Goal: Communication & Community: Answer question/provide support

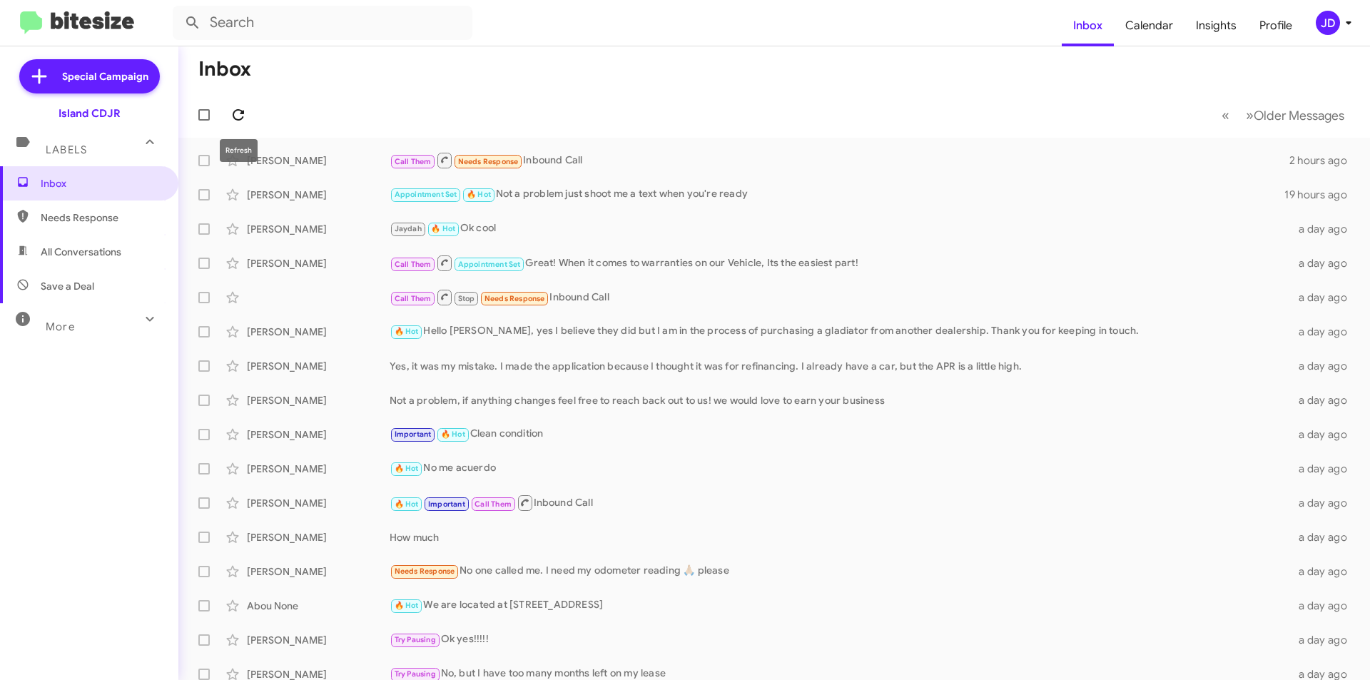
click at [224, 115] on span at bounding box center [238, 114] width 29 height 17
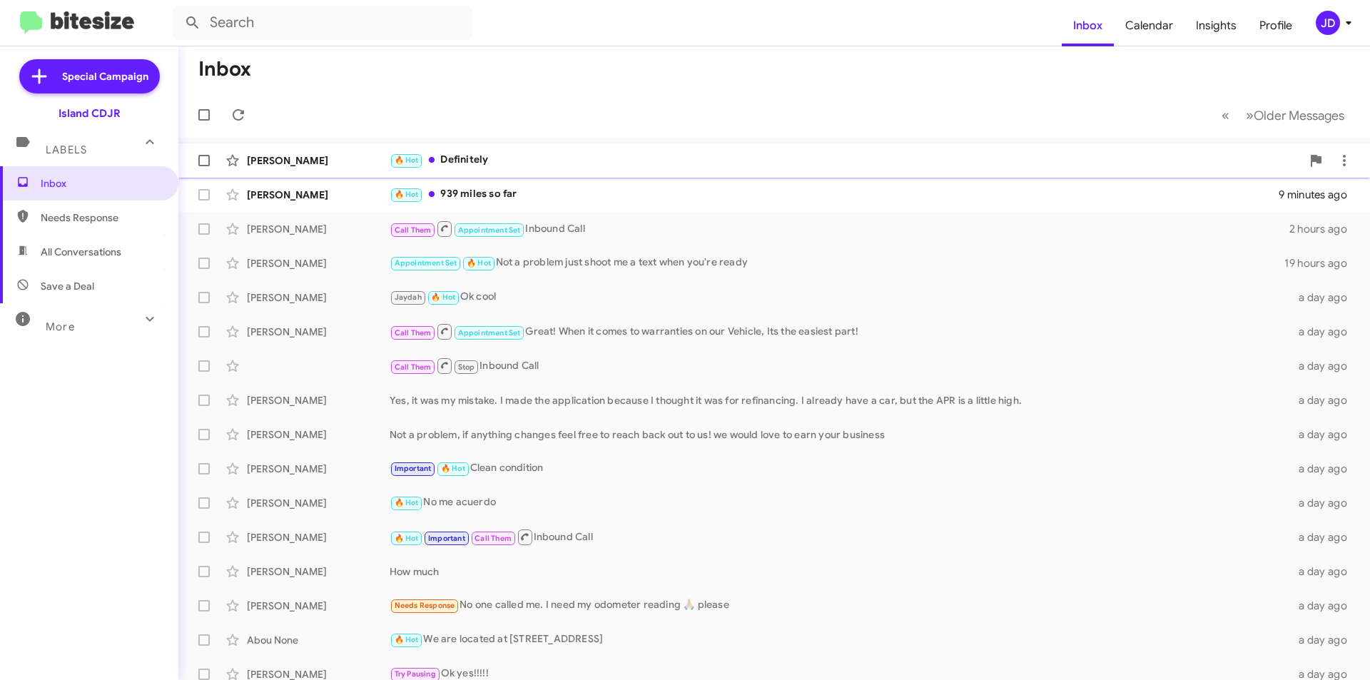
click at [600, 160] on div "🔥 Hot Definitely" at bounding box center [845, 160] width 912 height 16
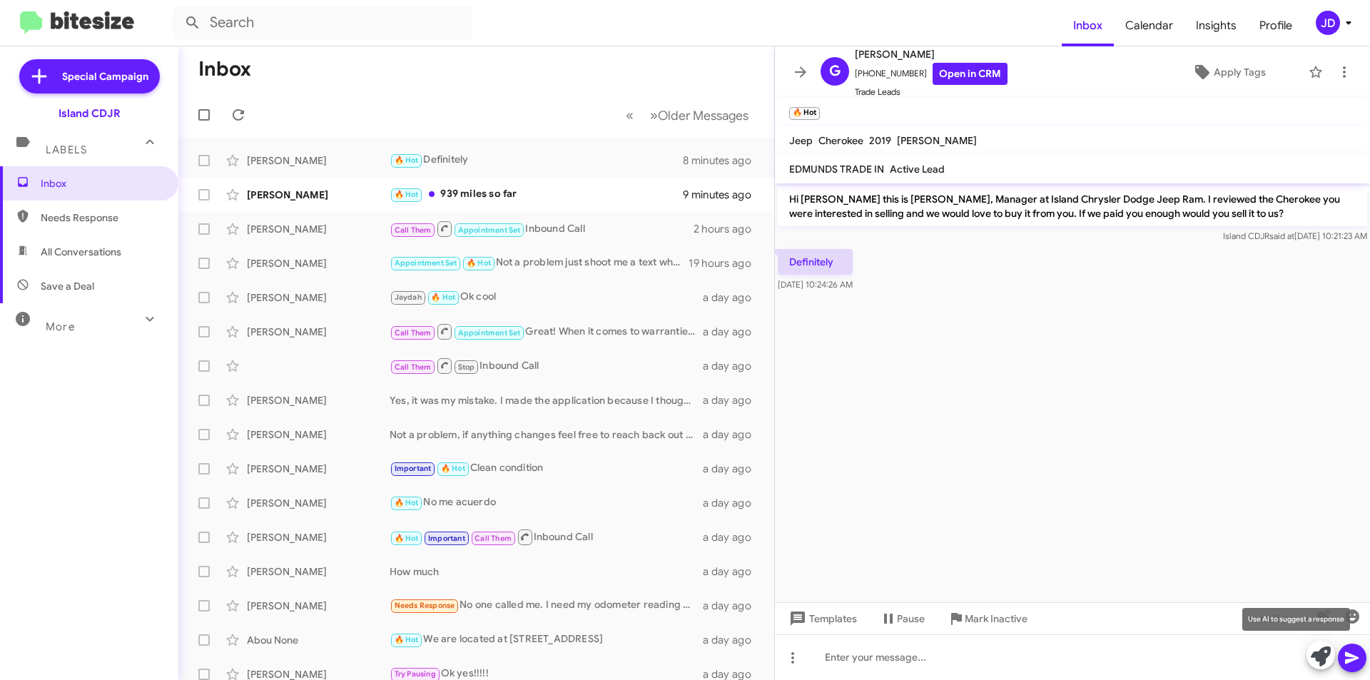
click at [1308, 649] on button at bounding box center [1320, 655] width 29 height 29
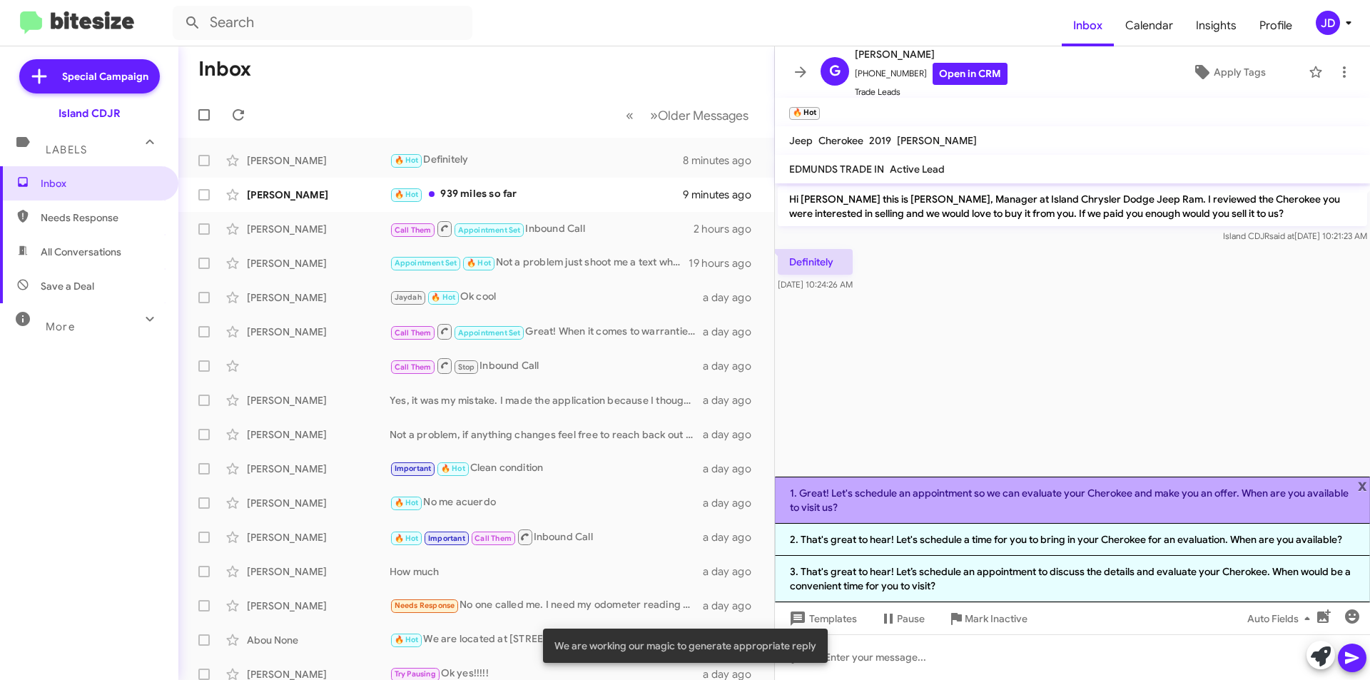
click at [1101, 481] on li "1. Great! Let's schedule an appointment so we can evaluate your Cherokee and ma…" at bounding box center [1072, 500] width 595 height 47
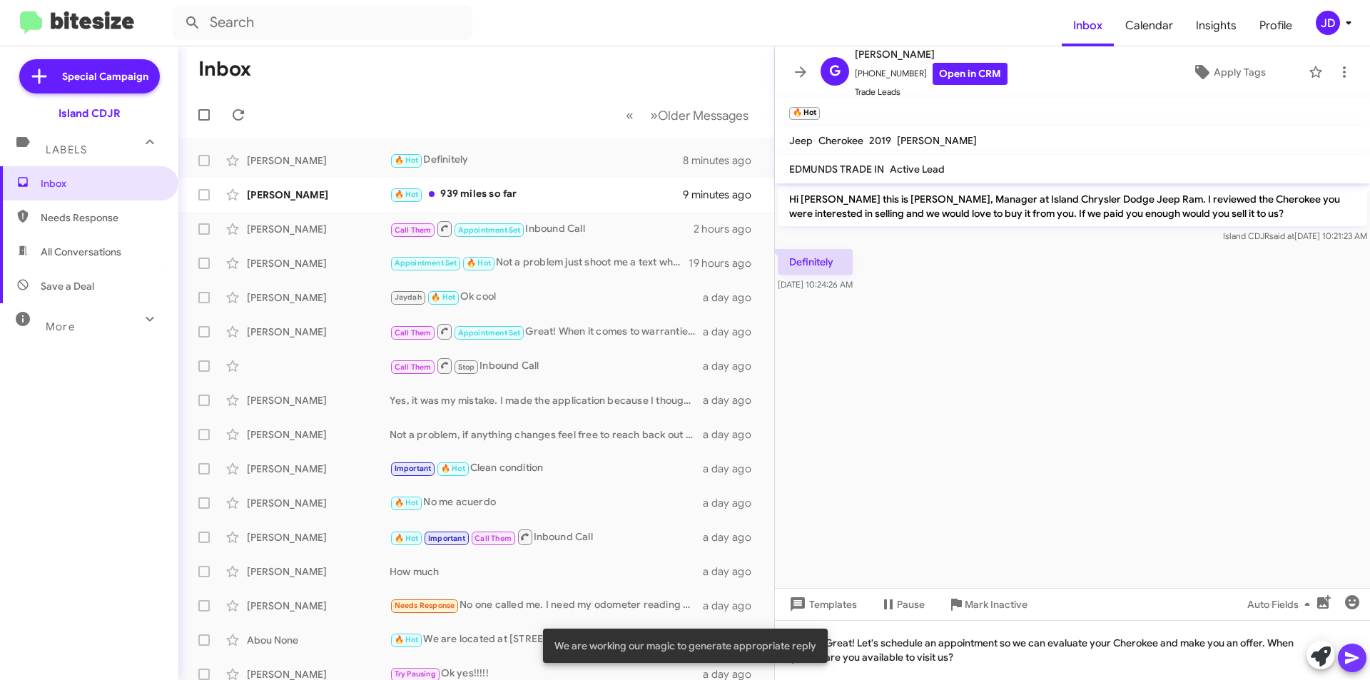
click at [1354, 656] on icon at bounding box center [1352, 658] width 14 height 12
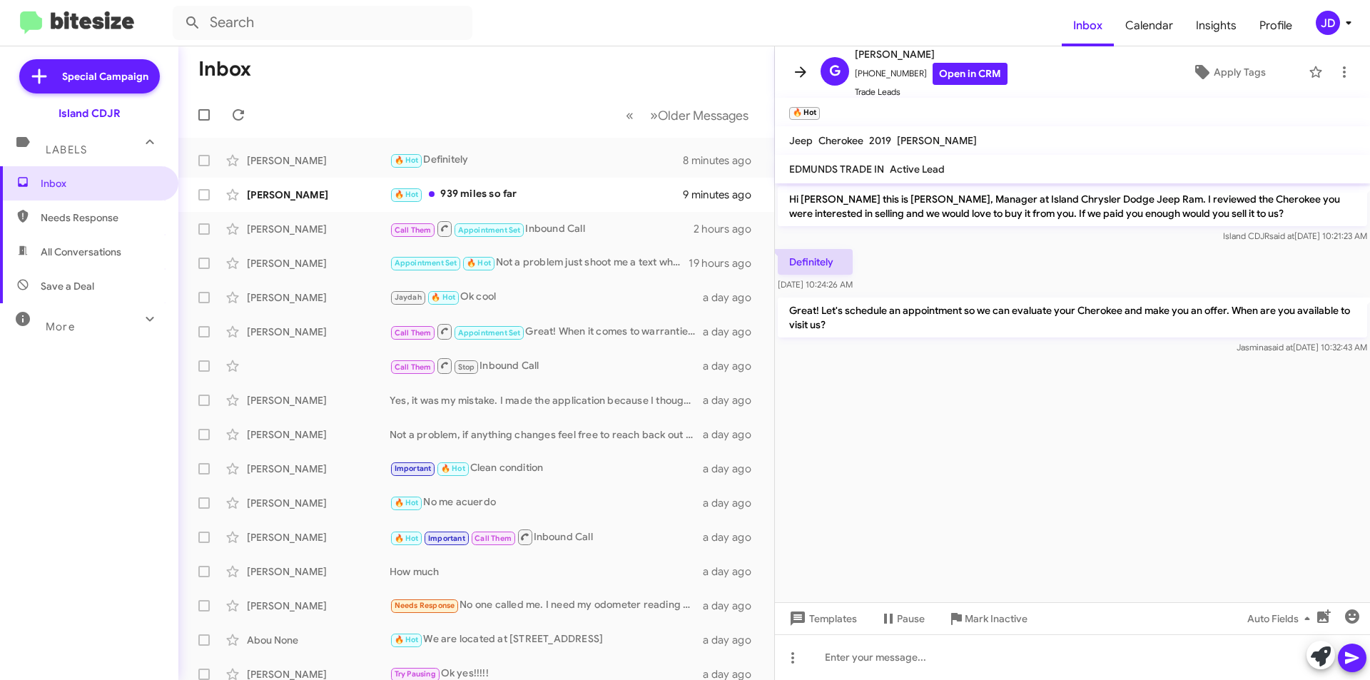
click at [790, 78] on span at bounding box center [800, 71] width 29 height 17
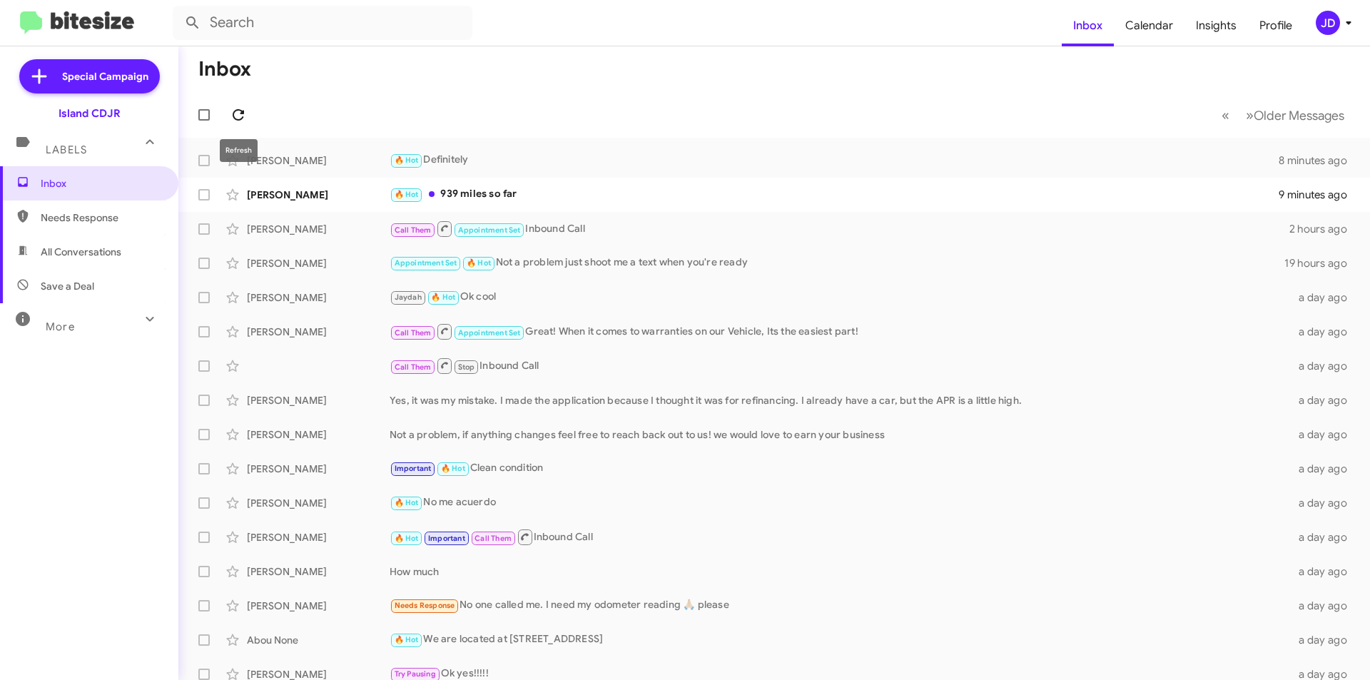
click at [238, 115] on icon at bounding box center [238, 114] width 17 height 17
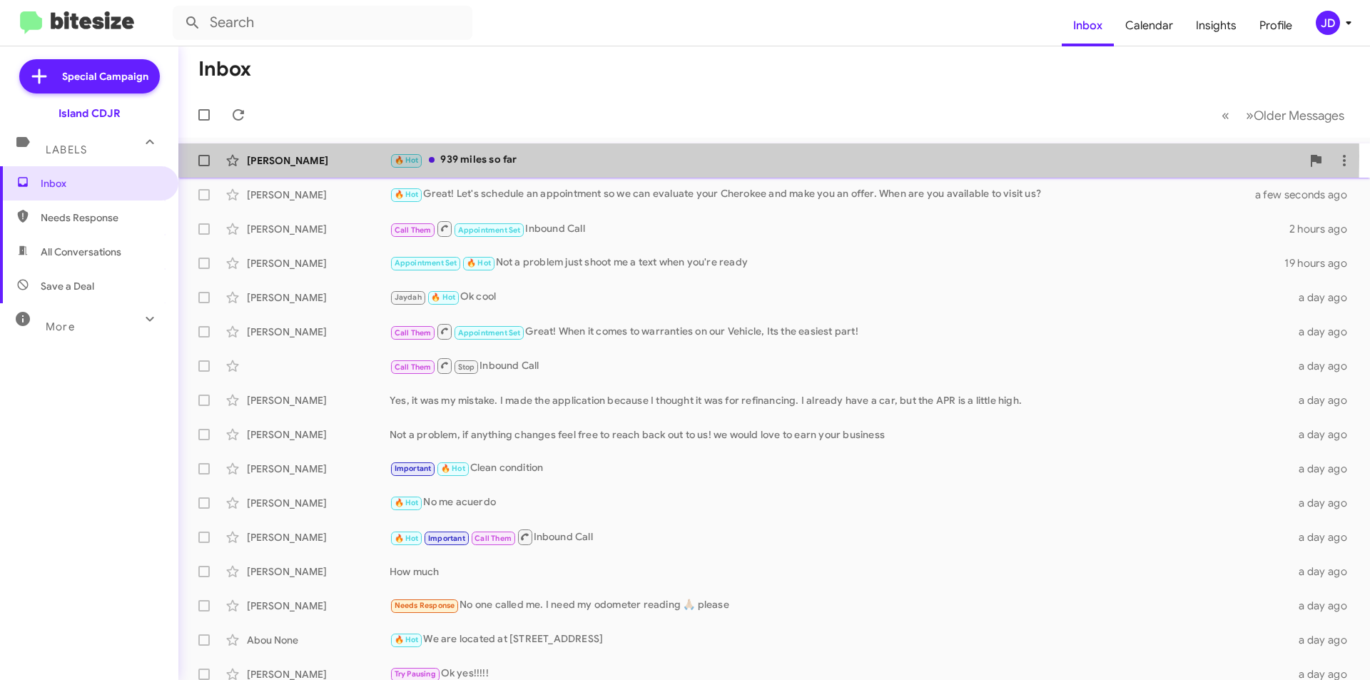
click at [327, 156] on div "[PERSON_NAME]" at bounding box center [318, 160] width 143 height 14
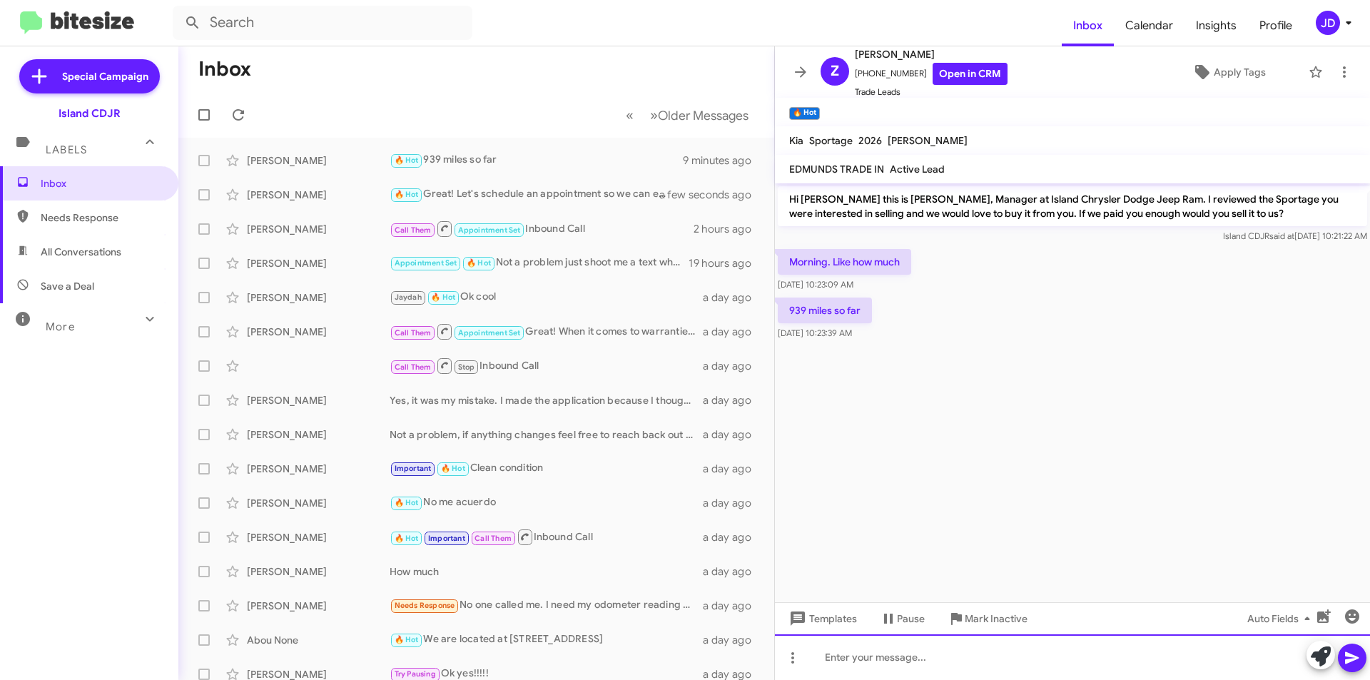
click at [1307, 653] on div at bounding box center [1072, 657] width 595 height 46
click at [1315, 657] on icon at bounding box center [1320, 656] width 20 height 20
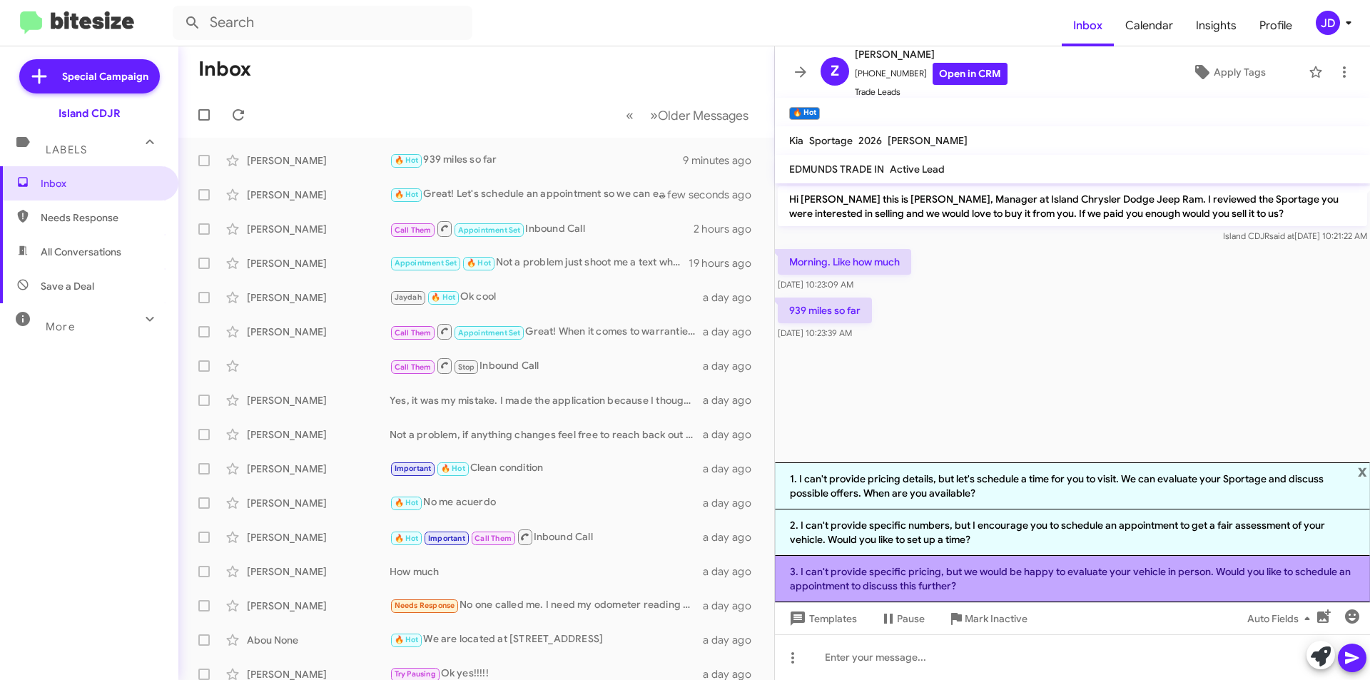
click at [1189, 574] on li "3. I can't provide specific pricing, but we would be happy to evaluate your veh…" at bounding box center [1072, 579] width 595 height 46
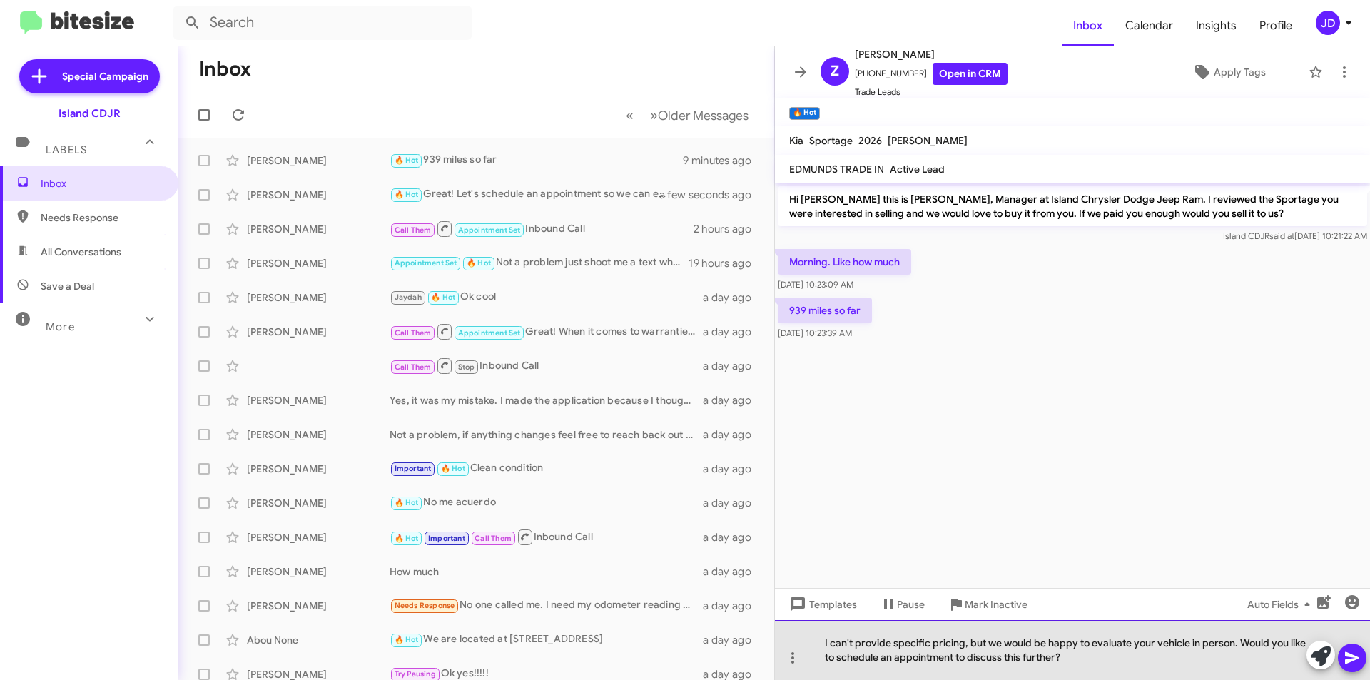
click at [1230, 637] on div "I can't provide specific pricing, but we would be happy to evaluate your vehicl…" at bounding box center [1072, 650] width 595 height 60
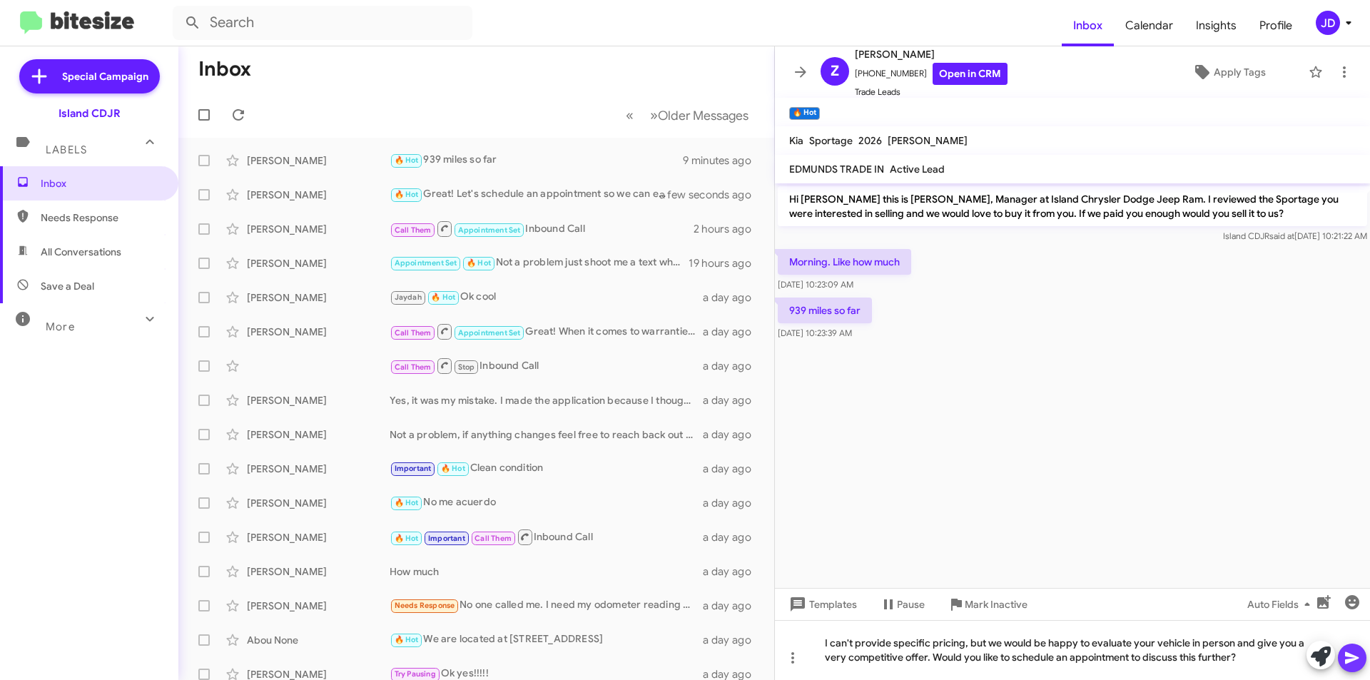
click at [1357, 657] on icon at bounding box center [1352, 658] width 14 height 12
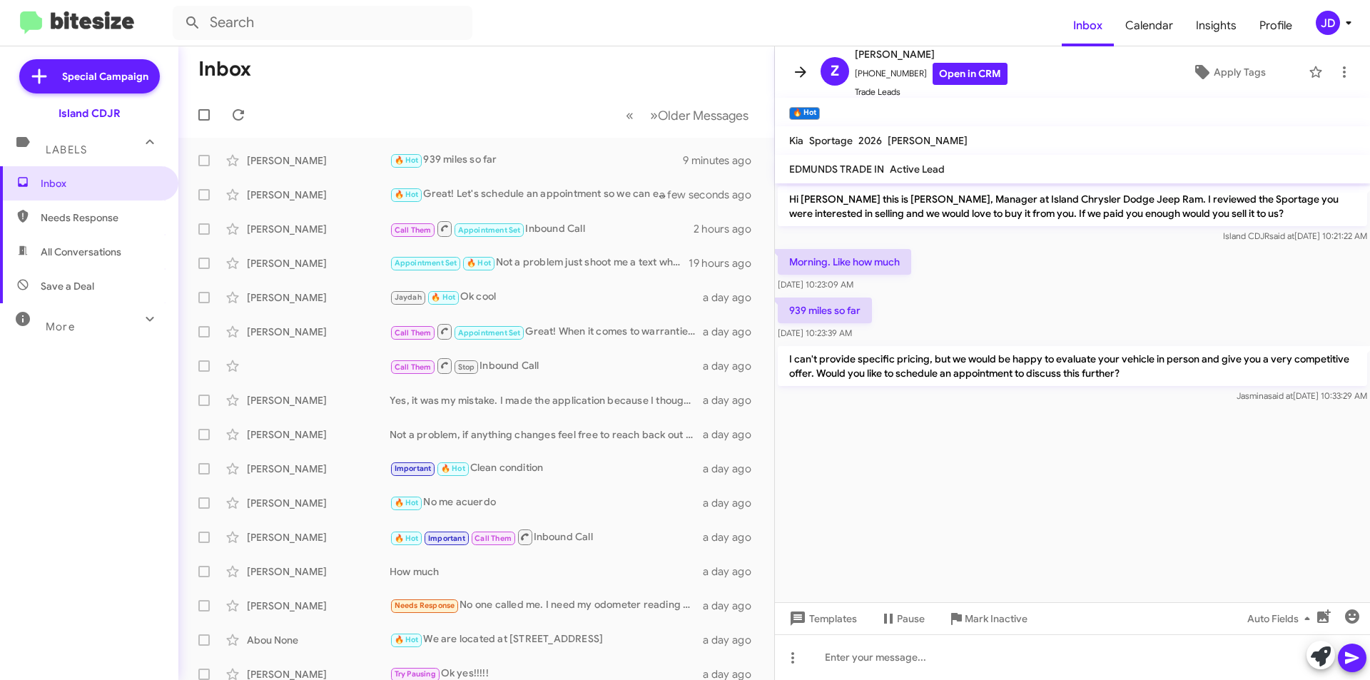
click at [790, 64] on span at bounding box center [800, 71] width 29 height 17
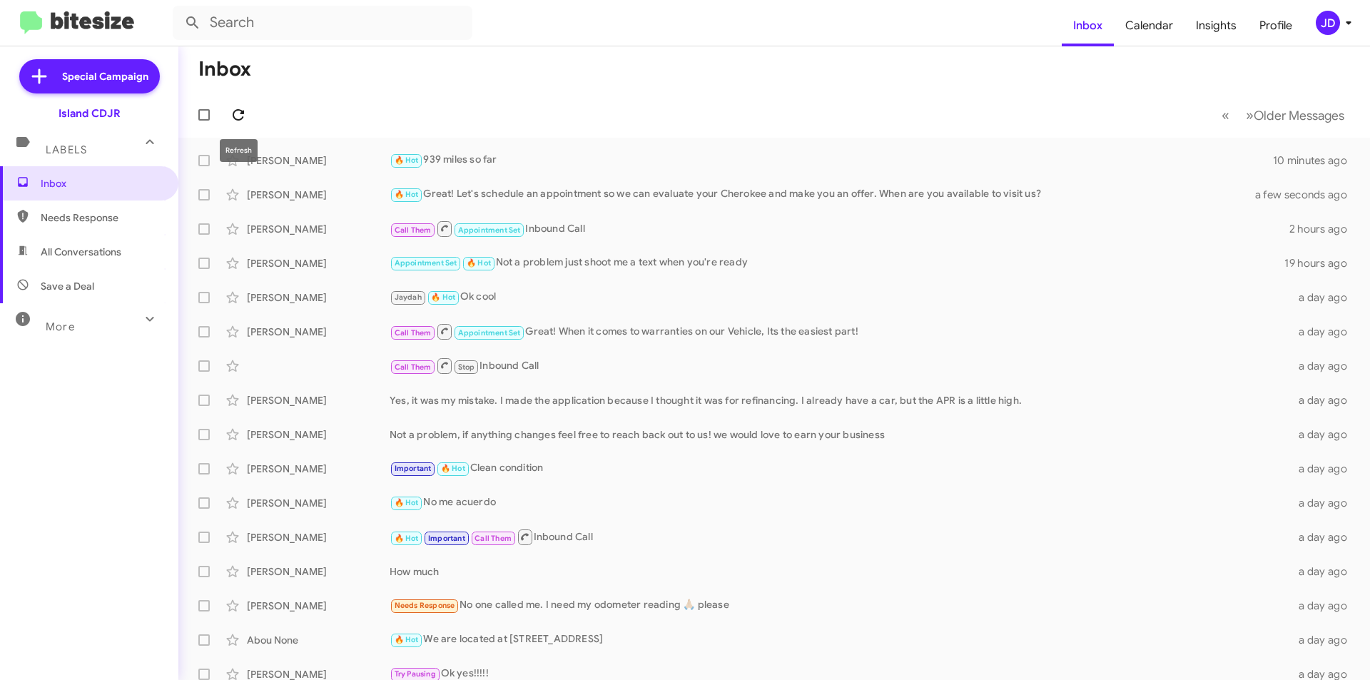
click at [235, 116] on icon at bounding box center [238, 114] width 17 height 17
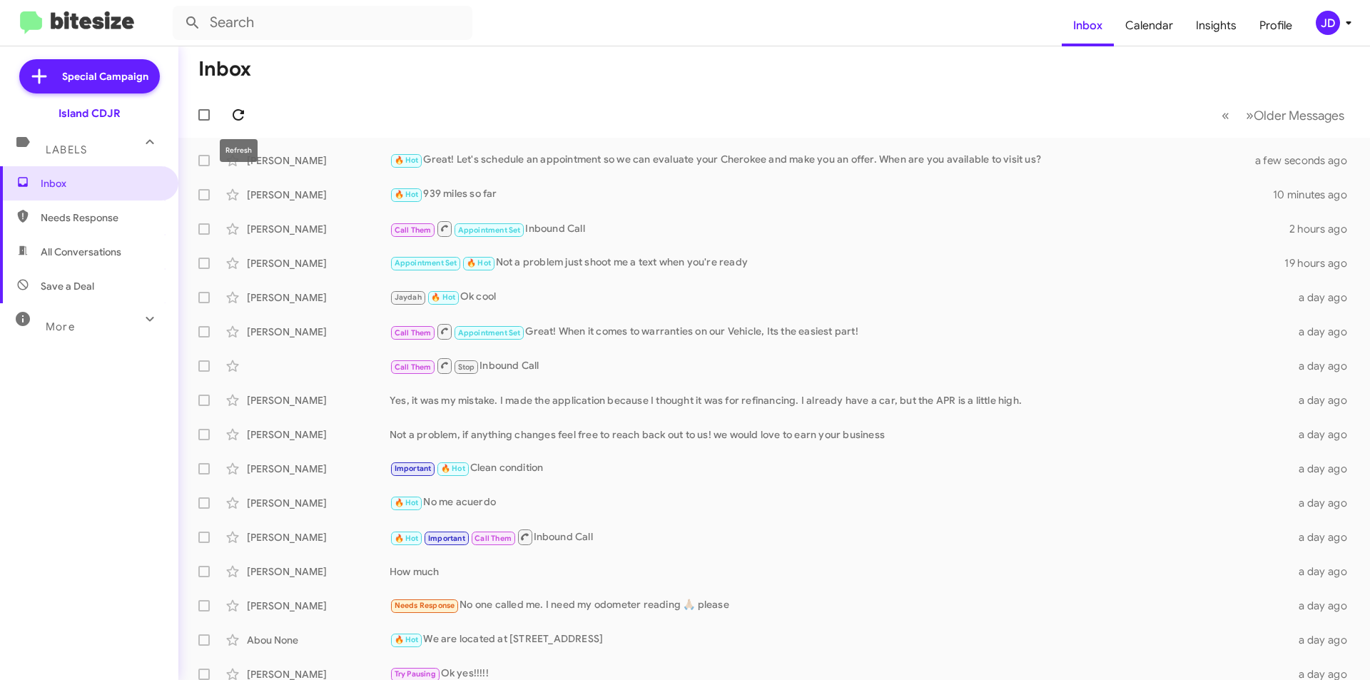
click at [246, 107] on icon at bounding box center [238, 114] width 17 height 17
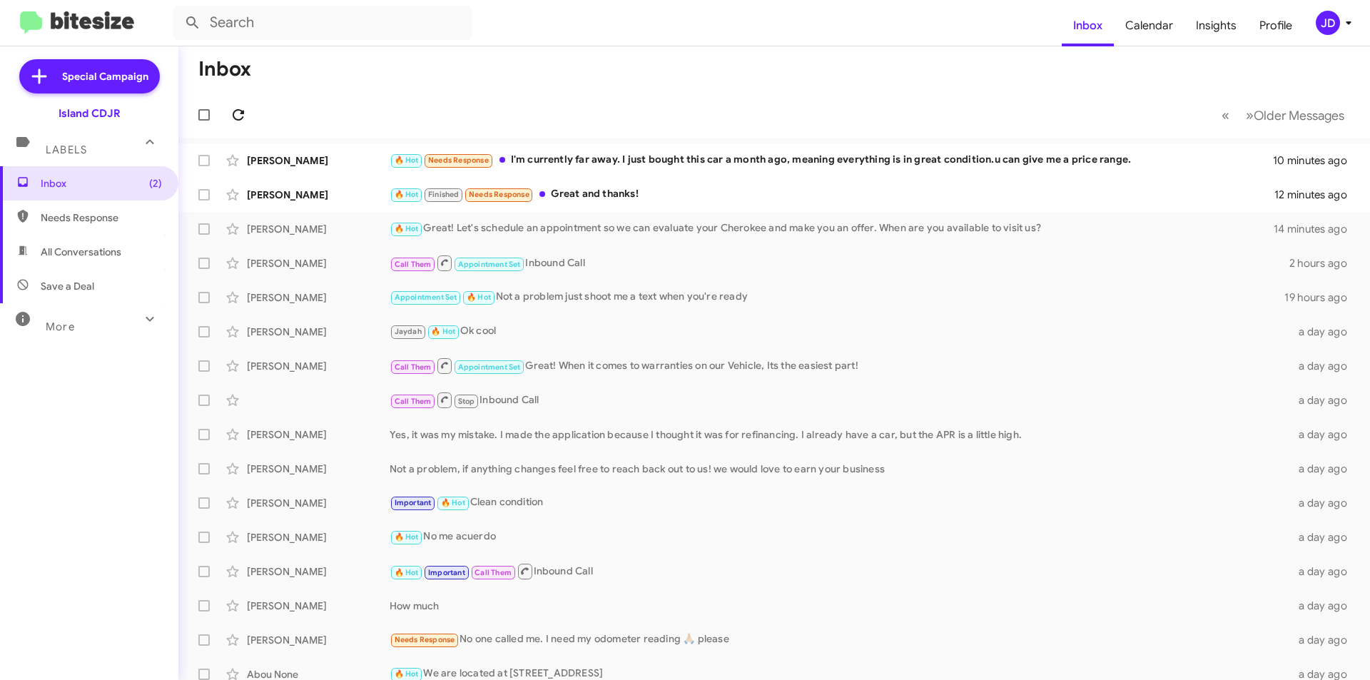
click at [245, 113] on icon at bounding box center [238, 114] width 17 height 17
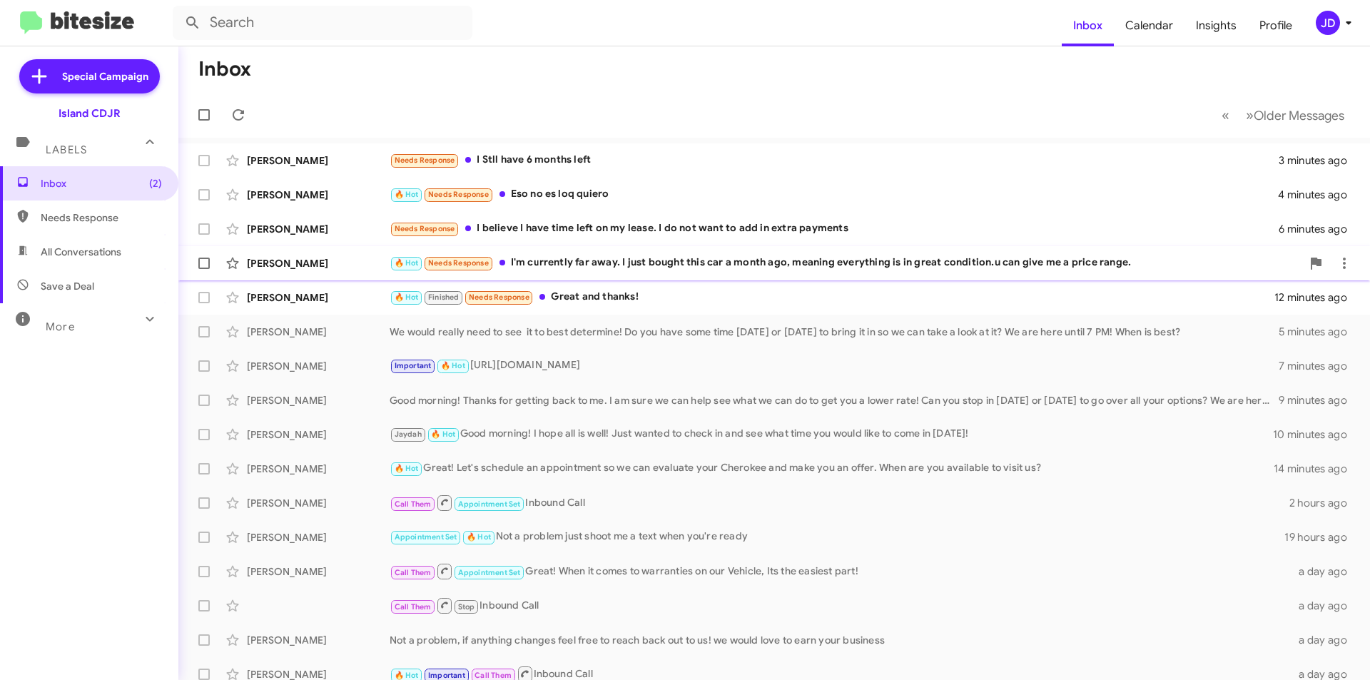
click at [673, 270] on div "🔥 Hot Needs Response I'm currently far away. I just bought this car a month ago…" at bounding box center [845, 263] width 912 height 16
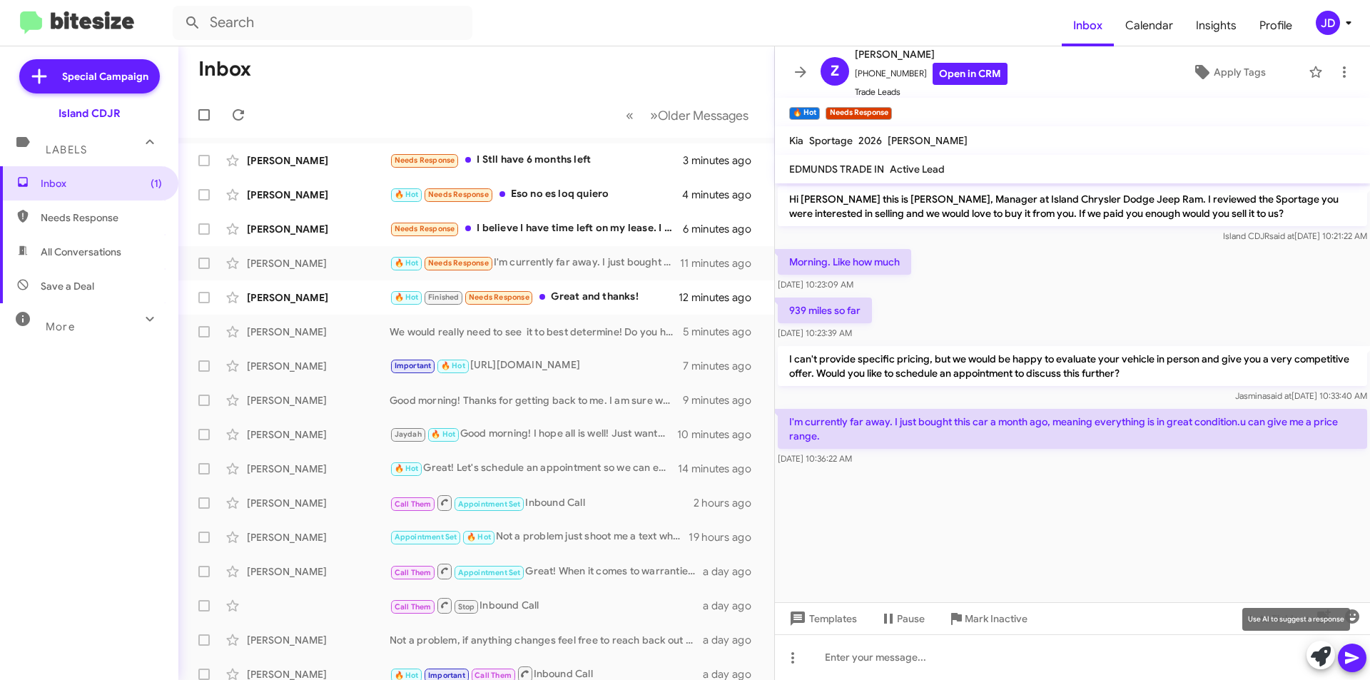
click at [1323, 661] on icon at bounding box center [1320, 656] width 20 height 20
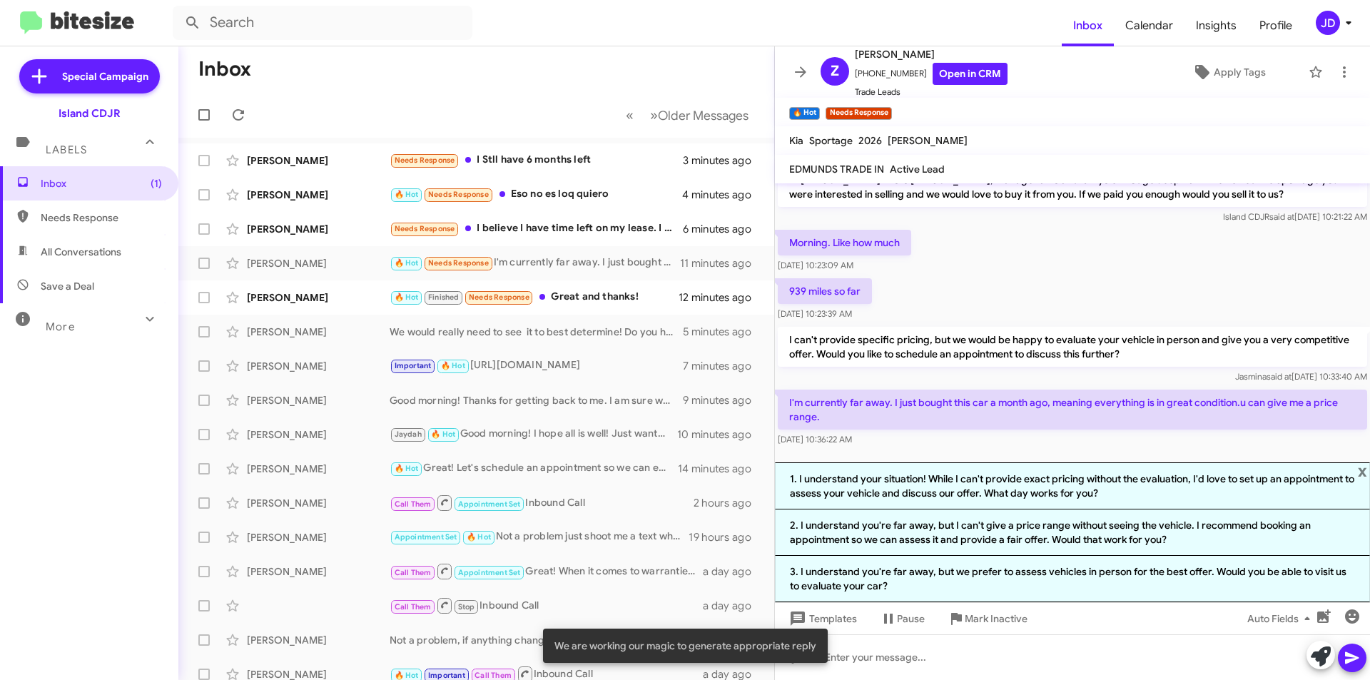
scroll to position [24, 0]
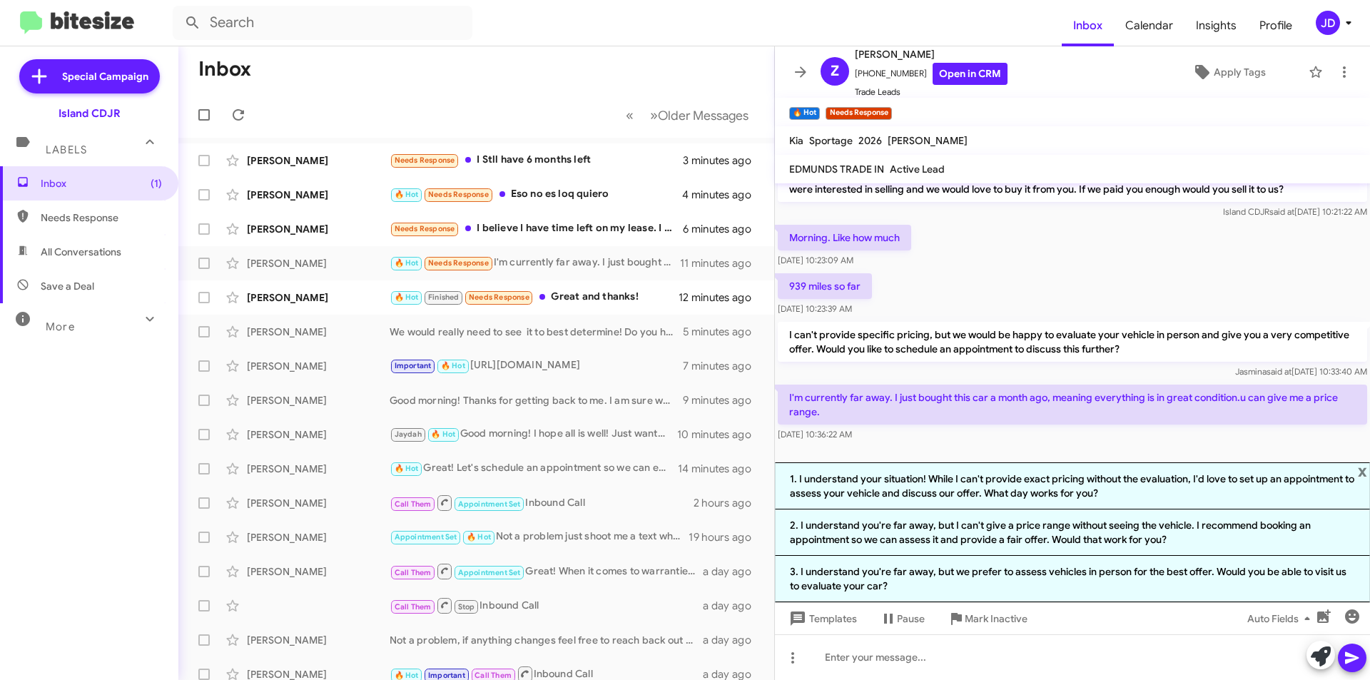
click at [1063, 379] on div "I can't provide specific pricing, but we would be happy to evaluate your vehicl…" at bounding box center [1072, 350] width 595 height 63
click at [1364, 472] on span "x" at bounding box center [1361, 470] width 9 height 17
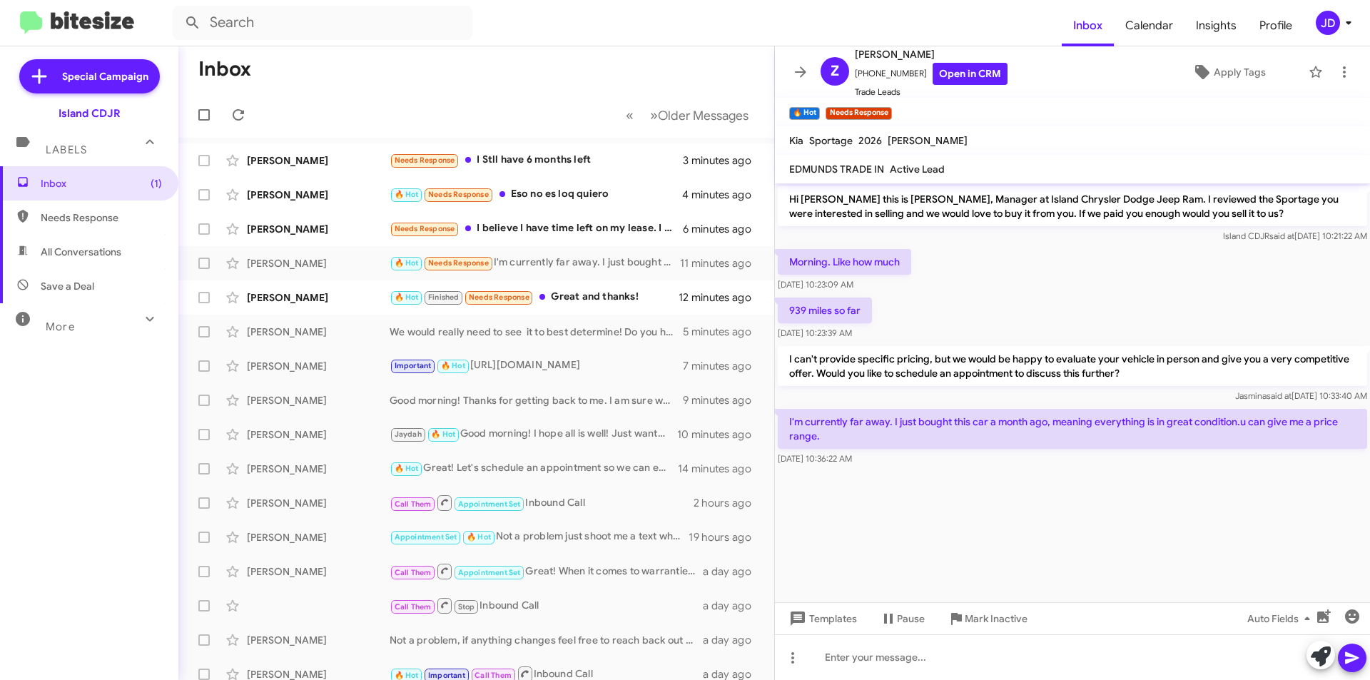
scroll to position [0, 0]
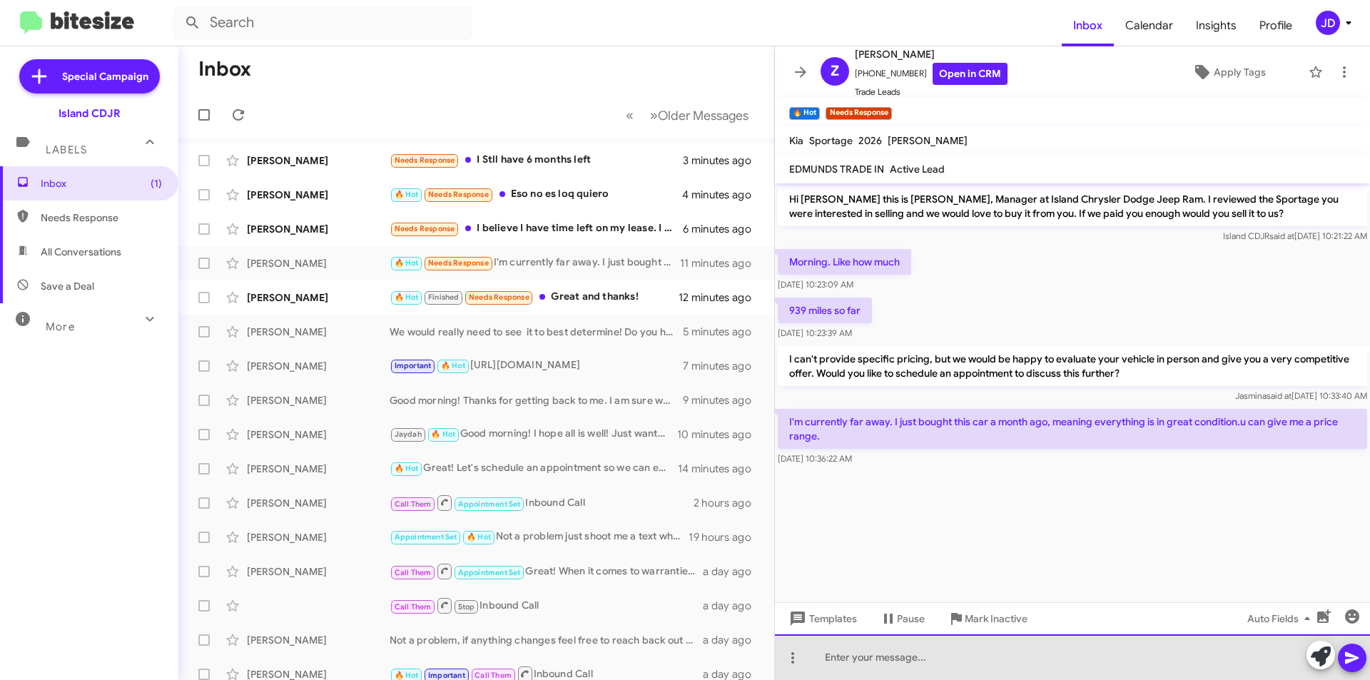
click at [1121, 663] on div at bounding box center [1072, 657] width 595 height 46
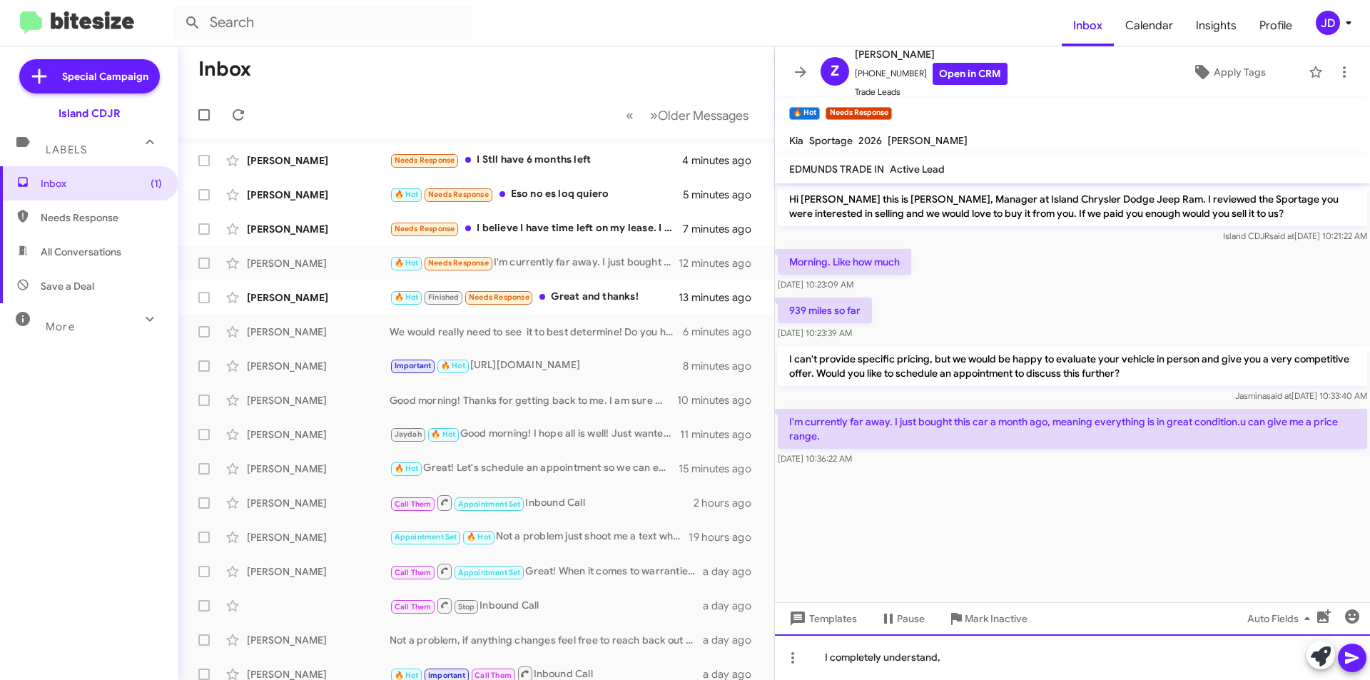
click at [1009, 661] on div "I completely understand," at bounding box center [1072, 657] width 595 height 46
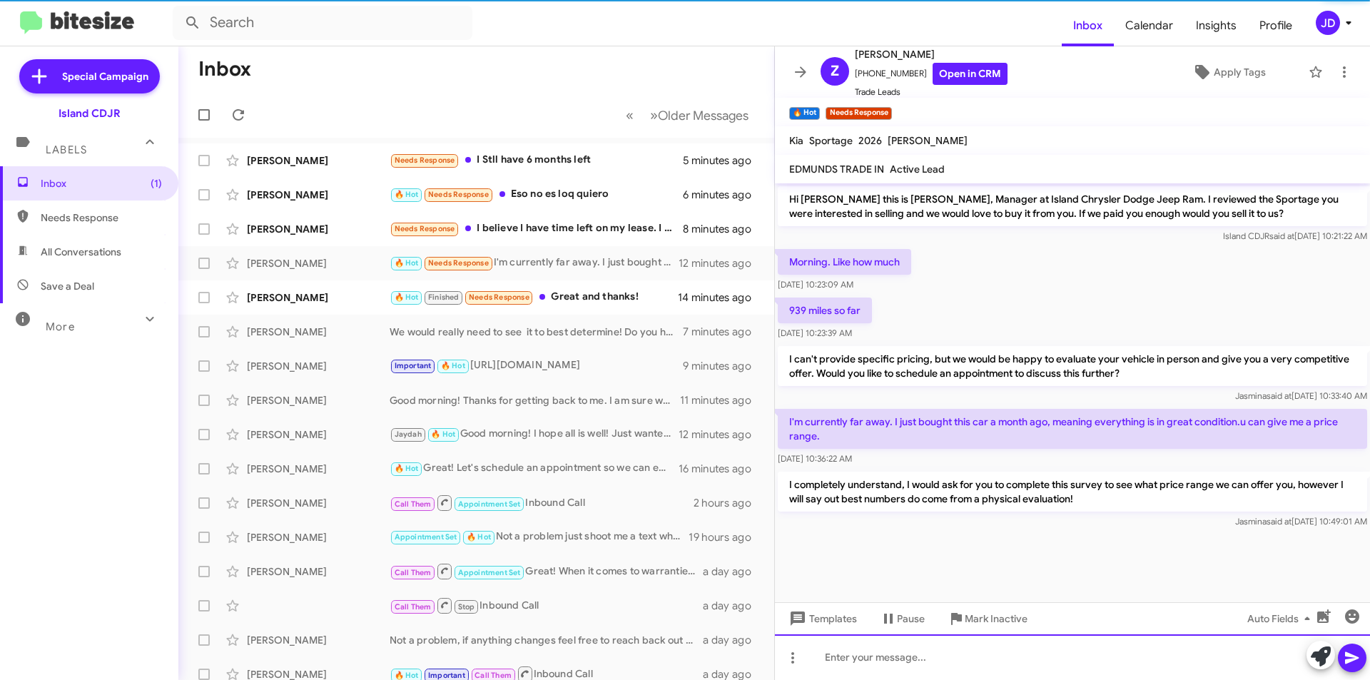
click at [1121, 661] on div at bounding box center [1072, 657] width 595 height 46
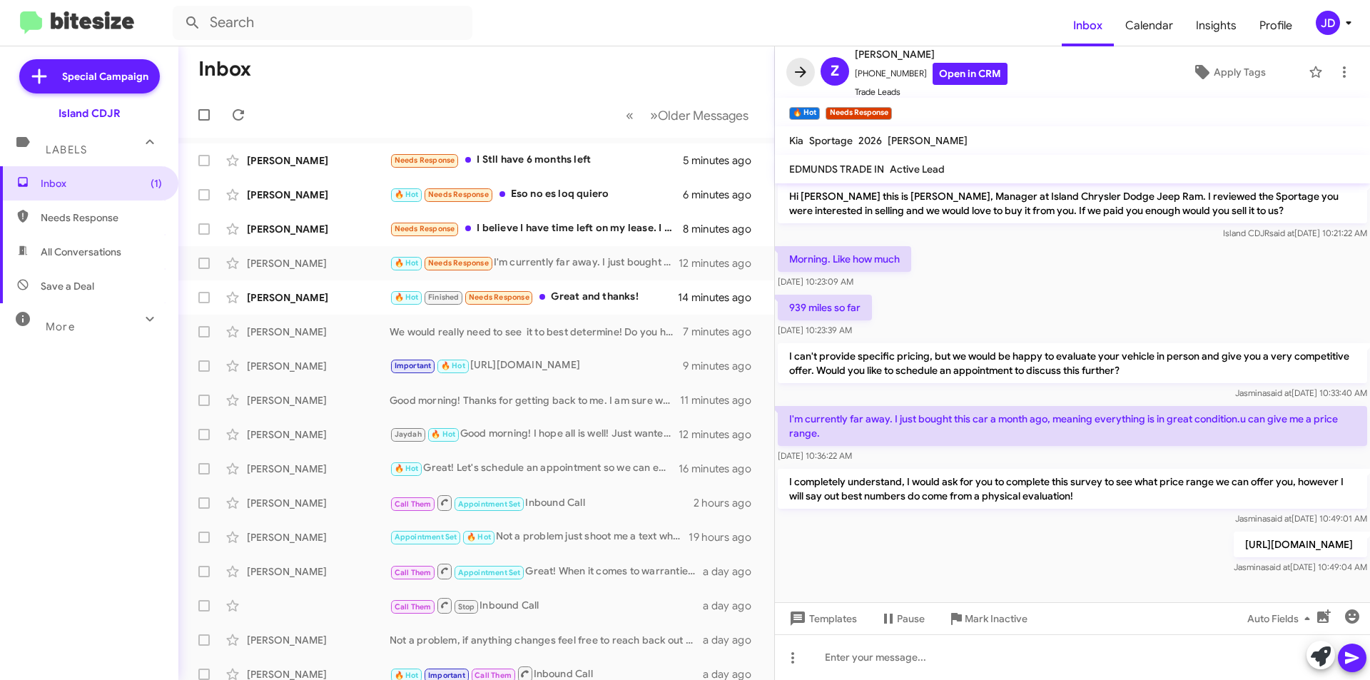
click at [793, 79] on icon at bounding box center [800, 71] width 17 height 17
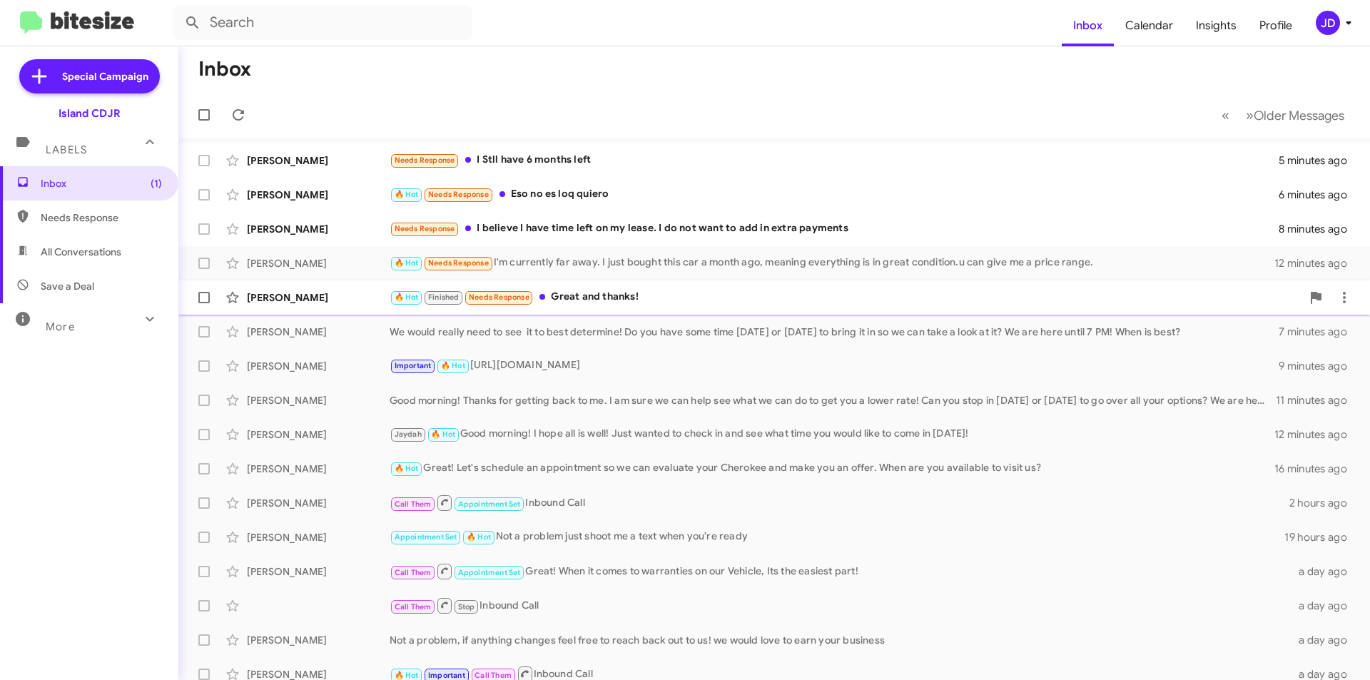
click at [542, 300] on span at bounding box center [542, 297] width 6 height 6
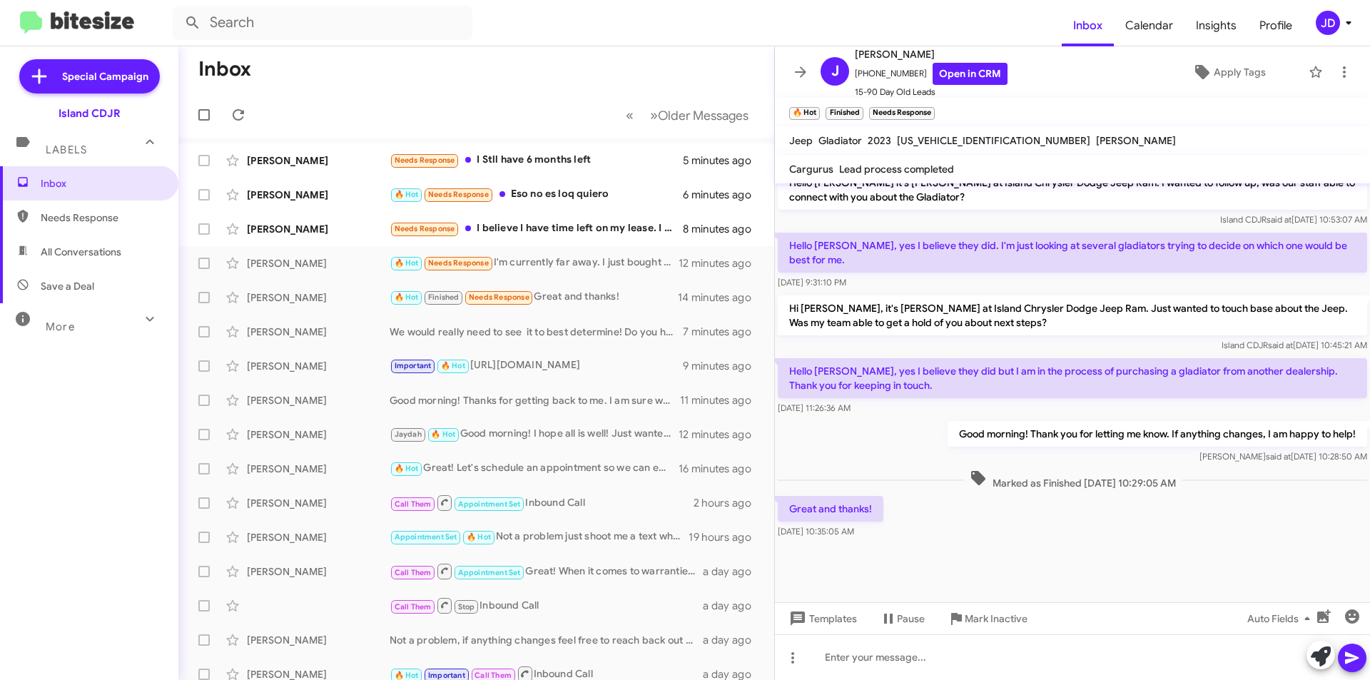
scroll to position [644, 0]
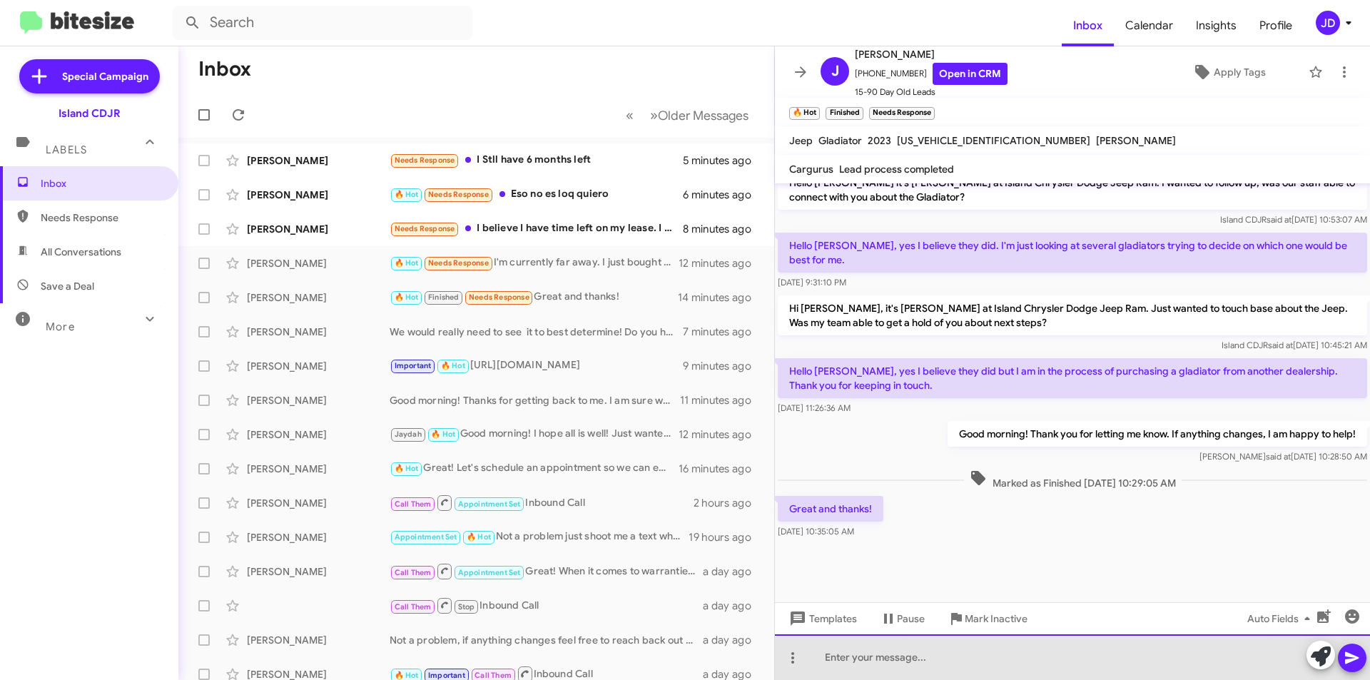
click at [1048, 644] on div at bounding box center [1072, 657] width 595 height 46
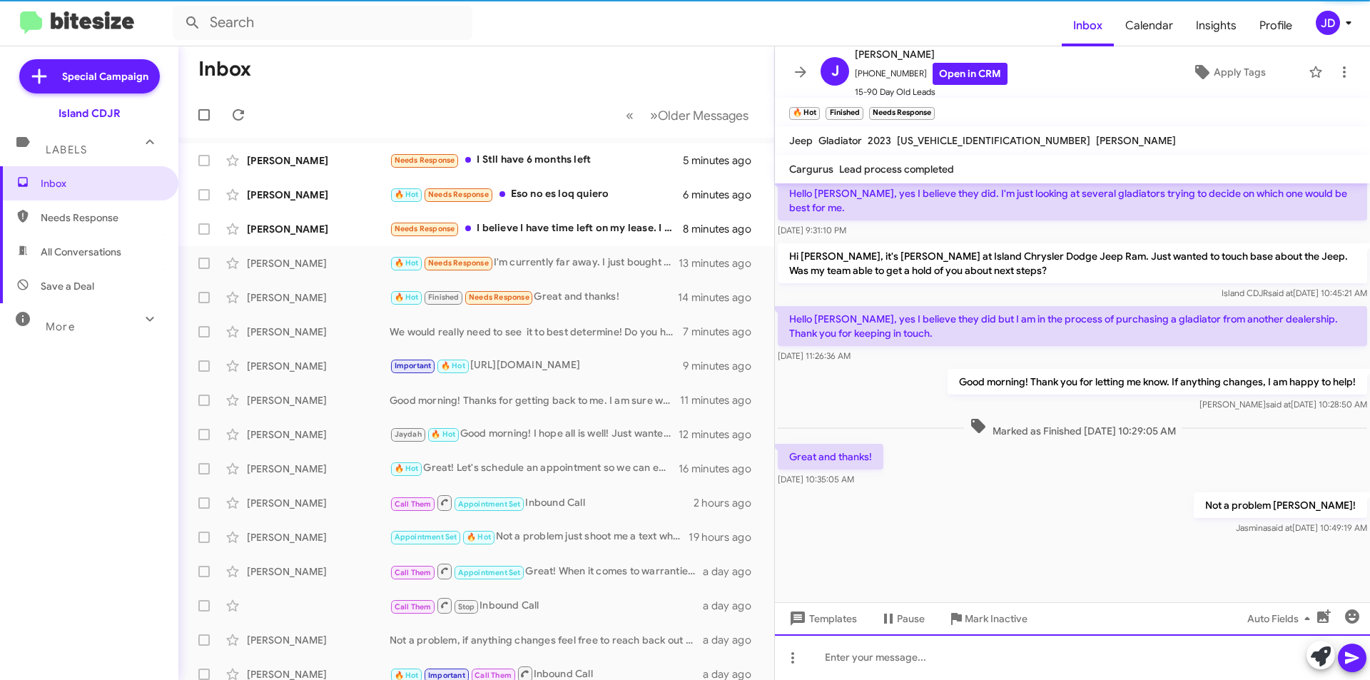
scroll to position [696, 0]
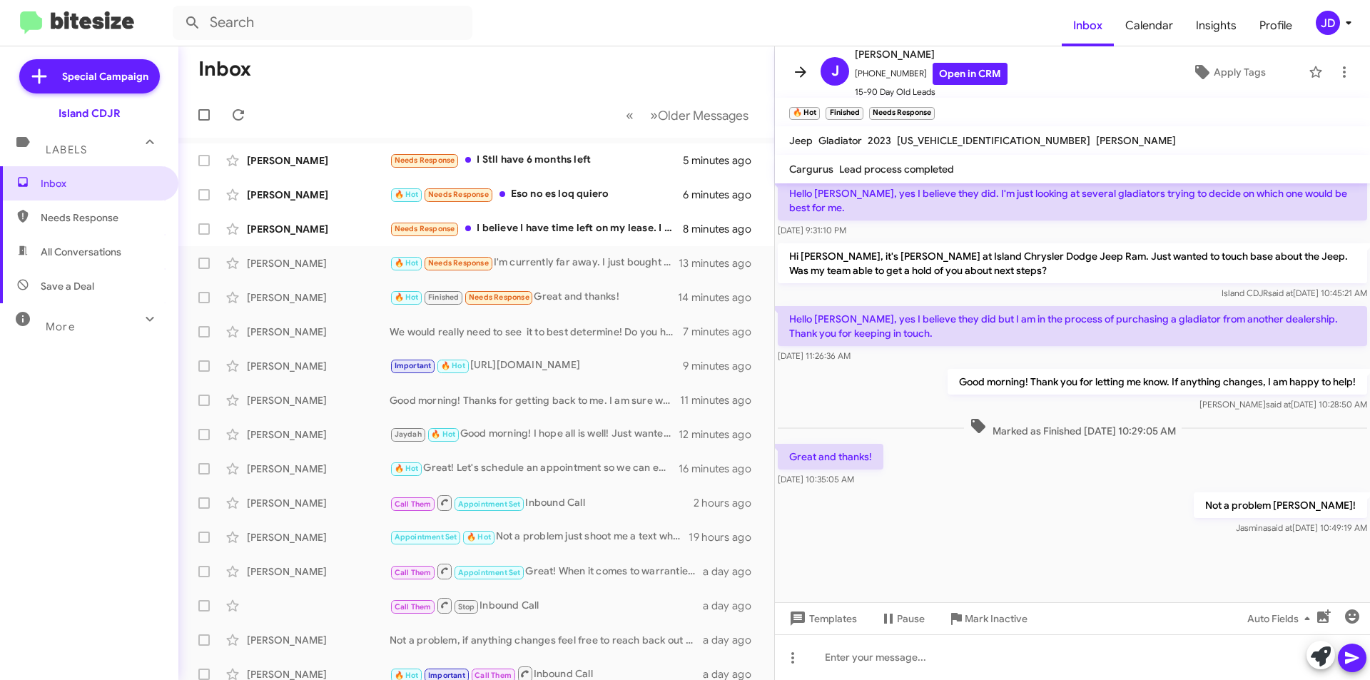
click at [801, 81] on button at bounding box center [800, 72] width 29 height 29
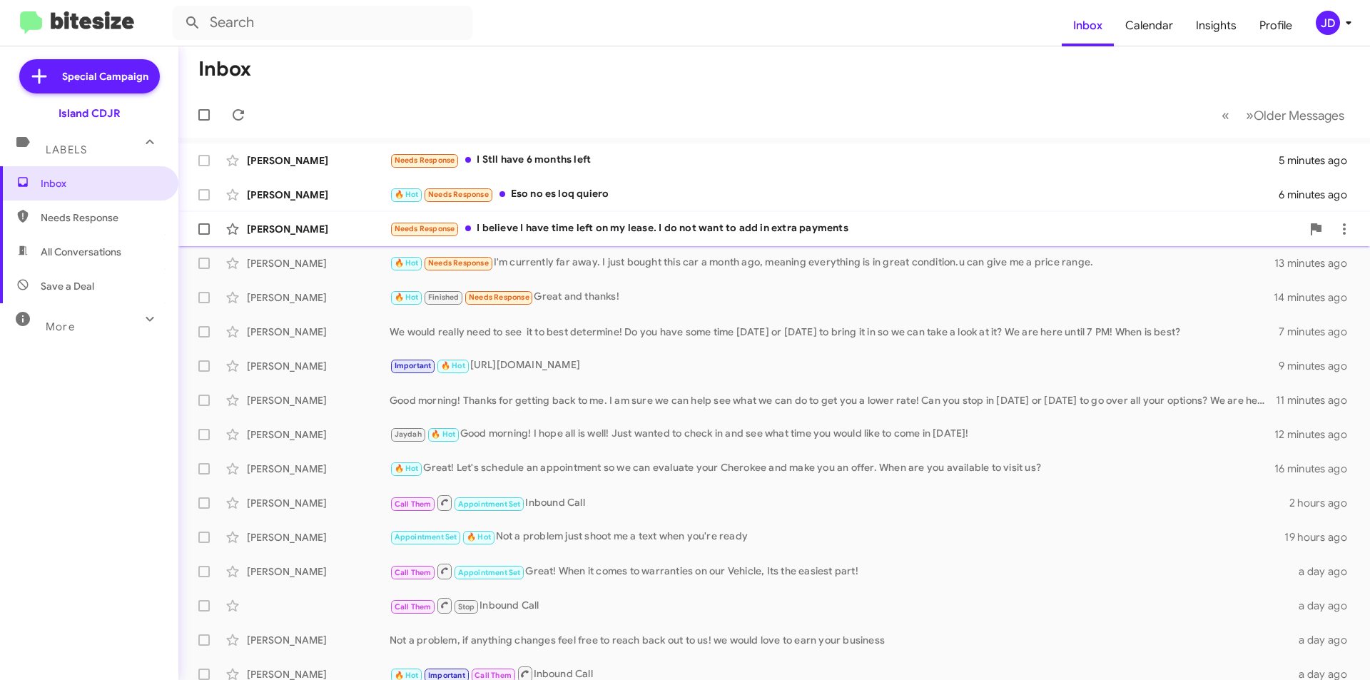
click at [695, 228] on div "Needs Response I believe I have time left on my lease. I do not want to add in …" at bounding box center [845, 228] width 912 height 16
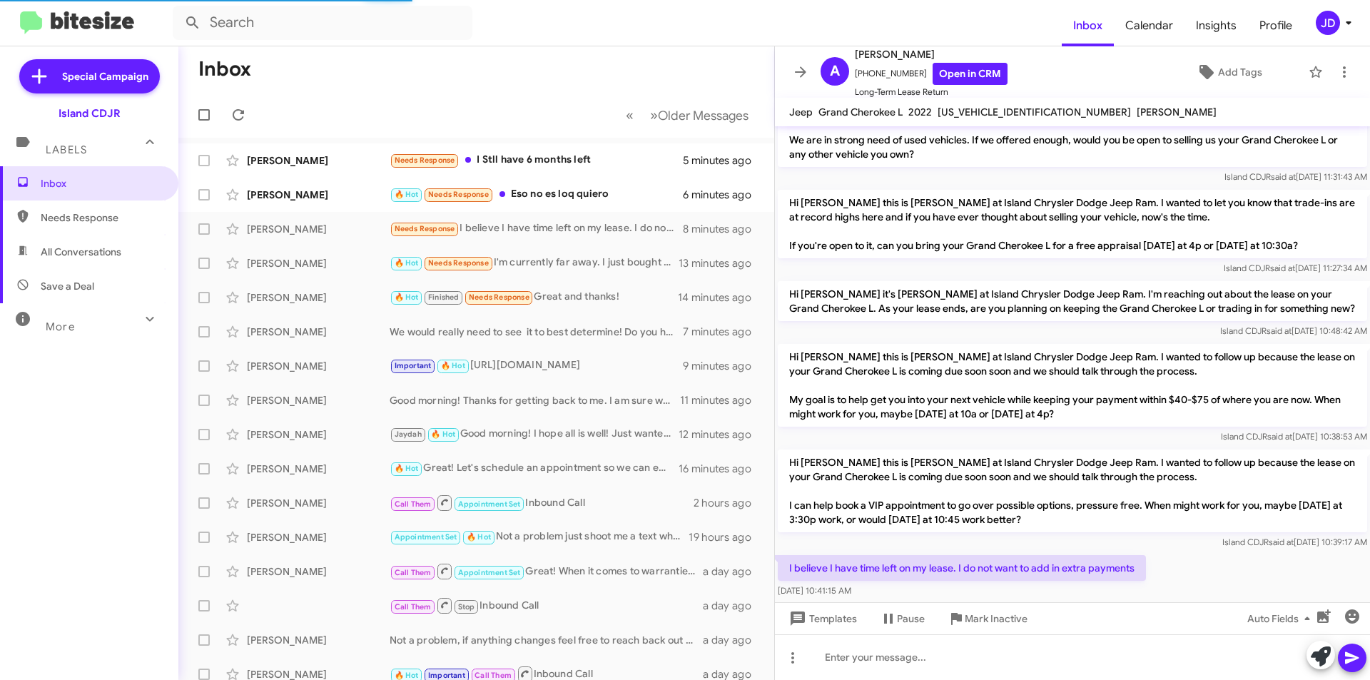
scroll to position [51, 0]
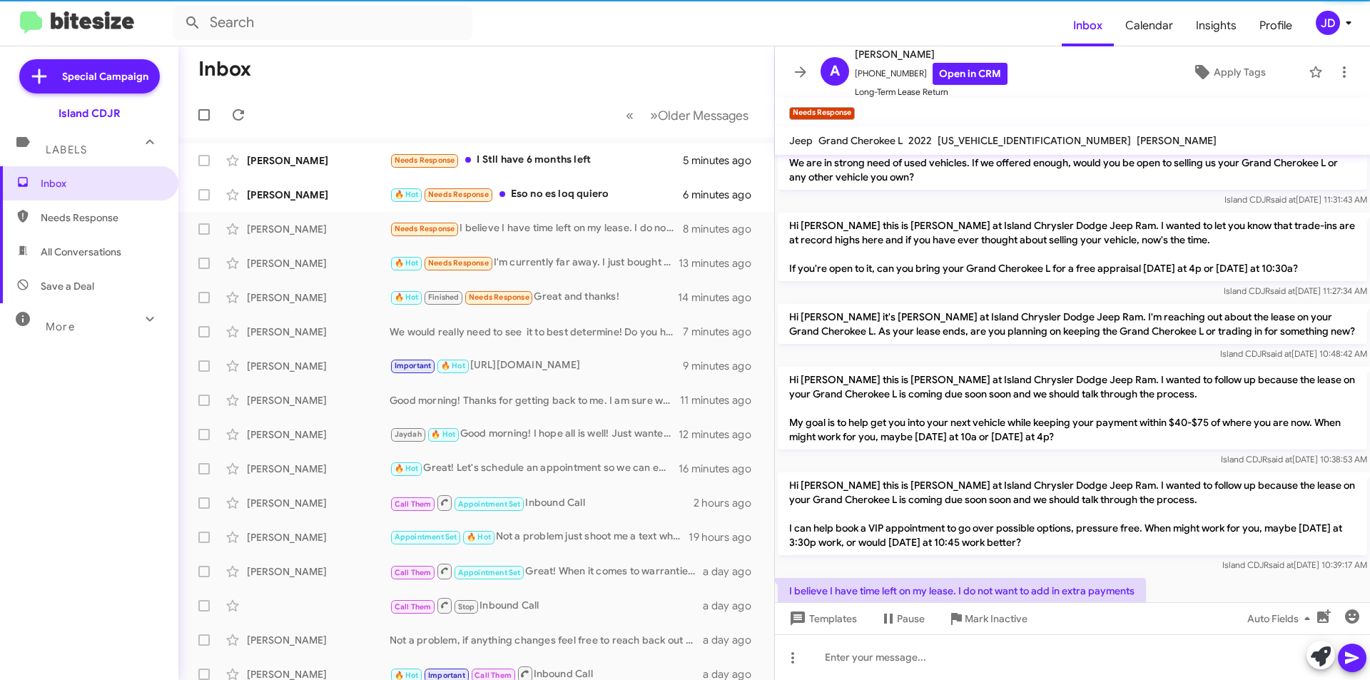
click at [1306, 648] on div at bounding box center [1336, 656] width 60 height 31
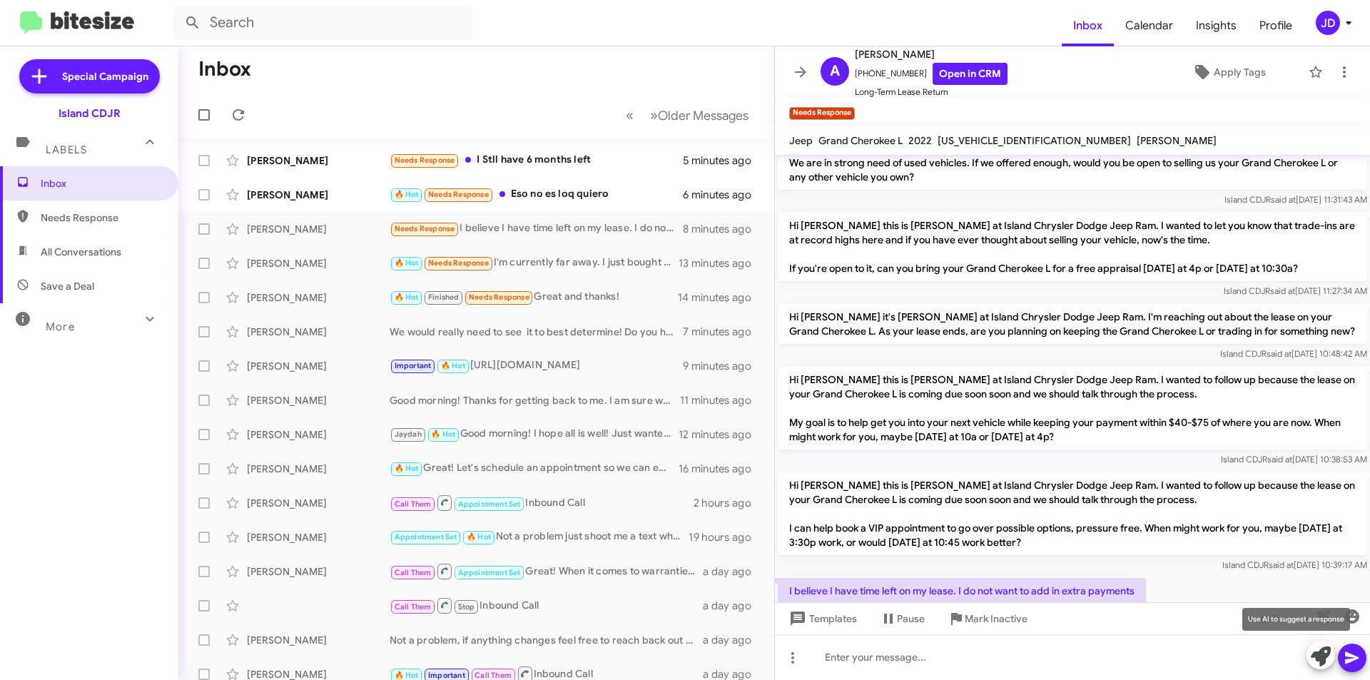
click at [1310, 650] on icon at bounding box center [1320, 656] width 20 height 20
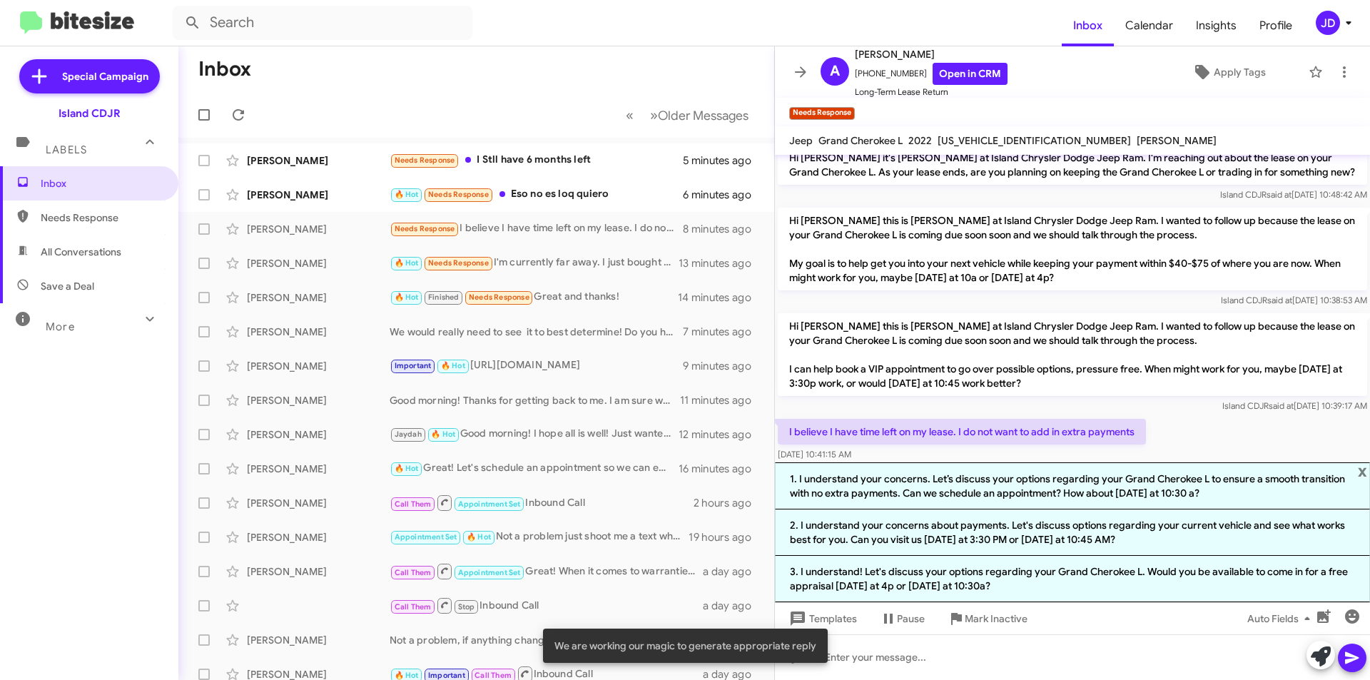
scroll to position [219, 0]
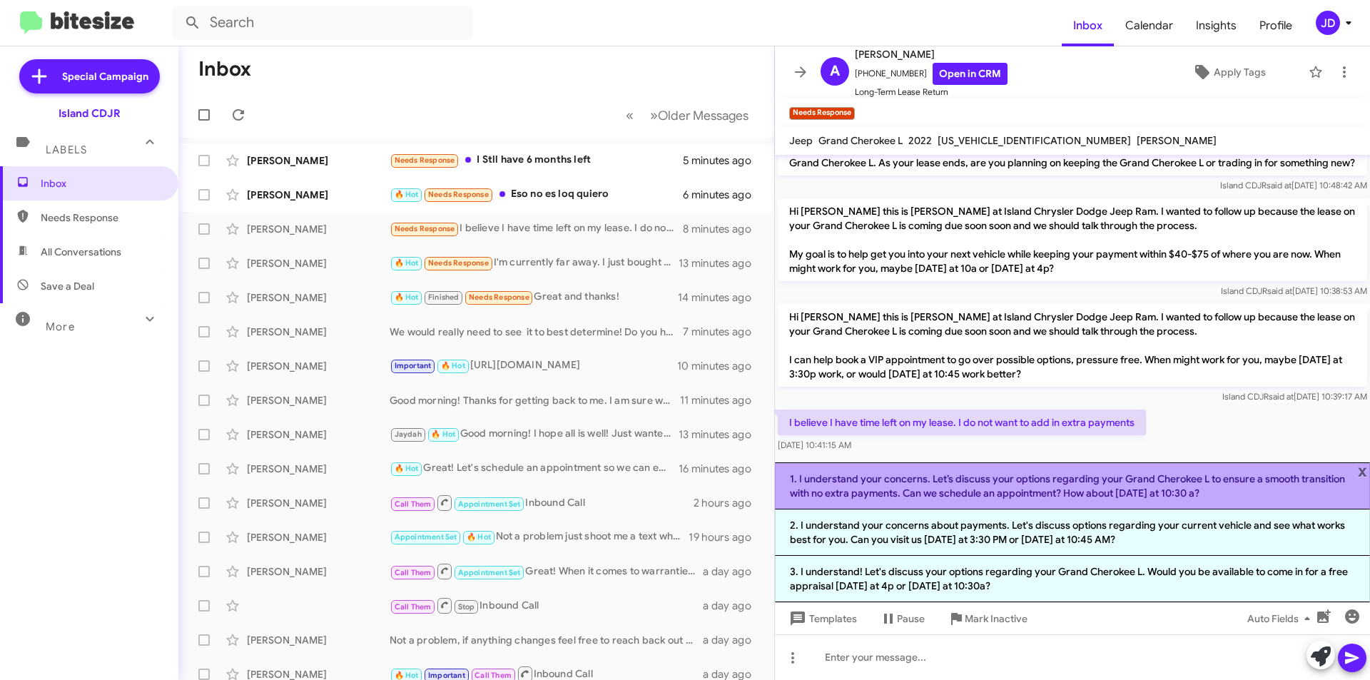
click at [1168, 493] on li "1. I understand your concerns. Let’s discuss your options regarding your Grand …" at bounding box center [1072, 485] width 595 height 47
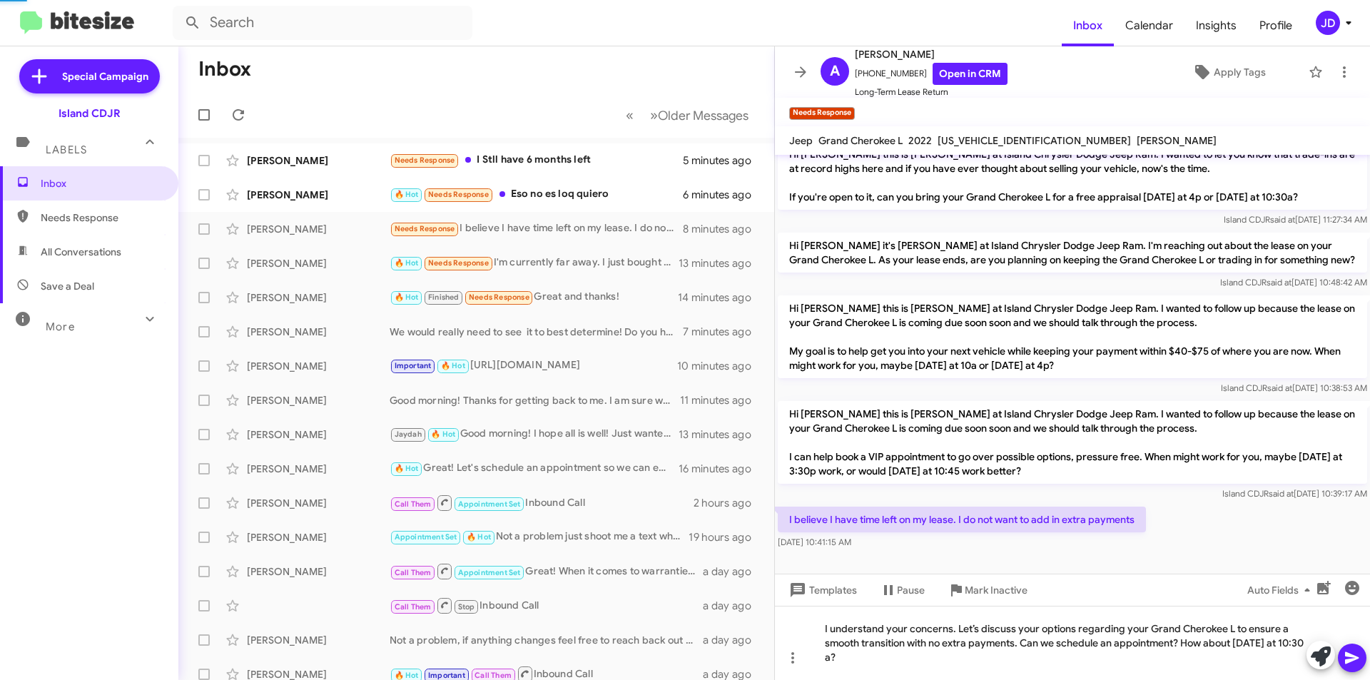
scroll to position [108, 0]
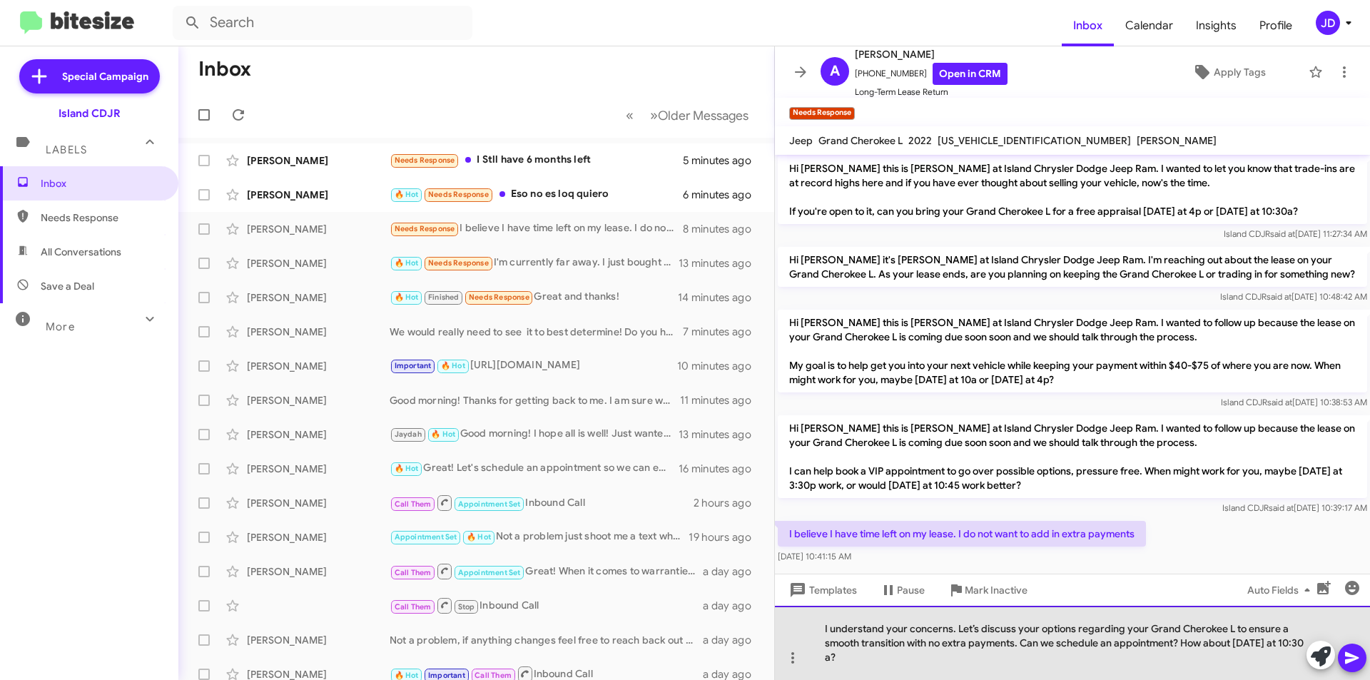
drag, startPoint x: 1086, startPoint y: 664, endPoint x: 1184, endPoint y: 647, distance: 99.2
click at [1184, 647] on div "I understand your concerns. Let’s discuss your options regarding your Grand Che…" at bounding box center [1072, 643] width 595 height 74
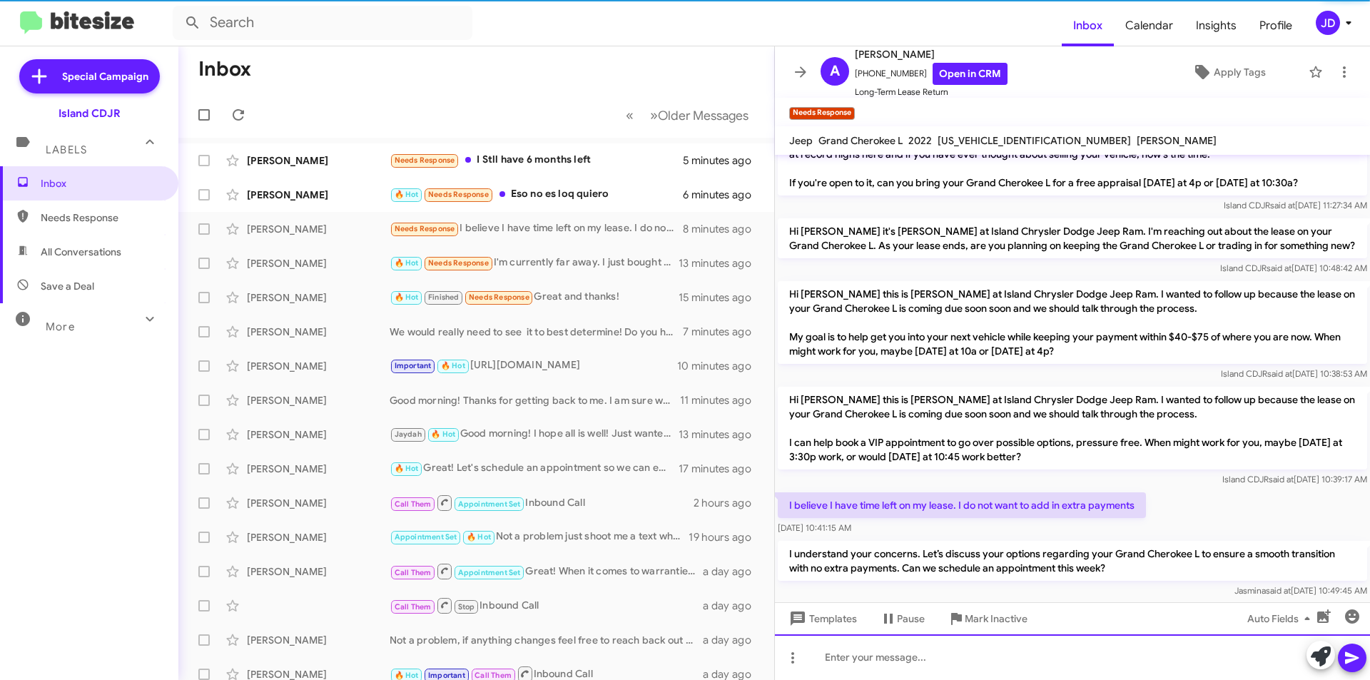
scroll to position [146, 0]
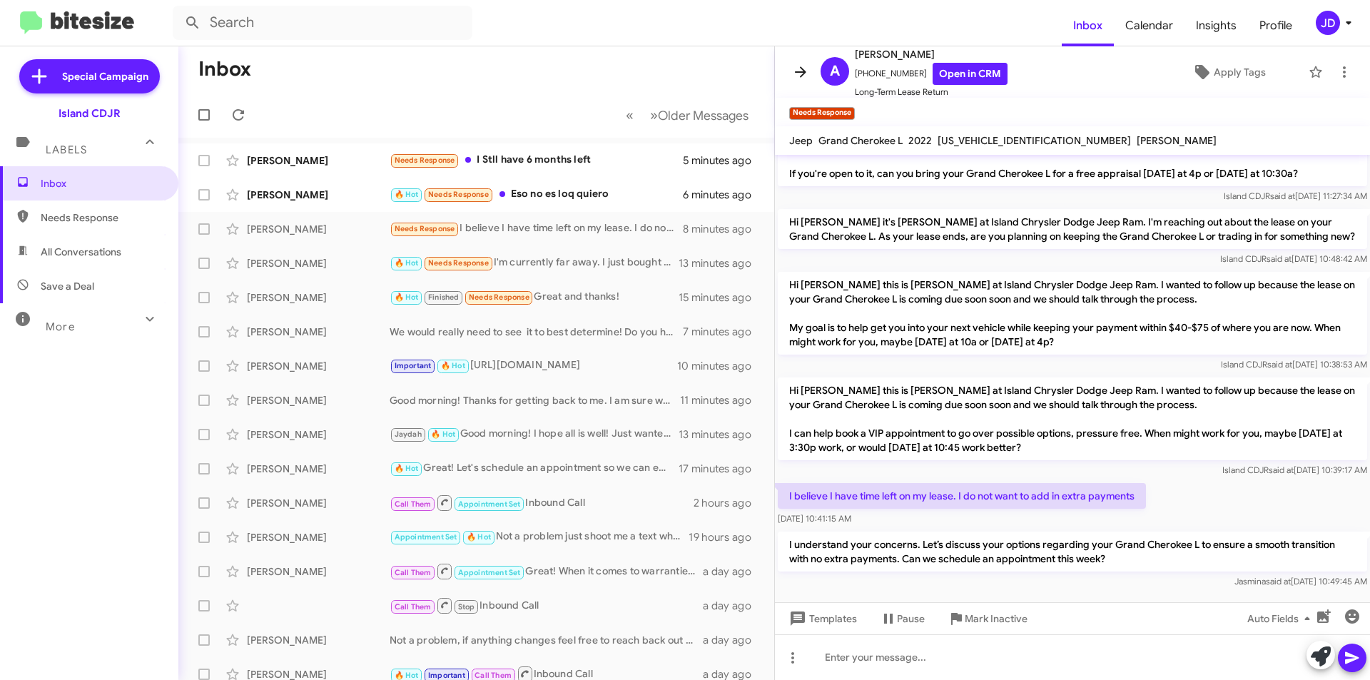
click at [797, 83] on button at bounding box center [800, 72] width 29 height 29
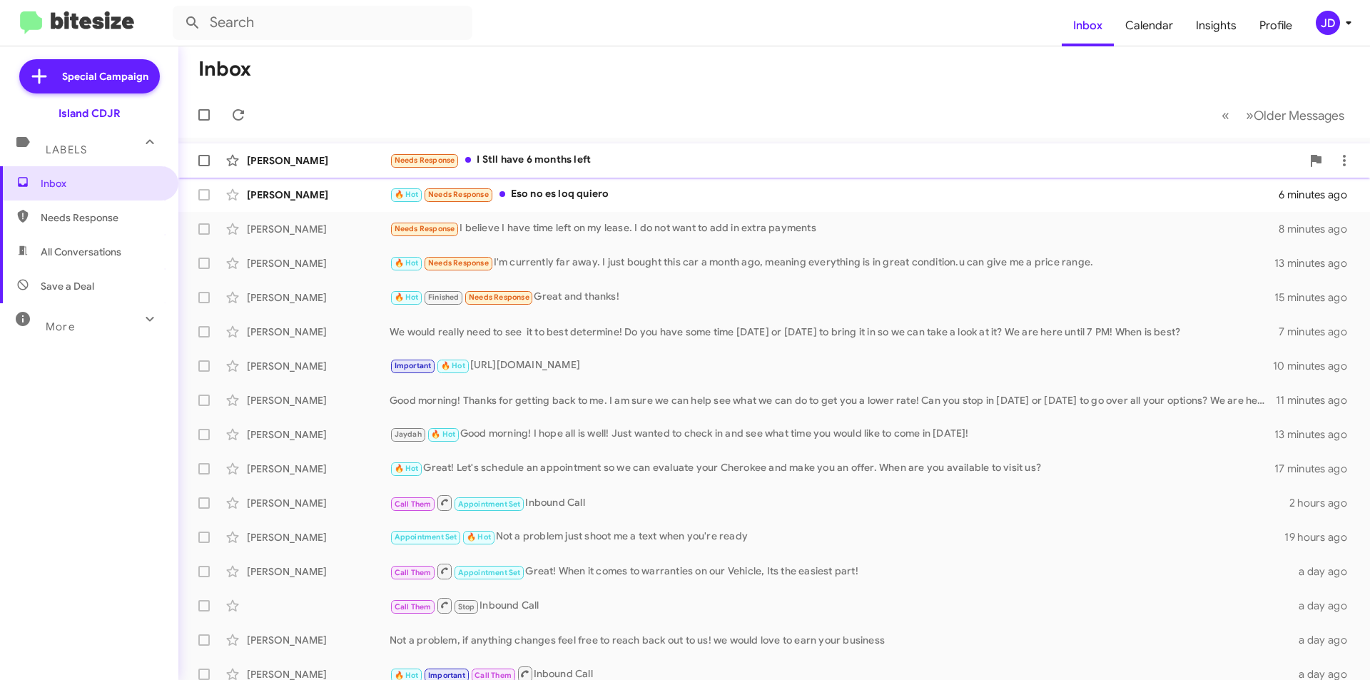
click at [597, 168] on div "Needs Response I Stll have 6 months left" at bounding box center [845, 160] width 912 height 16
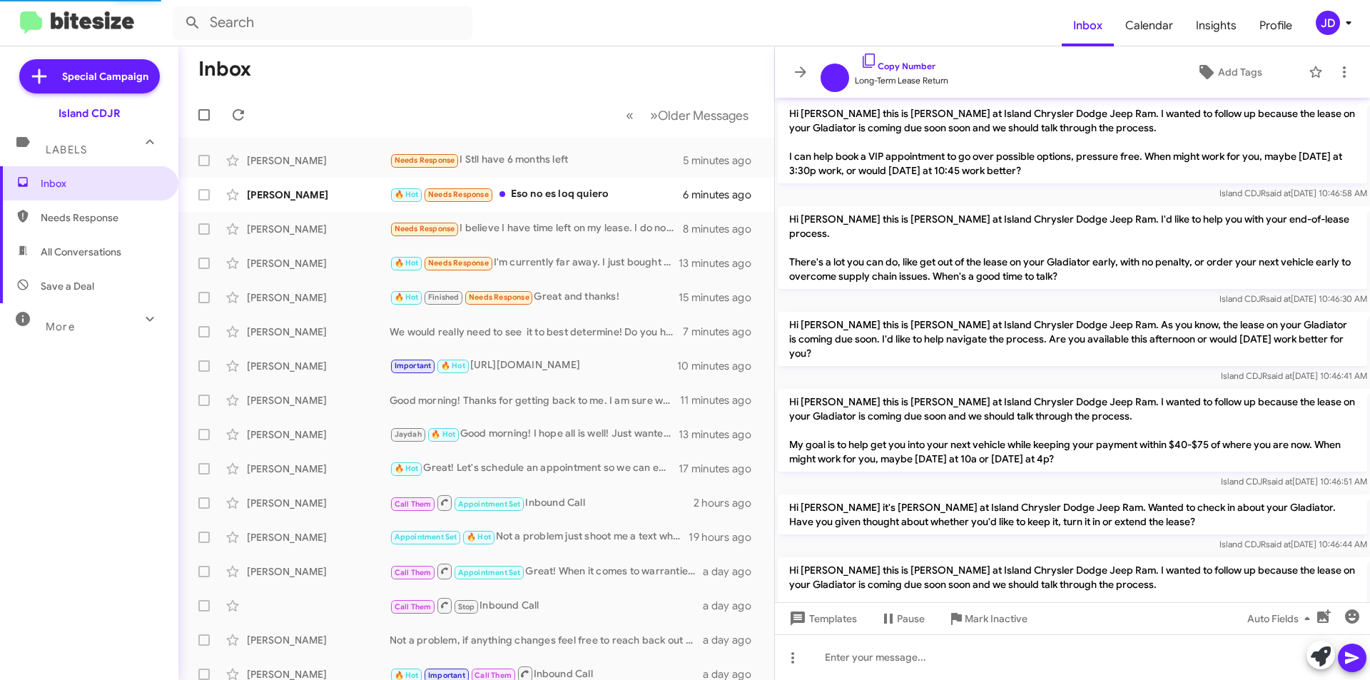
scroll to position [1279, 0]
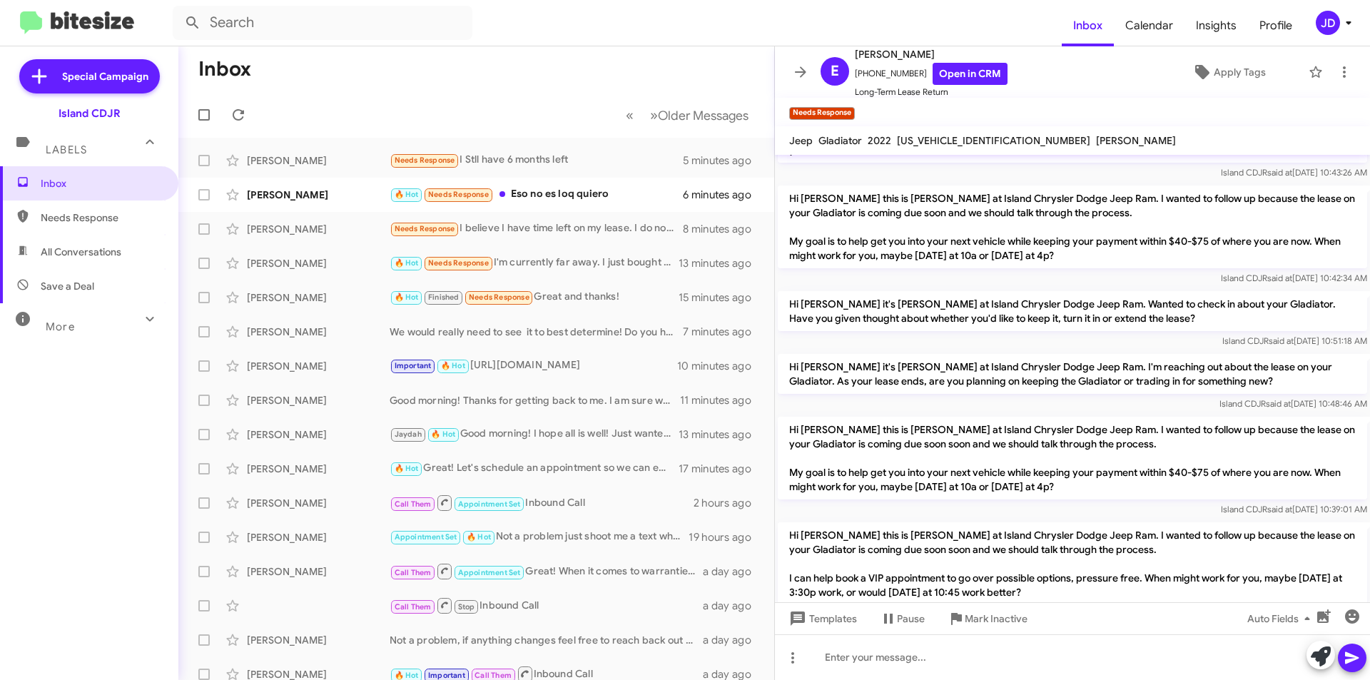
click at [1308, 652] on button at bounding box center [1320, 655] width 29 height 29
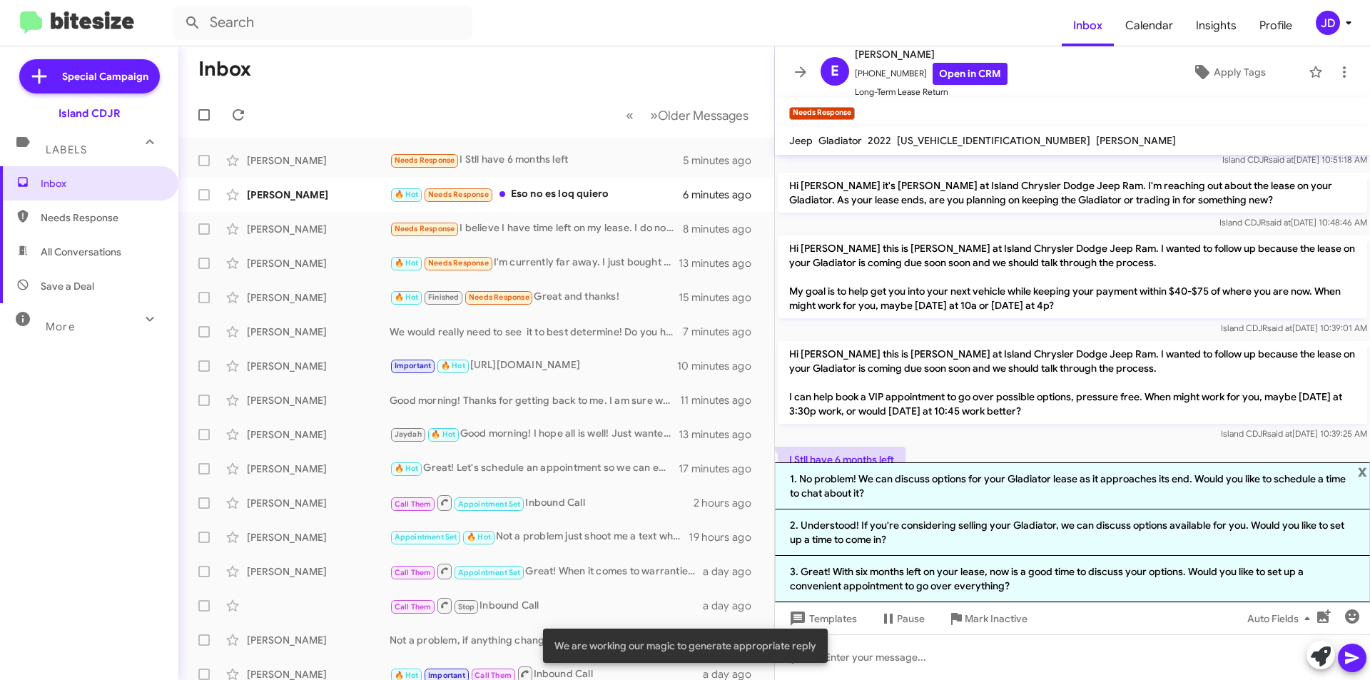
scroll to position [1476, 0]
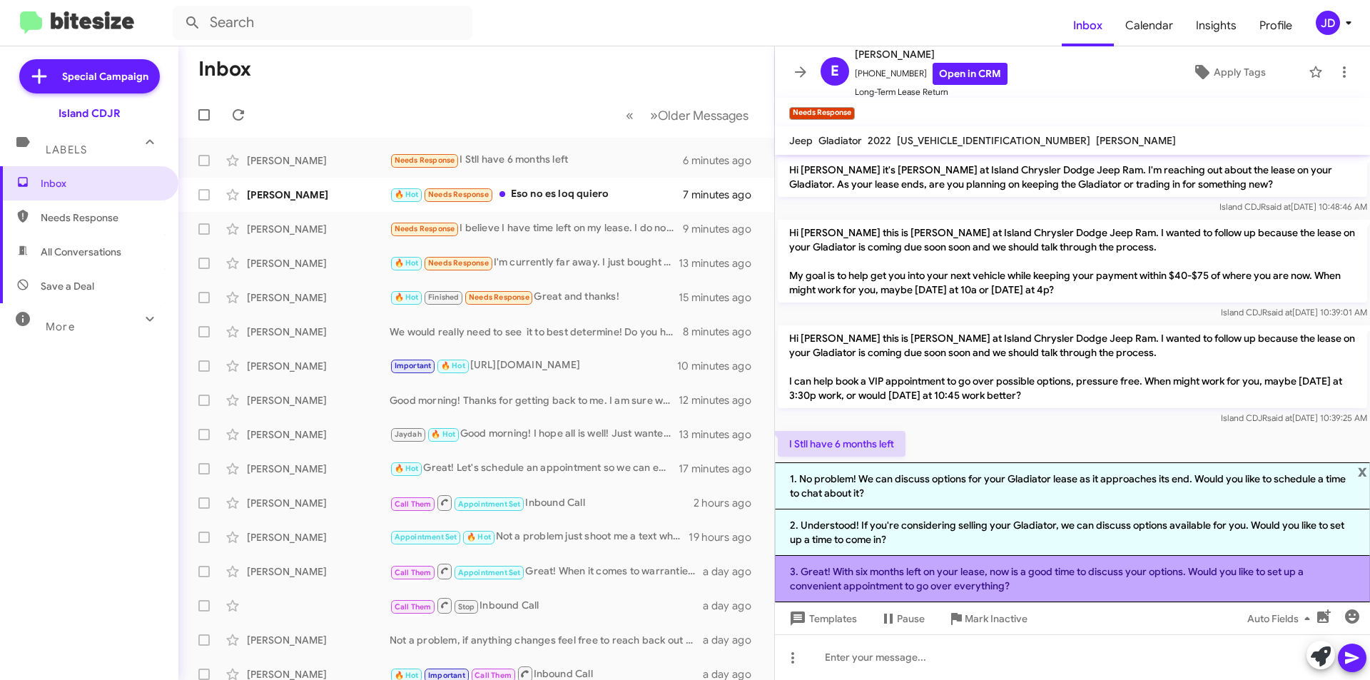
click at [1121, 591] on li "3. Great! With six months left on your lease, now is a good time to discuss you…" at bounding box center [1072, 579] width 595 height 46
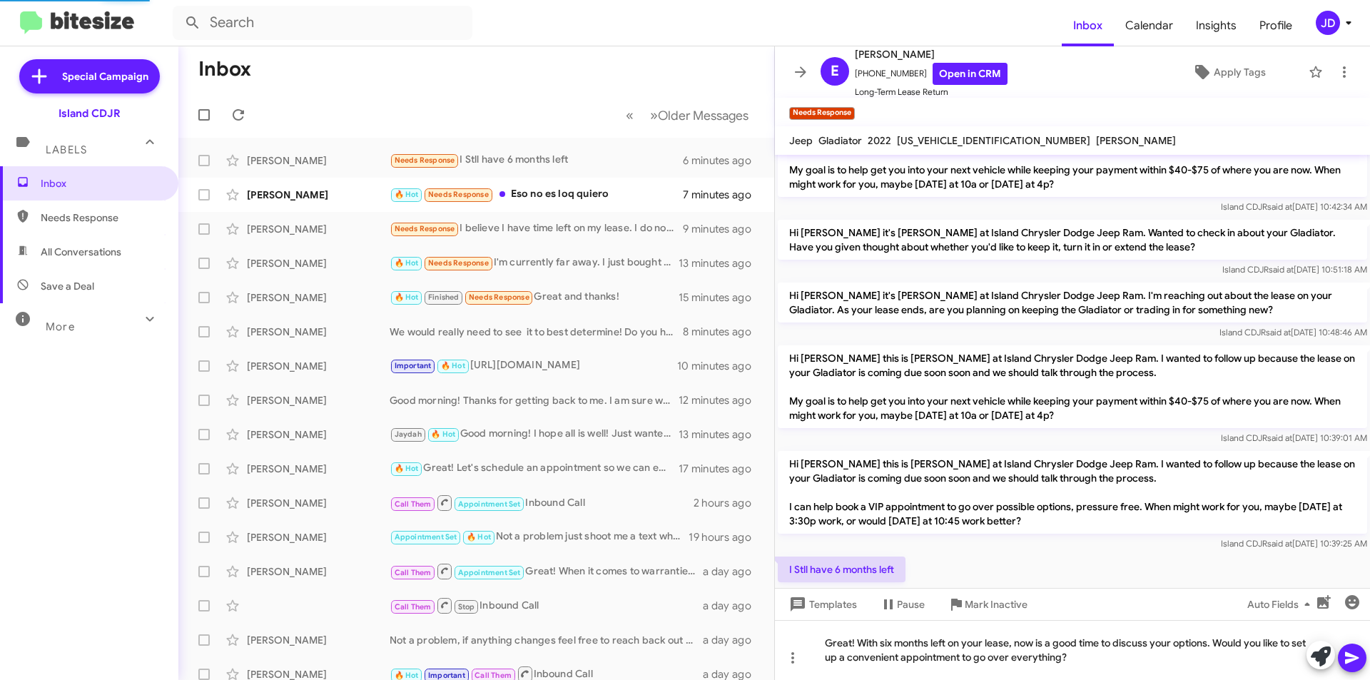
click at [1361, 658] on button at bounding box center [1351, 657] width 29 height 29
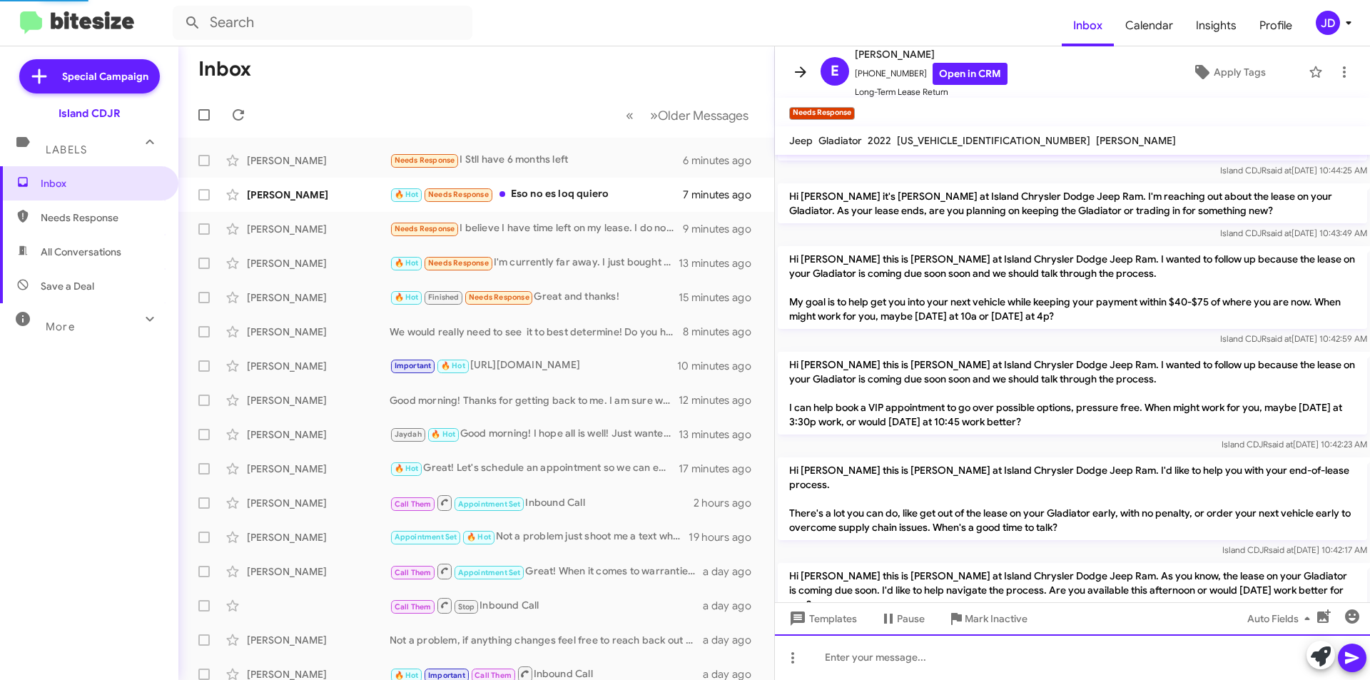
scroll to position [0, 0]
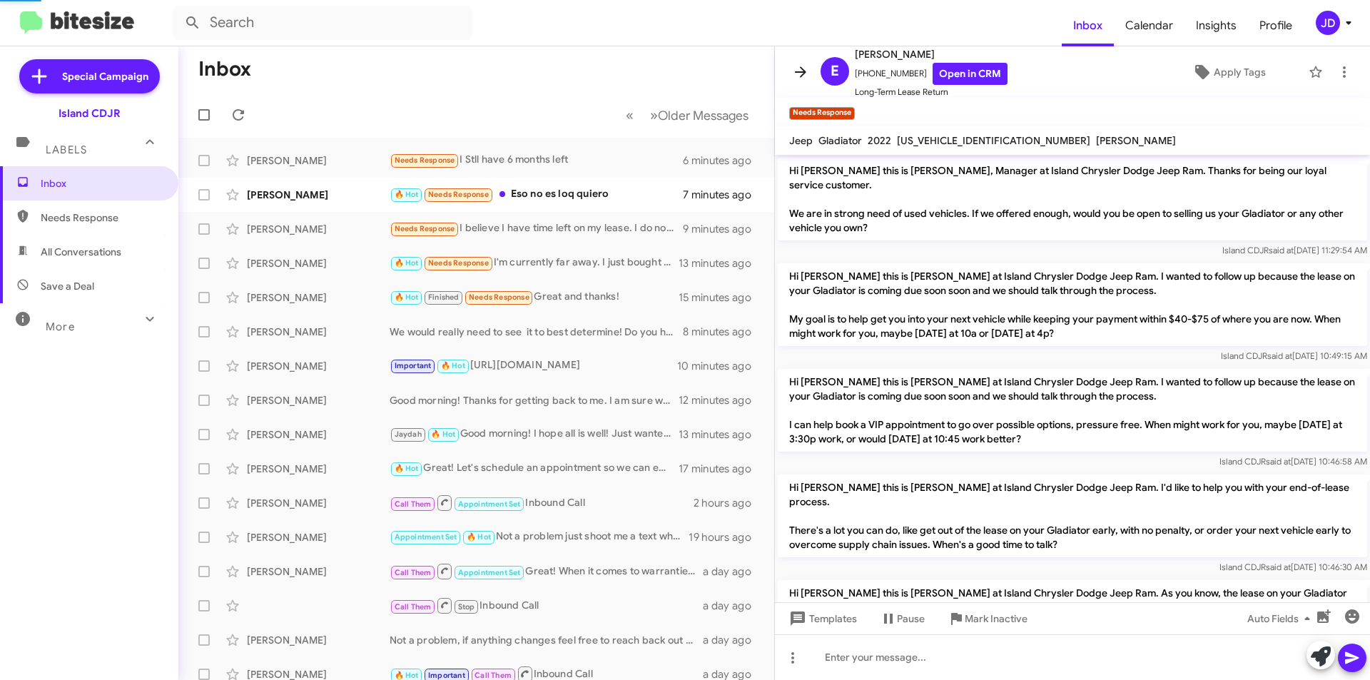
click at [790, 67] on span at bounding box center [800, 71] width 29 height 17
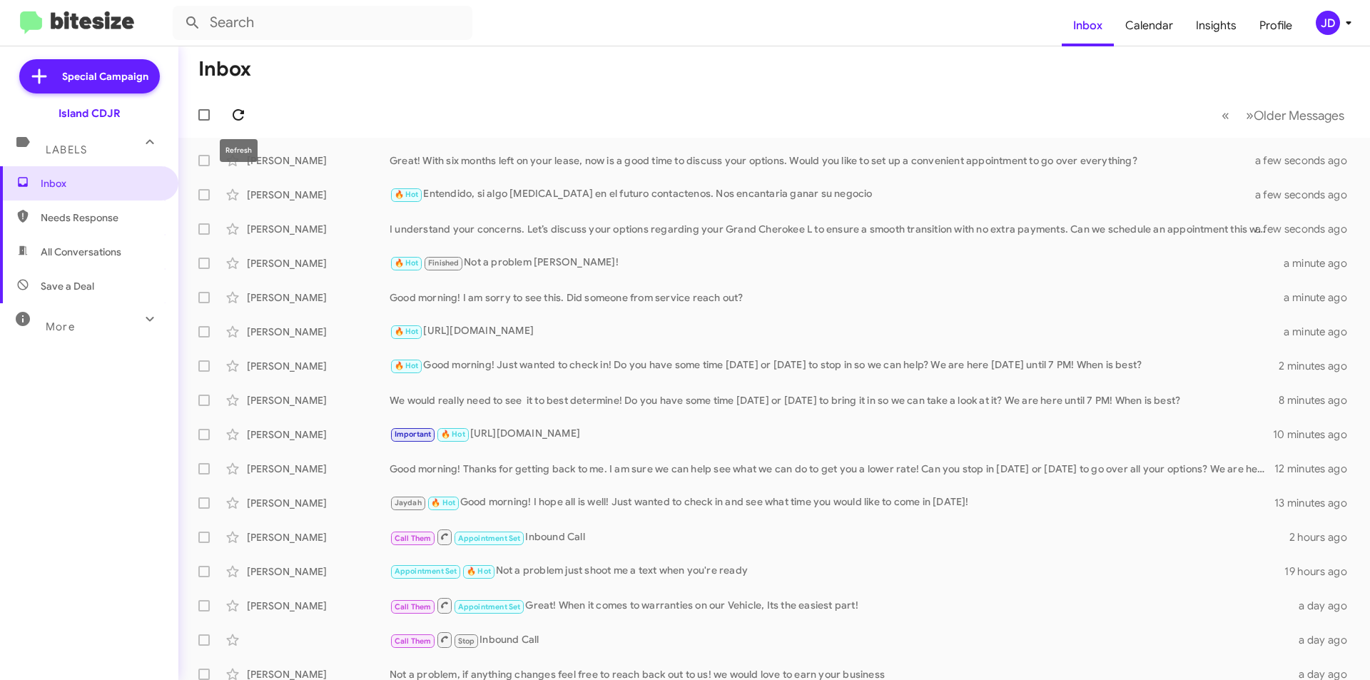
click at [237, 118] on icon at bounding box center [238, 114] width 17 height 17
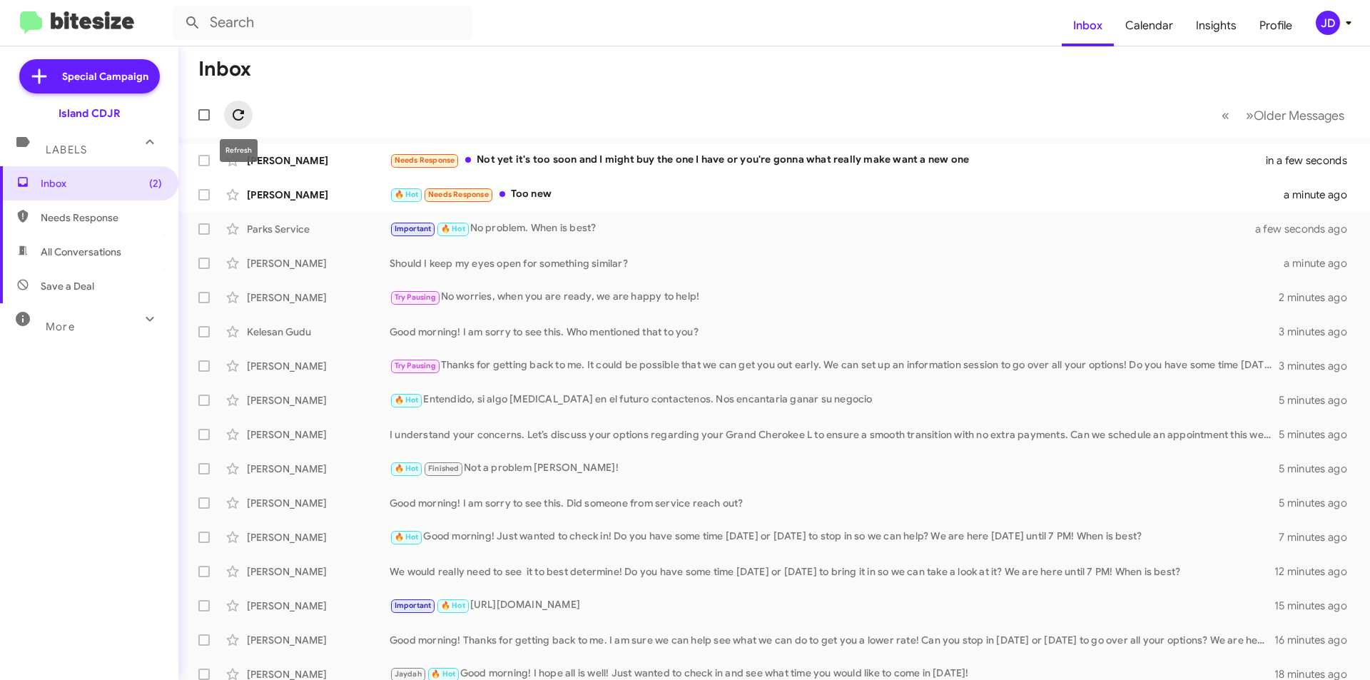
click at [243, 118] on icon at bounding box center [238, 114] width 11 height 11
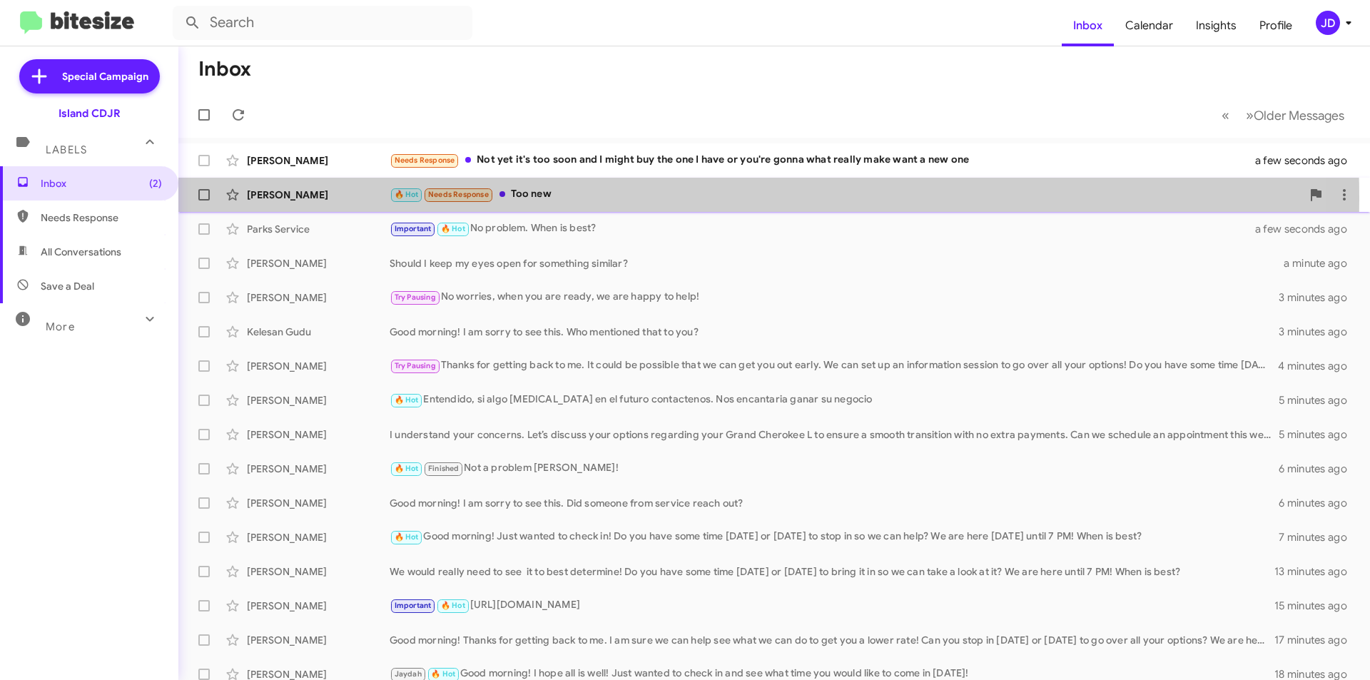
click at [436, 200] on small "Needs Response" at bounding box center [457, 195] width 67 height 14
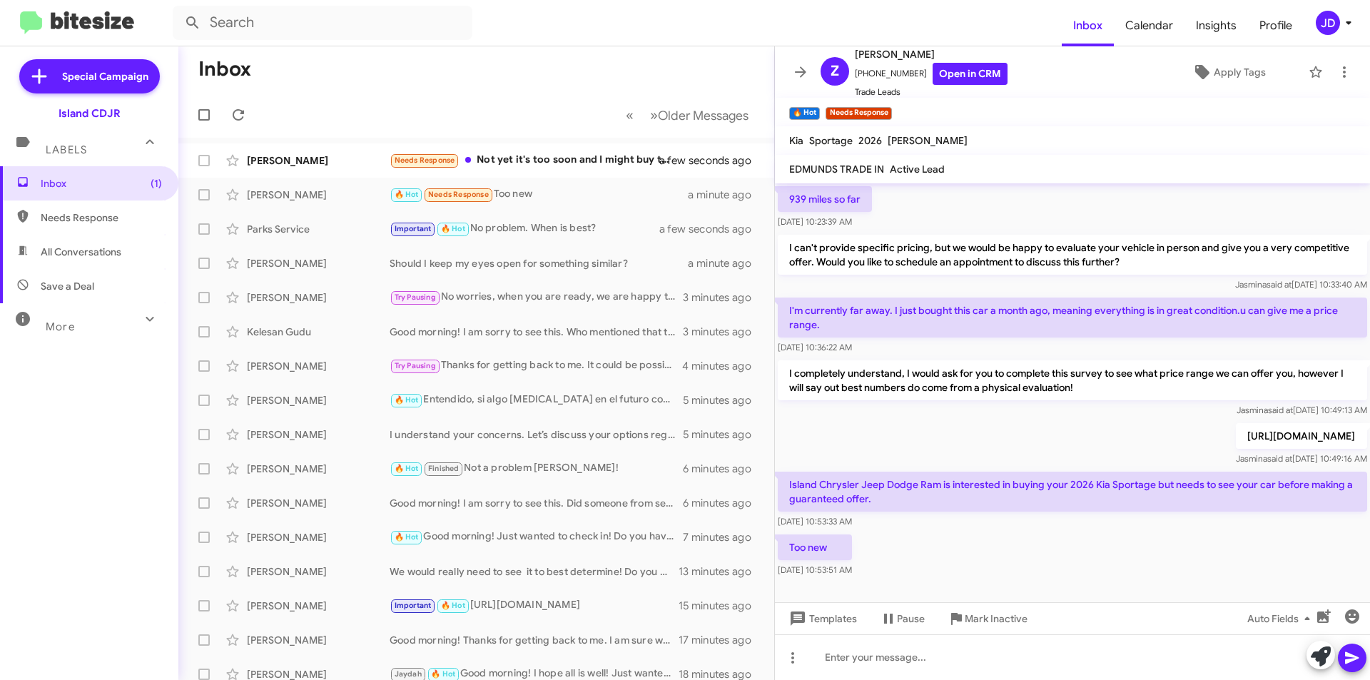
scroll to position [121, 0]
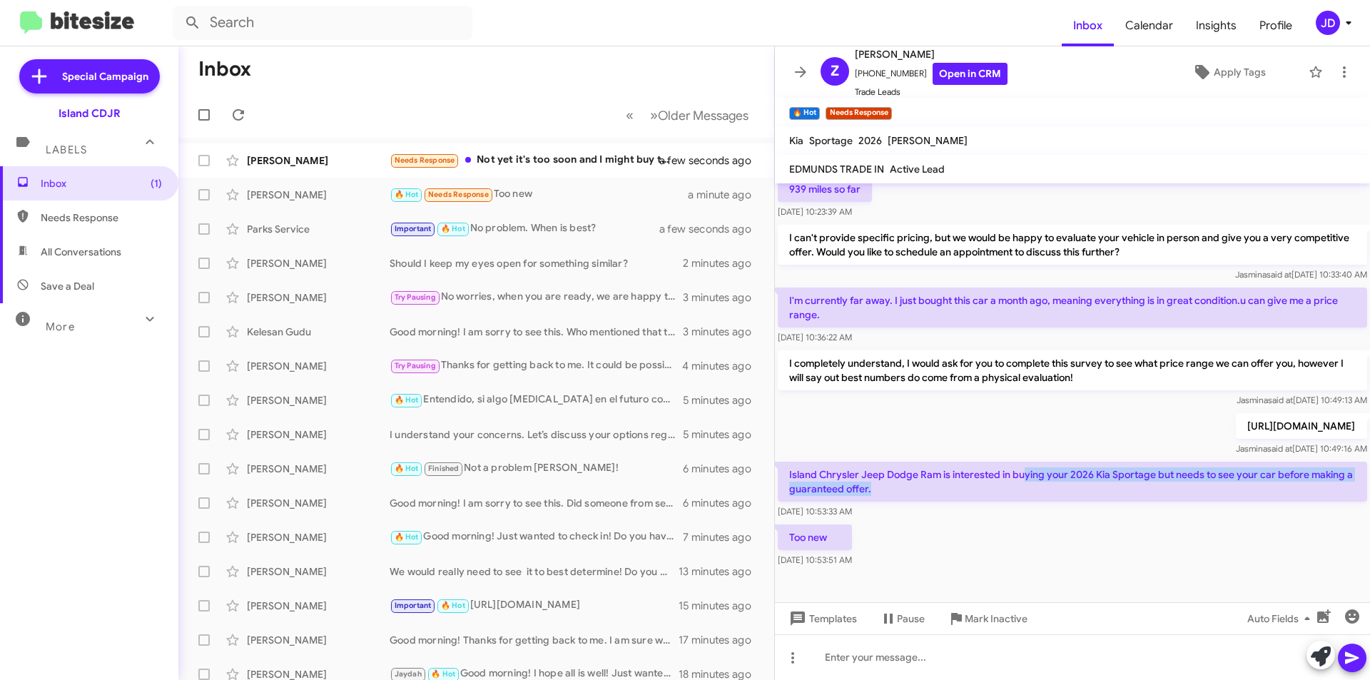
drag, startPoint x: 1022, startPoint y: 476, endPoint x: 1050, endPoint y: 486, distance: 29.6
click at [1050, 486] on p "Island Chrysler Jeep Dodge Ram is interested in buying your 2026 Kia Sportage b…" at bounding box center [1072, 482] width 589 height 40
drag, startPoint x: 1050, startPoint y: 486, endPoint x: 1006, endPoint y: 452, distance: 55.9
click at [1006, 452] on div "Hi [PERSON_NAME] this is [PERSON_NAME], Manager at Island Chrysler Dodge Jeep R…" at bounding box center [1072, 316] width 595 height 508
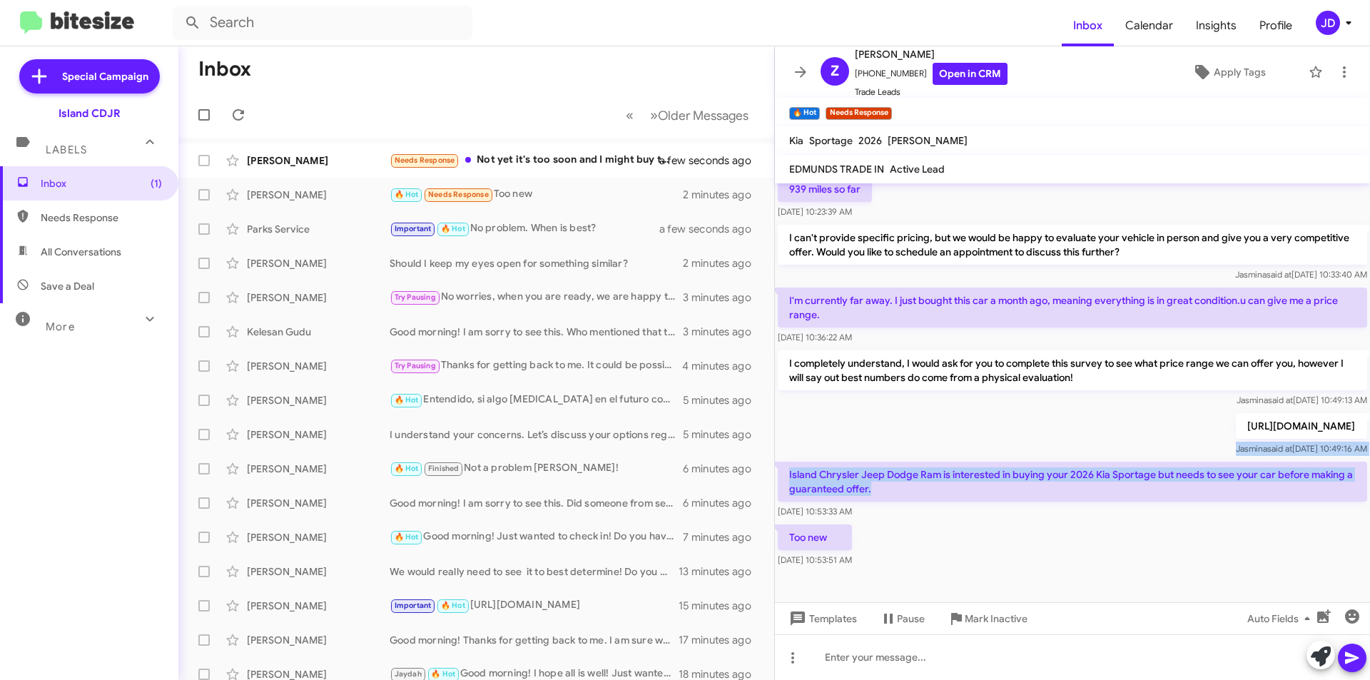
click at [1006, 452] on div "[URL][DOMAIN_NAME] [PERSON_NAME] said at [DATE] 10:49:16 AM" at bounding box center [1072, 434] width 595 height 49
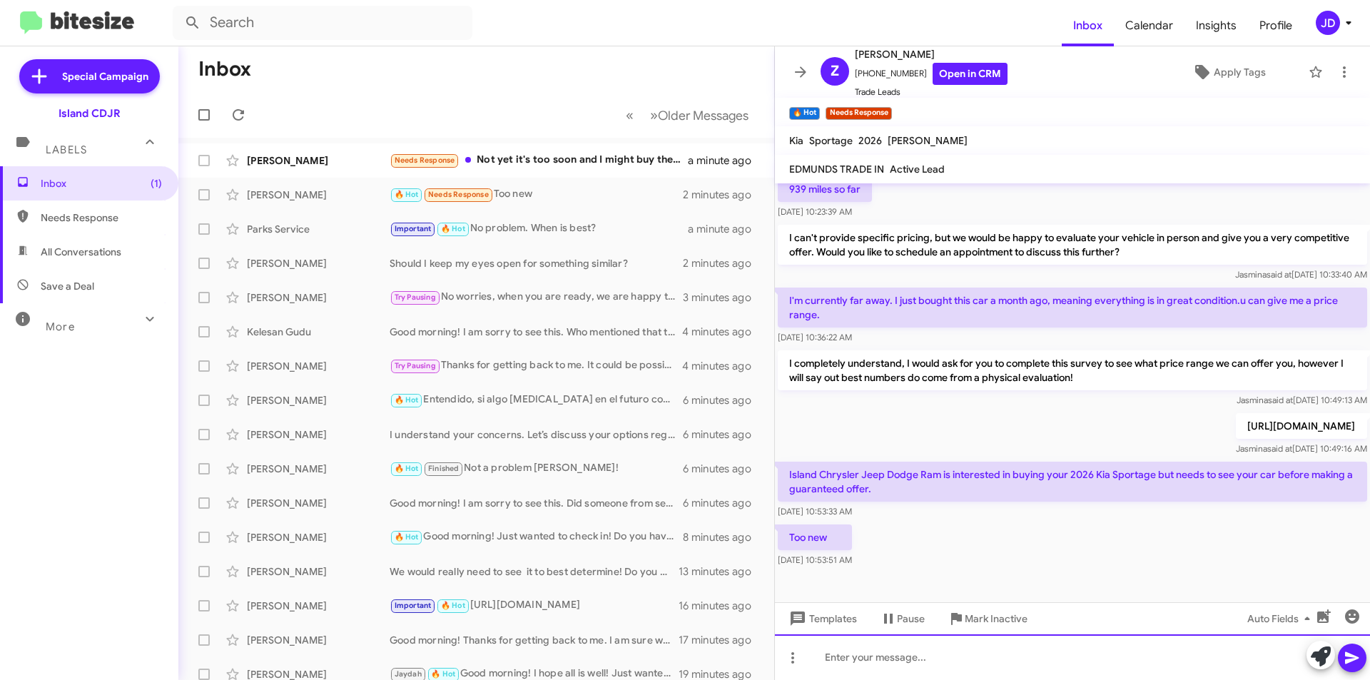
click at [977, 651] on div at bounding box center [1072, 657] width 595 height 46
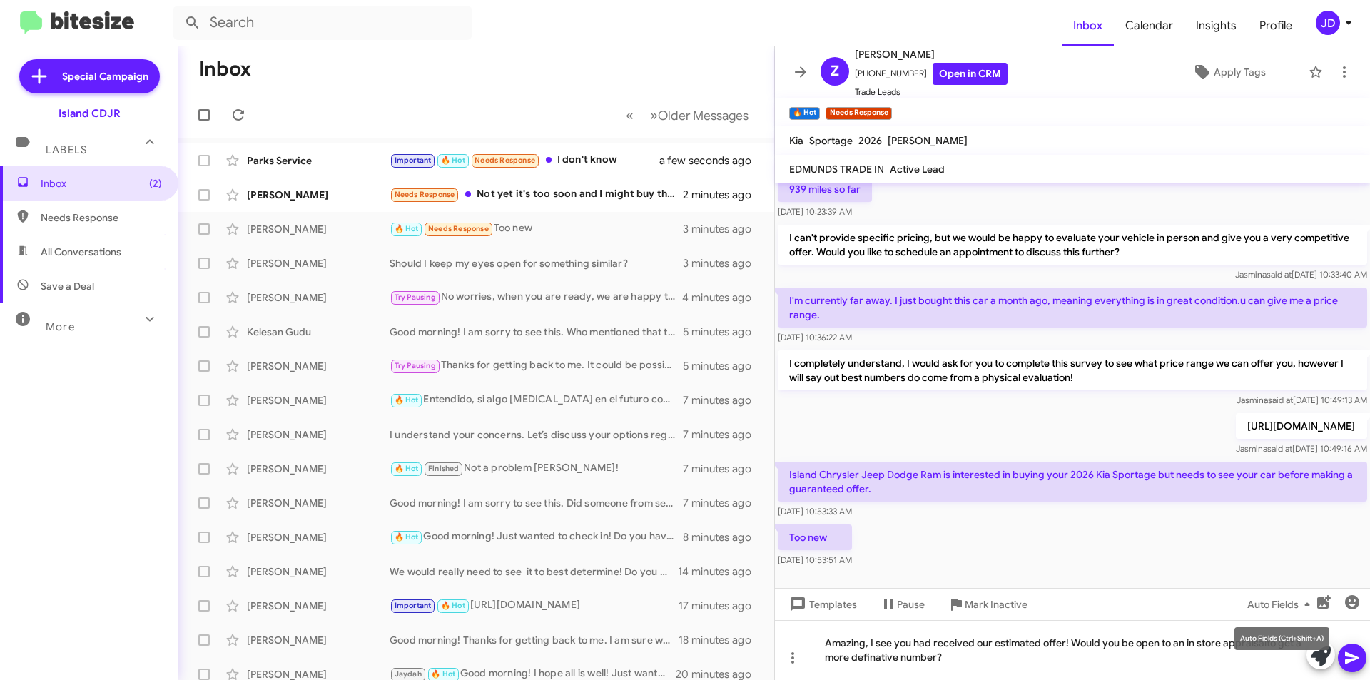
drag, startPoint x: 1251, startPoint y: 640, endPoint x: 1261, endPoint y: 646, distance: 11.5
click at [1261, 646] on div "Auto Fields (Ctrl+Shift+A)" at bounding box center [1281, 638] width 95 height 23
click at [1228, 641] on mat-tooltip-component "Auto Fields (Ctrl+Shift+A)" at bounding box center [1281, 638] width 115 height 43
click at [1230, 644] on mat-tooltip-component "Auto Fields (Ctrl+Shift+A)" at bounding box center [1281, 638] width 115 height 43
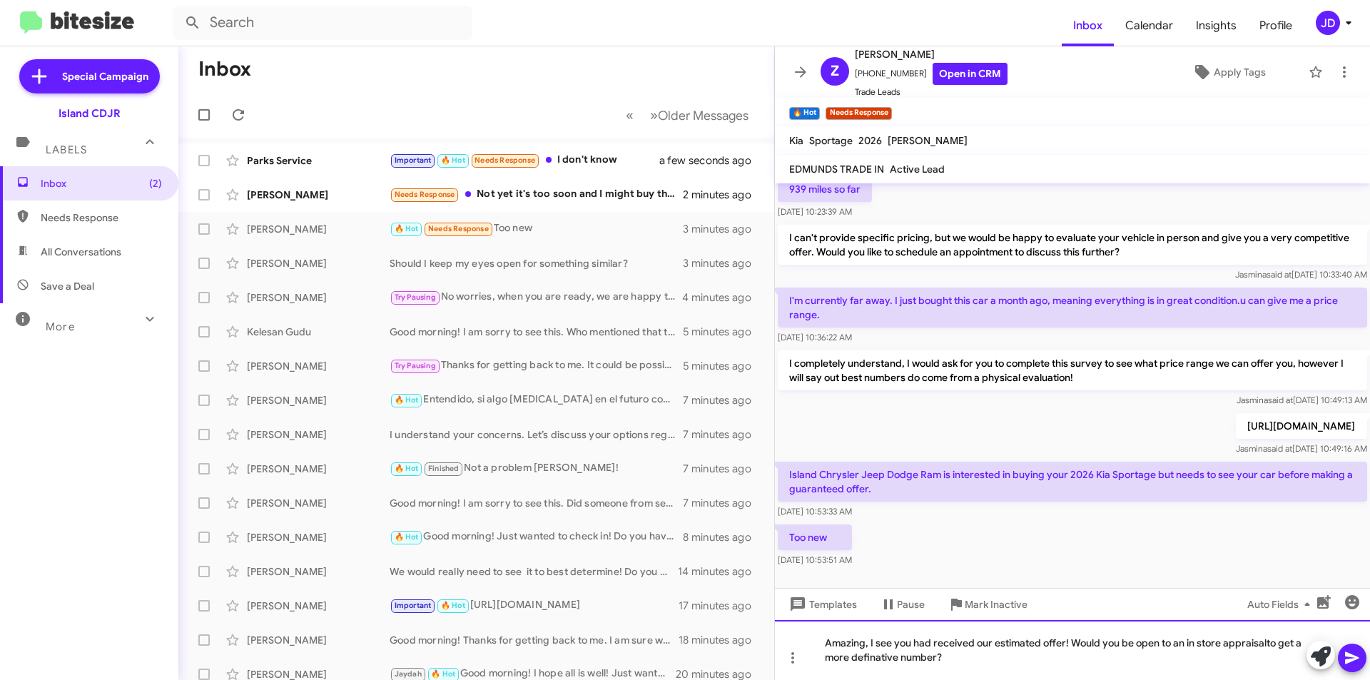
click at [1208, 665] on div "Amazing, I see you had received our estimated offer! Would you be open to an in…" at bounding box center [1072, 650] width 595 height 60
click at [1250, 648] on div "Amazing, I see you had received our estimated offer! Would you be open to an in…" at bounding box center [1072, 650] width 595 height 60
click at [1360, 653] on button at bounding box center [1351, 657] width 29 height 29
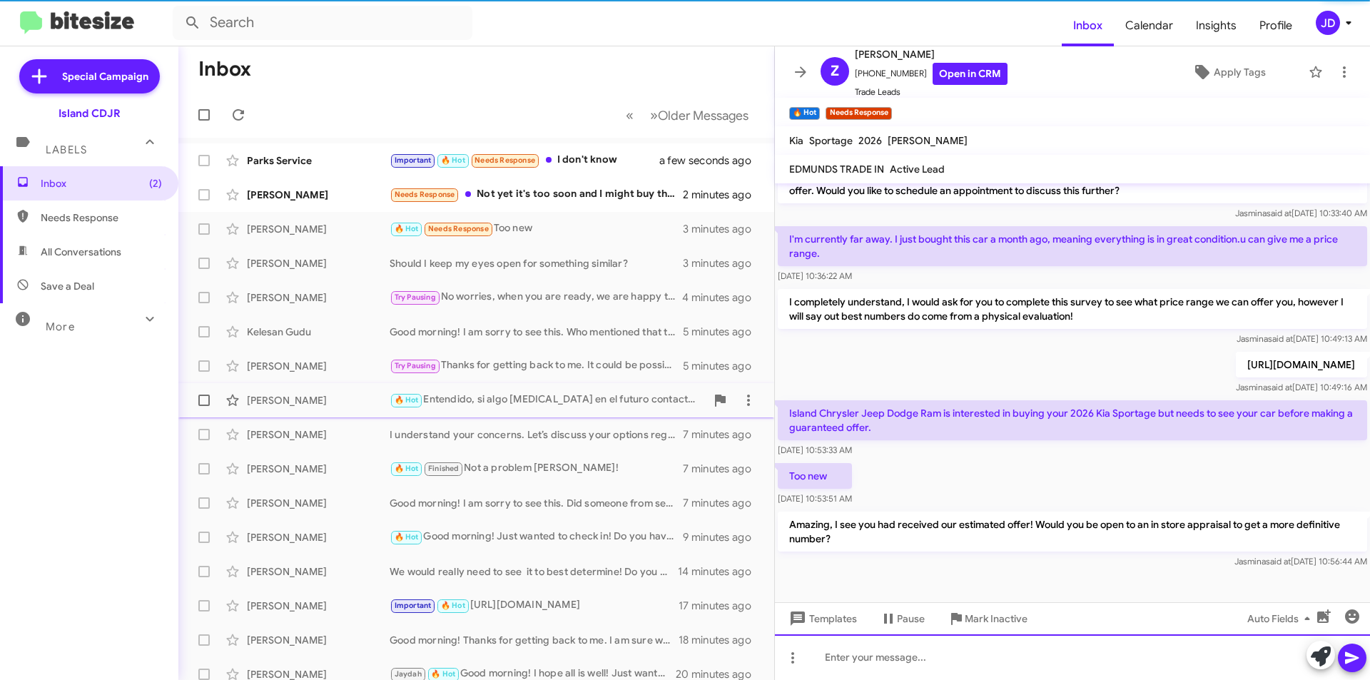
scroll to position [188, 0]
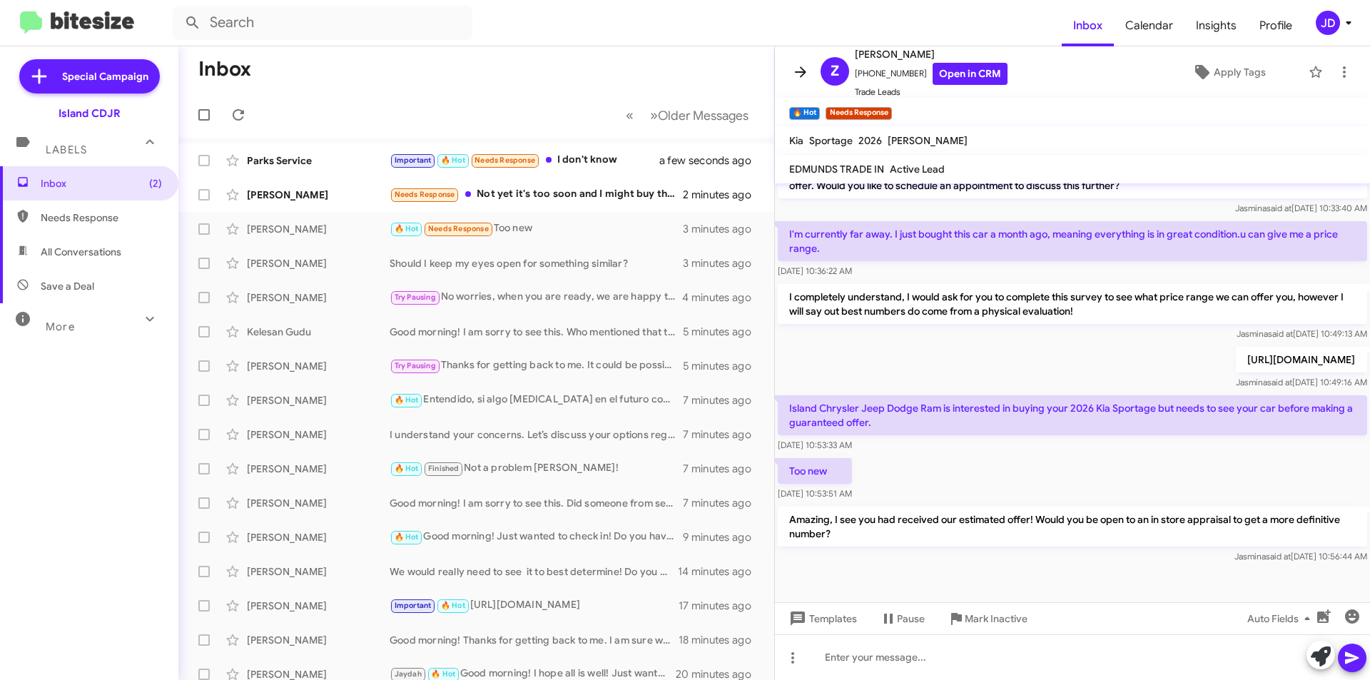
click at [788, 68] on span at bounding box center [800, 71] width 29 height 17
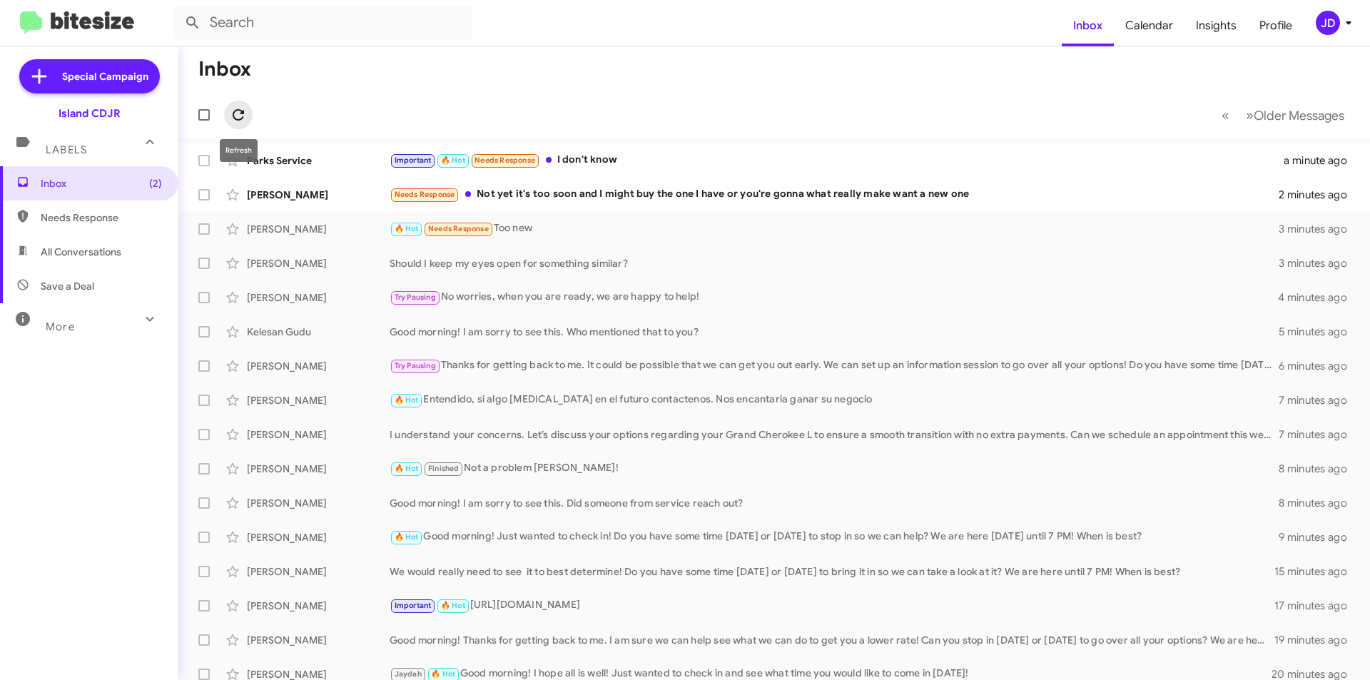
click at [241, 111] on icon at bounding box center [238, 114] width 11 height 11
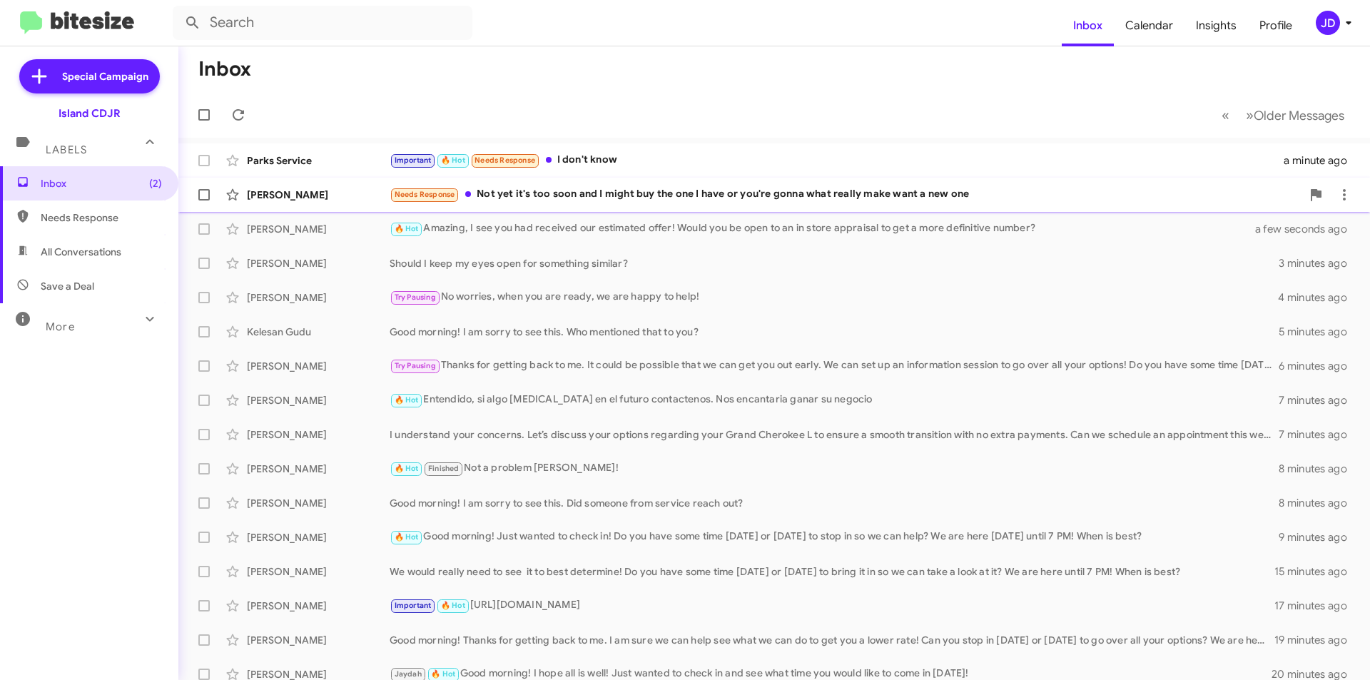
click at [498, 180] on div "[PERSON_NAME] Needs Response Not yet it's too soon and I might buy the one I ha…" at bounding box center [774, 194] width 1168 height 29
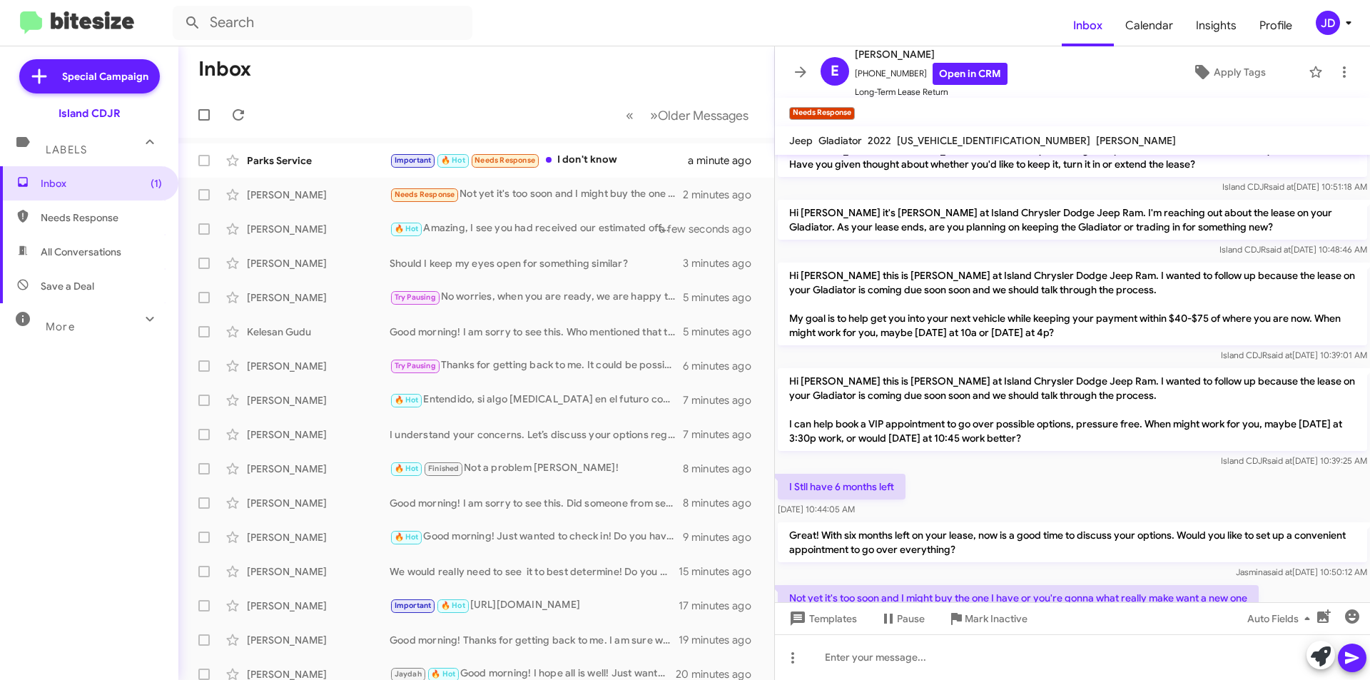
scroll to position [1250, 0]
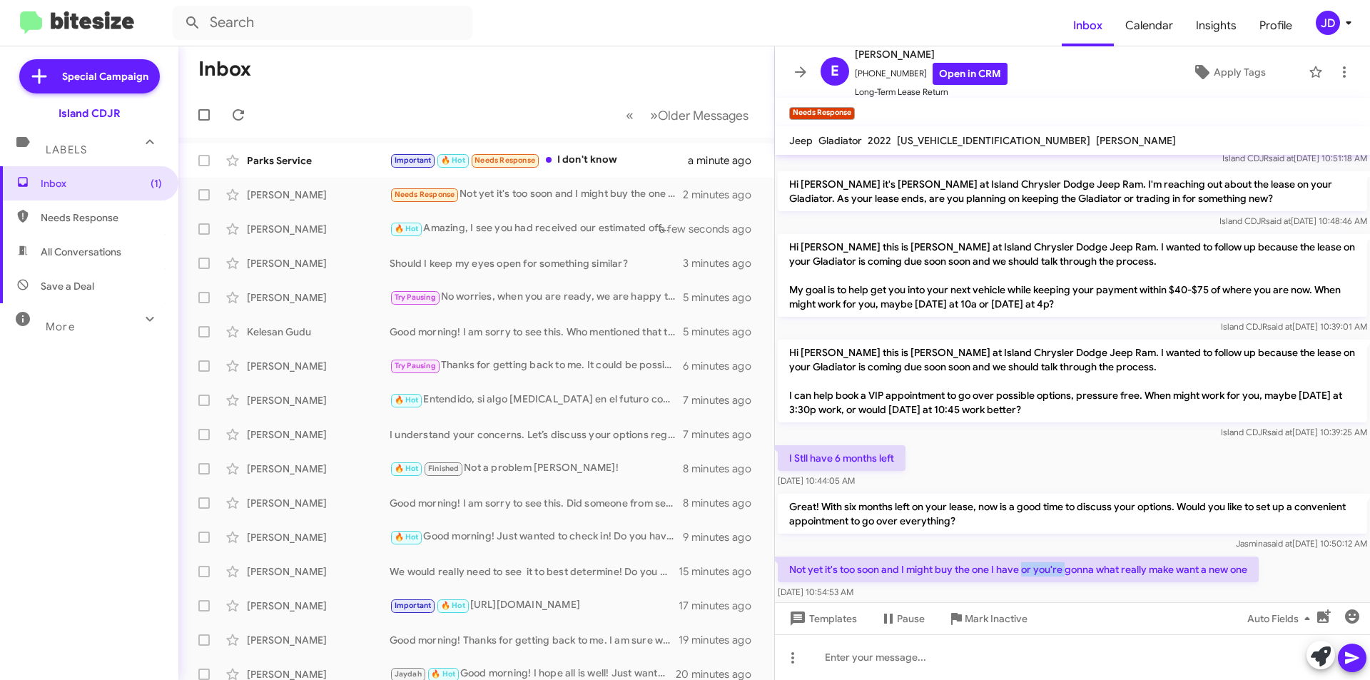
drag, startPoint x: 1026, startPoint y: 502, endPoint x: 1070, endPoint y: 504, distance: 44.2
click at [1070, 556] on p "Not yet it's too soon and I might buy the one I have or you're gonna what reall…" at bounding box center [1018, 569] width 481 height 26
drag, startPoint x: 1069, startPoint y: 504, endPoint x: 1233, endPoint y: 506, distance: 164.8
click at [1233, 556] on p "Not yet it's too soon and I might buy the one I have or you're gonna what reall…" at bounding box center [1018, 569] width 481 height 26
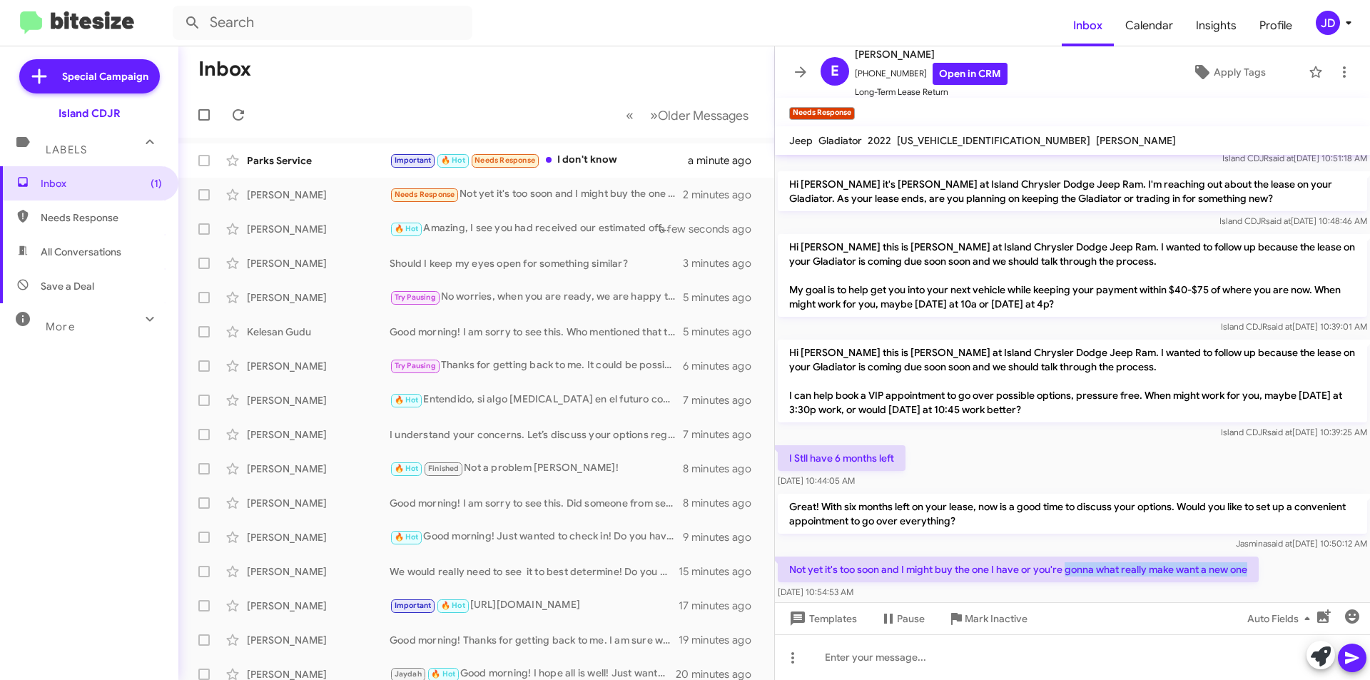
click at [1233, 556] on p "Not yet it's too soon and I might buy the one I have or you're gonna what reall…" at bounding box center [1018, 569] width 481 height 26
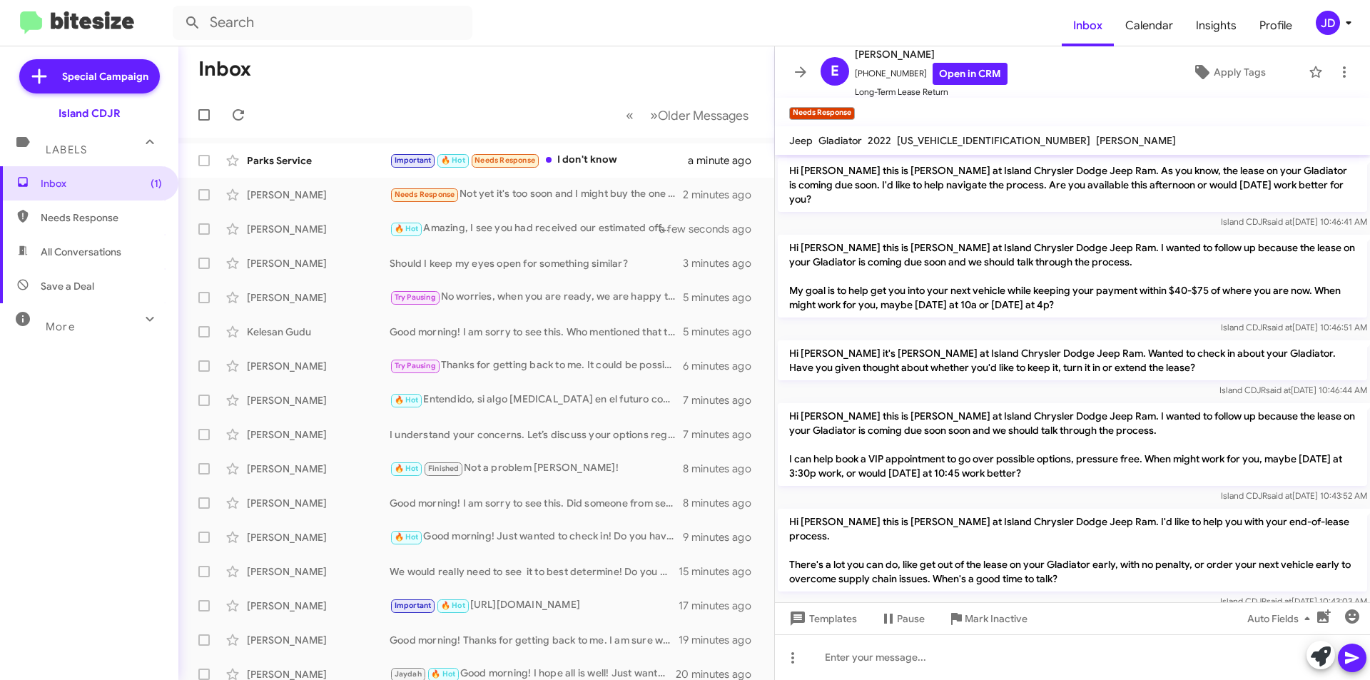
scroll to position [135, 0]
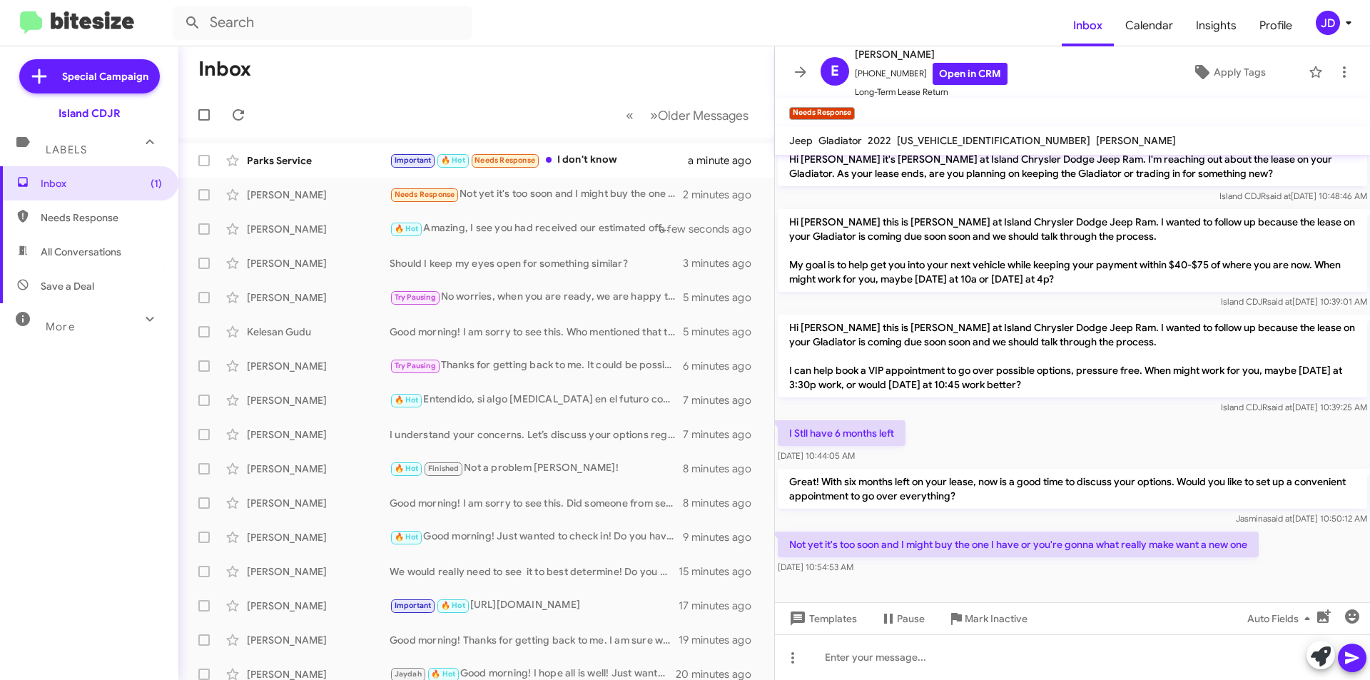
click at [1313, 641] on span at bounding box center [1320, 656] width 20 height 31
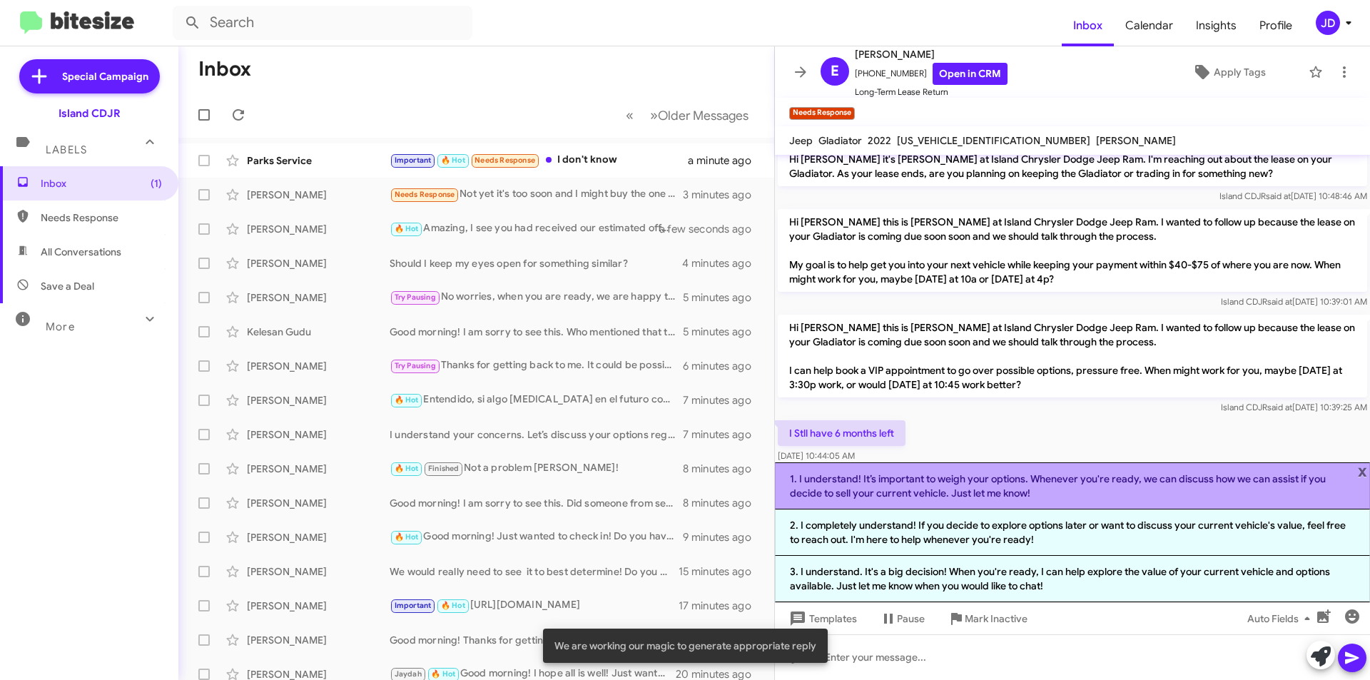
click at [1113, 486] on li "1. I understand! It’s important to weigh your options. Whenever you're ready, w…" at bounding box center [1072, 485] width 595 height 47
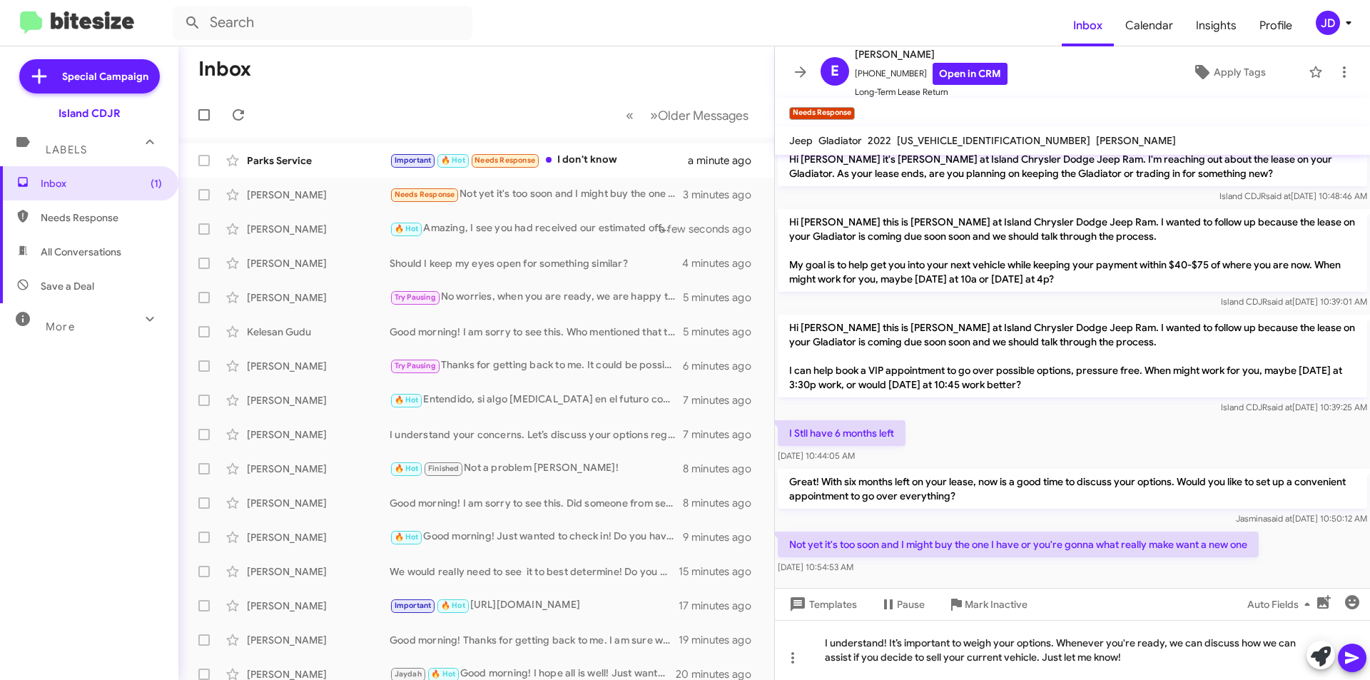
click at [1350, 661] on icon at bounding box center [1352, 658] width 14 height 12
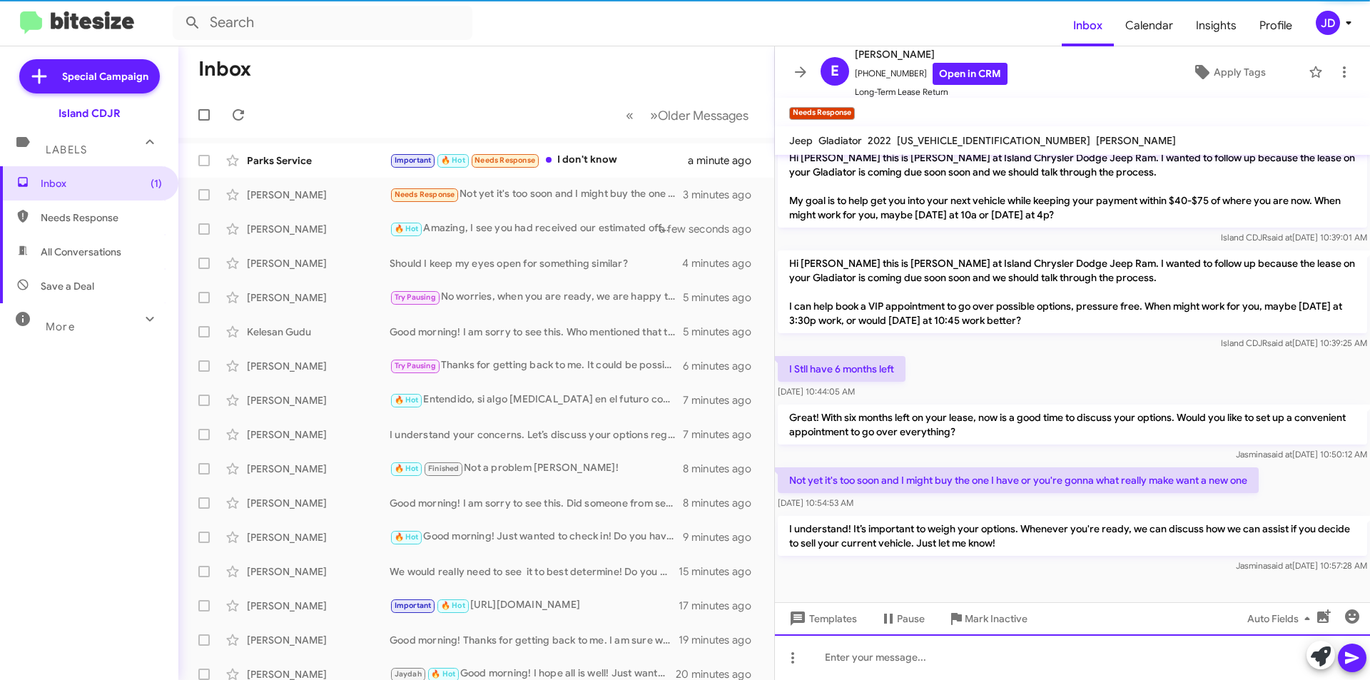
scroll to position [201, 0]
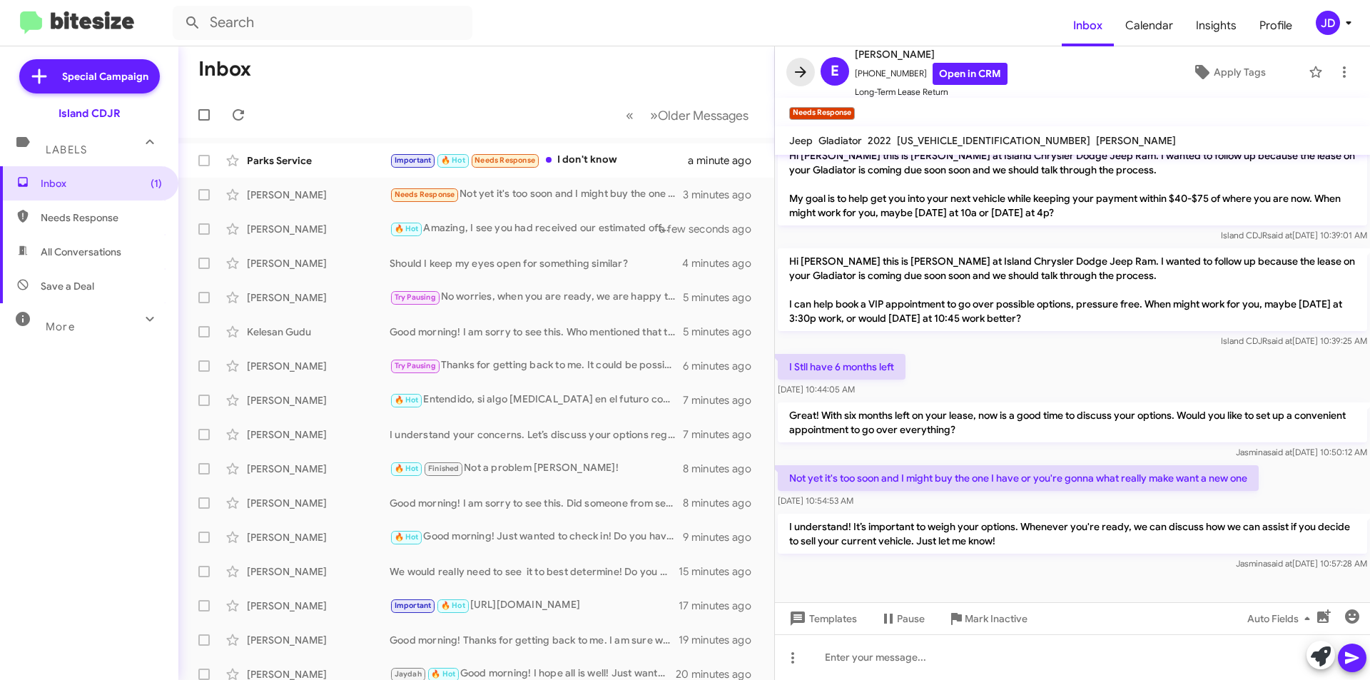
click at [795, 75] on icon at bounding box center [800, 71] width 17 height 17
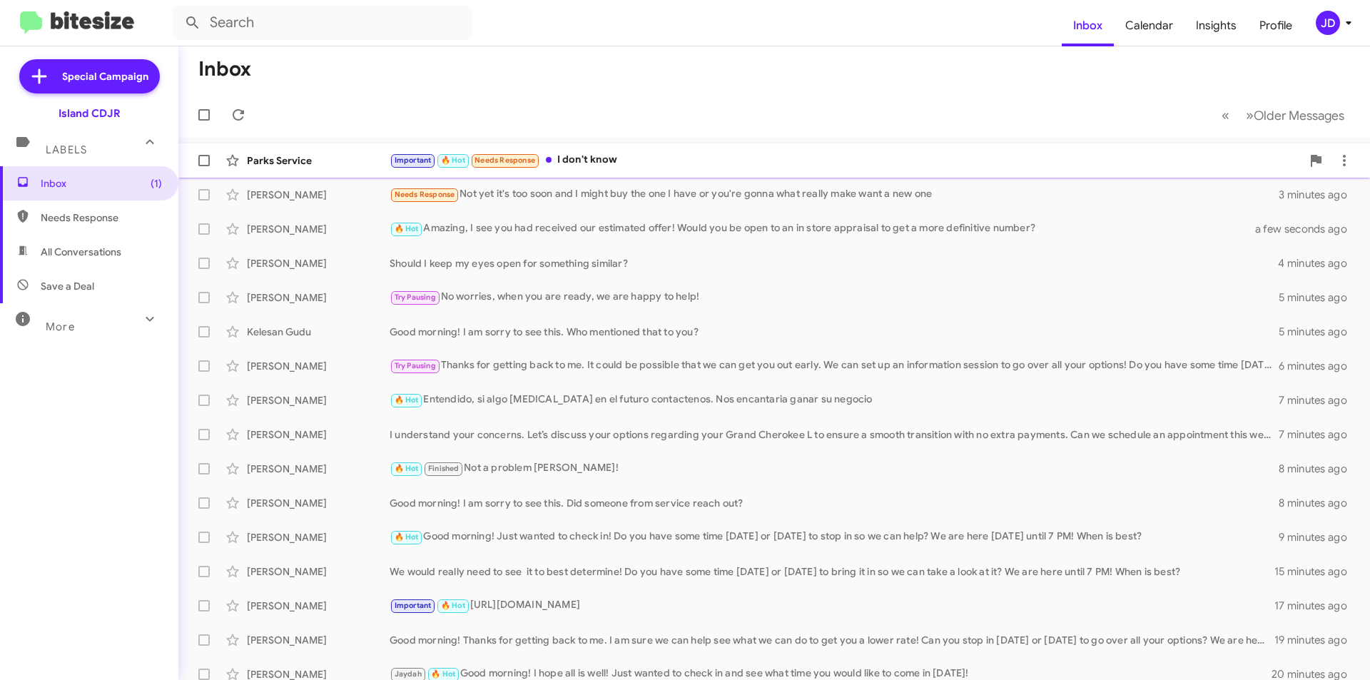
click at [694, 176] on span "Parks Service Important 🔥 Hot Needs Response I don't know a minute ago" at bounding box center [773, 160] width 1191 height 34
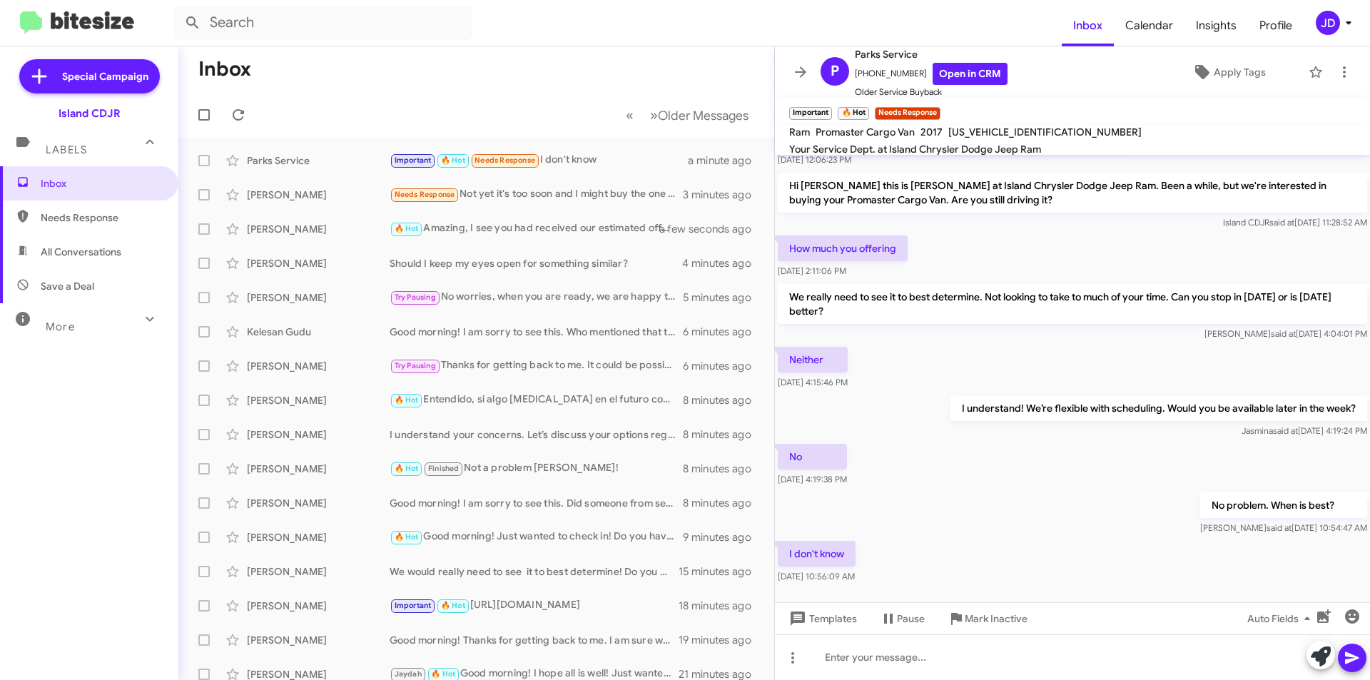
scroll to position [306, 0]
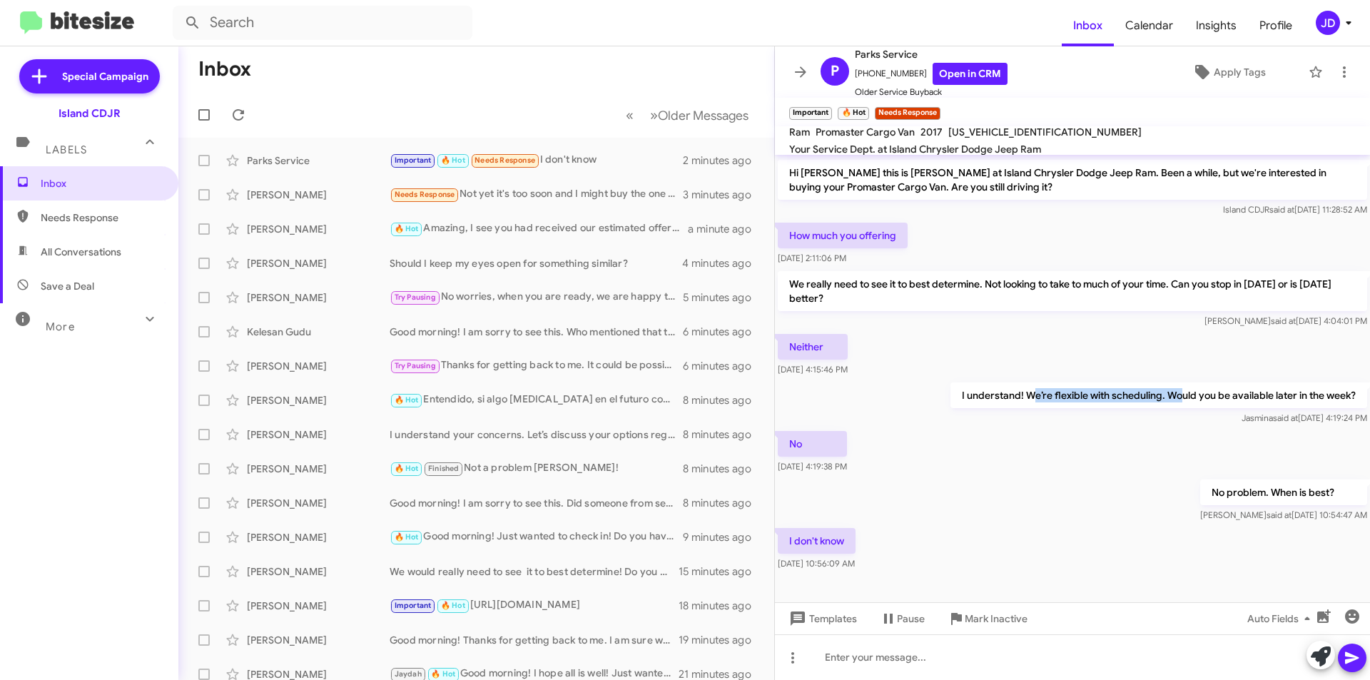
drag, startPoint x: 1029, startPoint y: 382, endPoint x: 1173, endPoint y: 376, distance: 144.9
click at [1171, 382] on p "I understand! We’re flexible with scheduling. Would you be available later in t…" at bounding box center [1158, 395] width 417 height 26
click at [1174, 382] on p "I understand! We’re flexible with scheduling. Would you be available later in t…" at bounding box center [1158, 395] width 417 height 26
click at [799, 71] on icon at bounding box center [800, 71] width 11 height 11
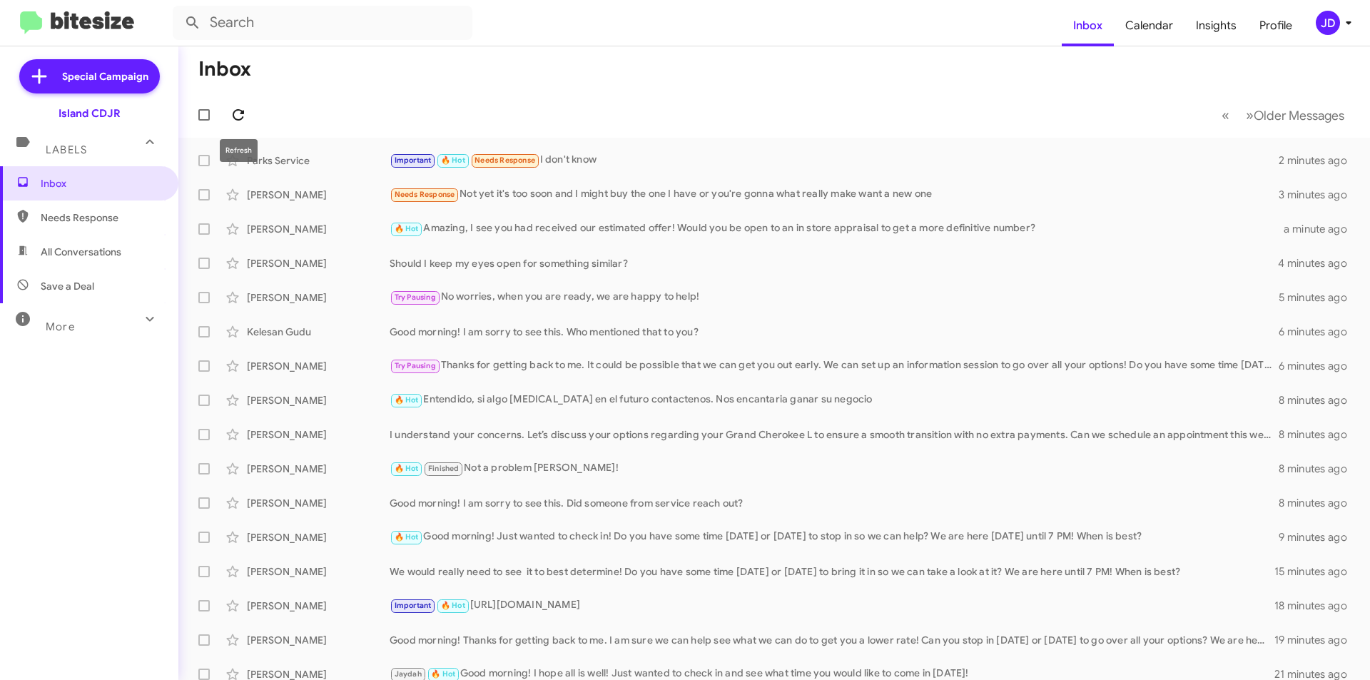
click at [229, 118] on span at bounding box center [238, 114] width 29 height 17
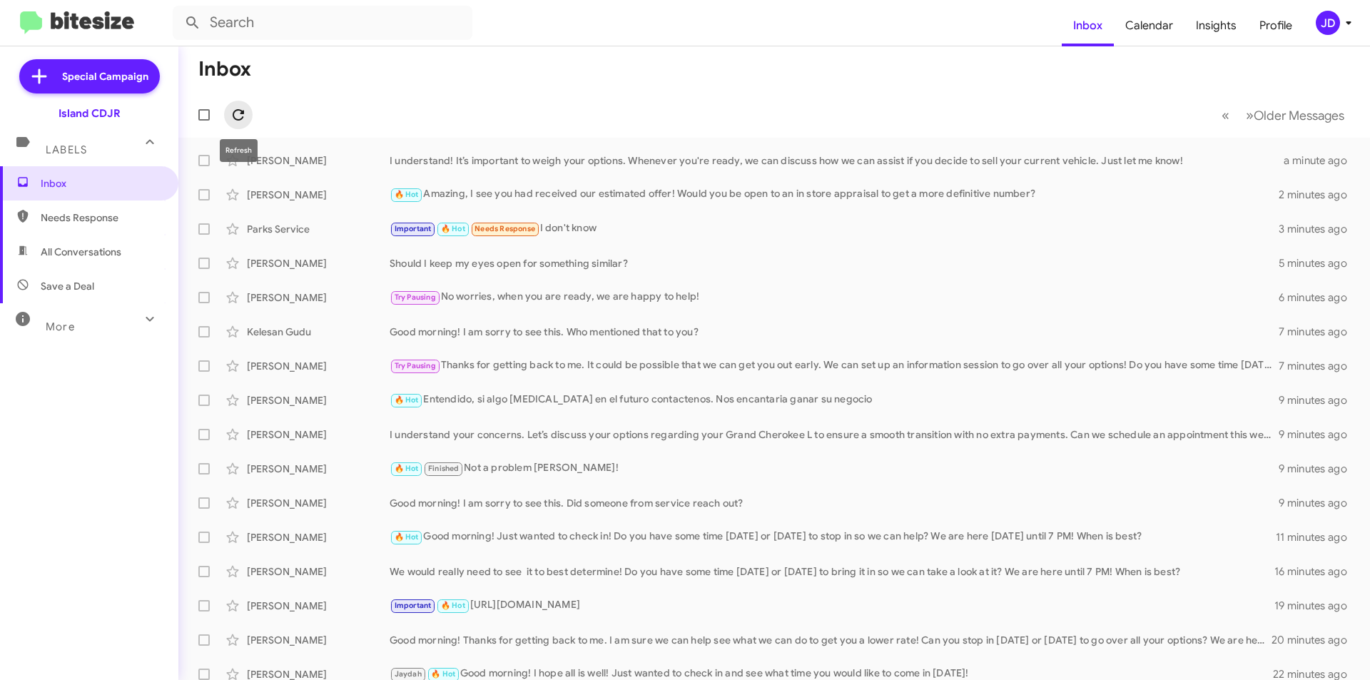
click at [231, 127] on button at bounding box center [238, 115] width 29 height 29
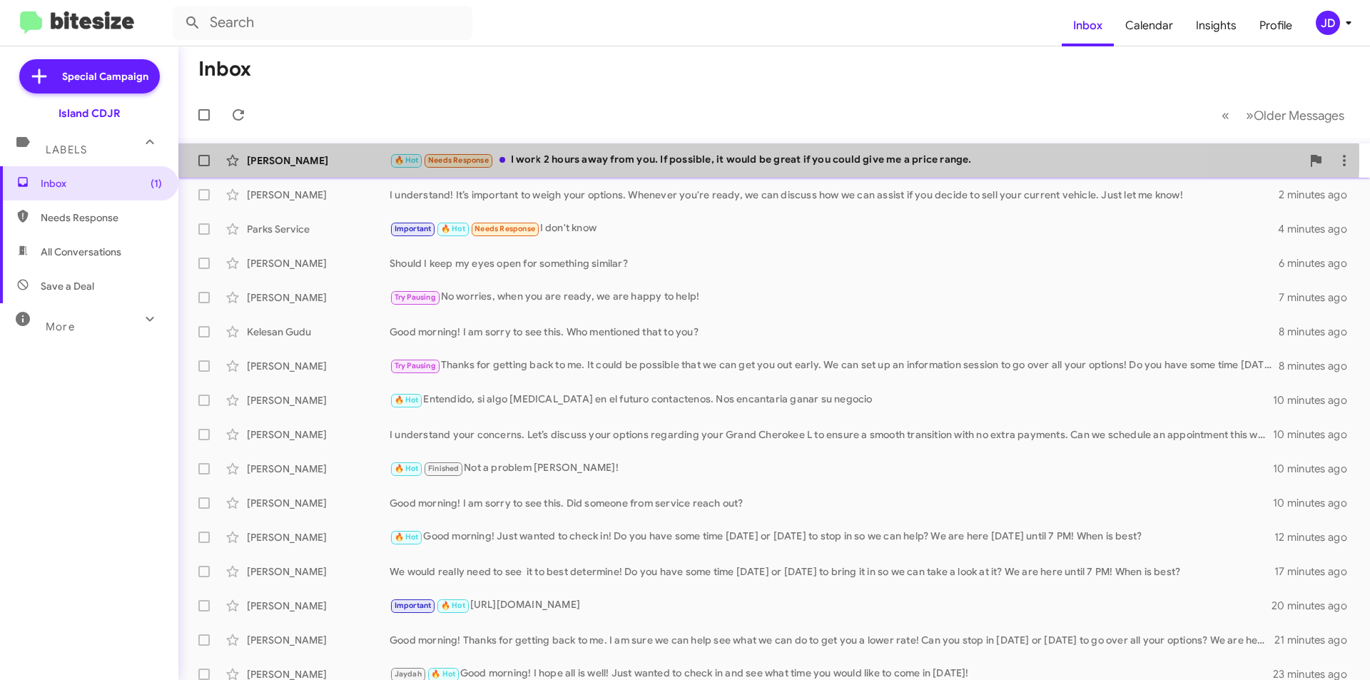
click at [649, 157] on div "🔥 Hot Needs Response I work 2 hours away from you. If possible, it would be gre…" at bounding box center [845, 160] width 912 height 16
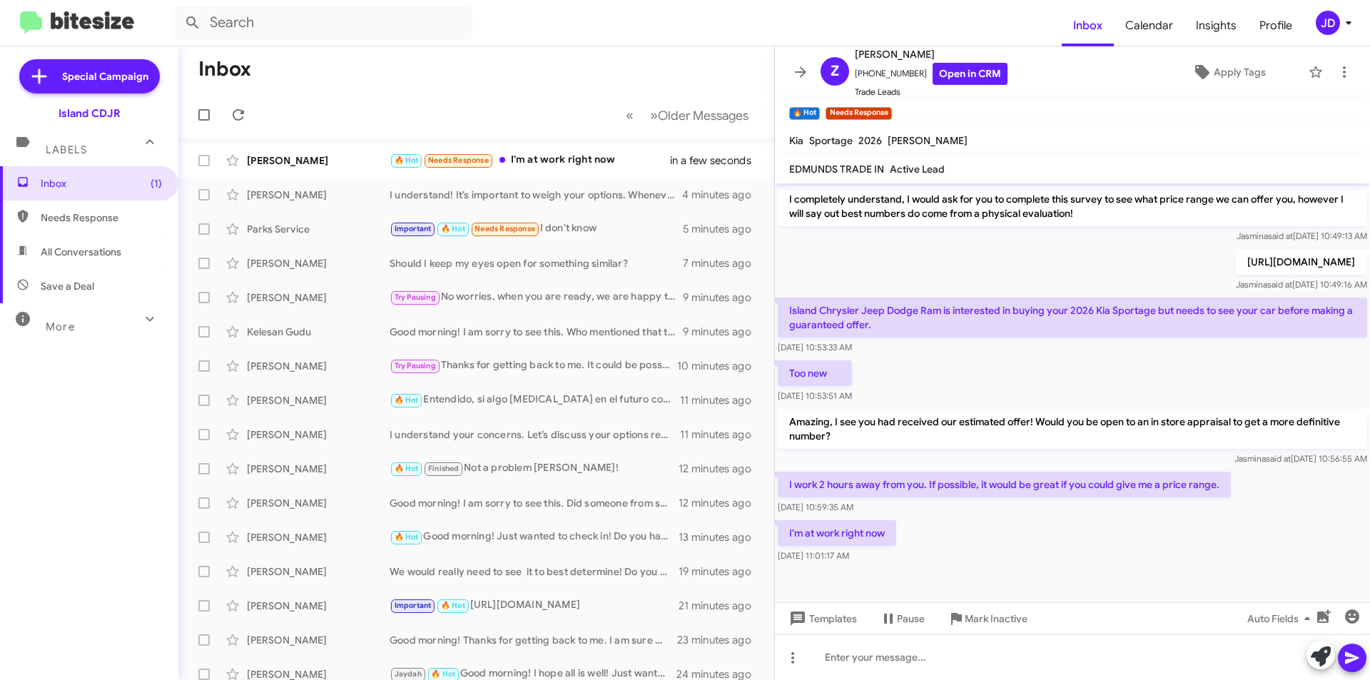
scroll to position [292, 0]
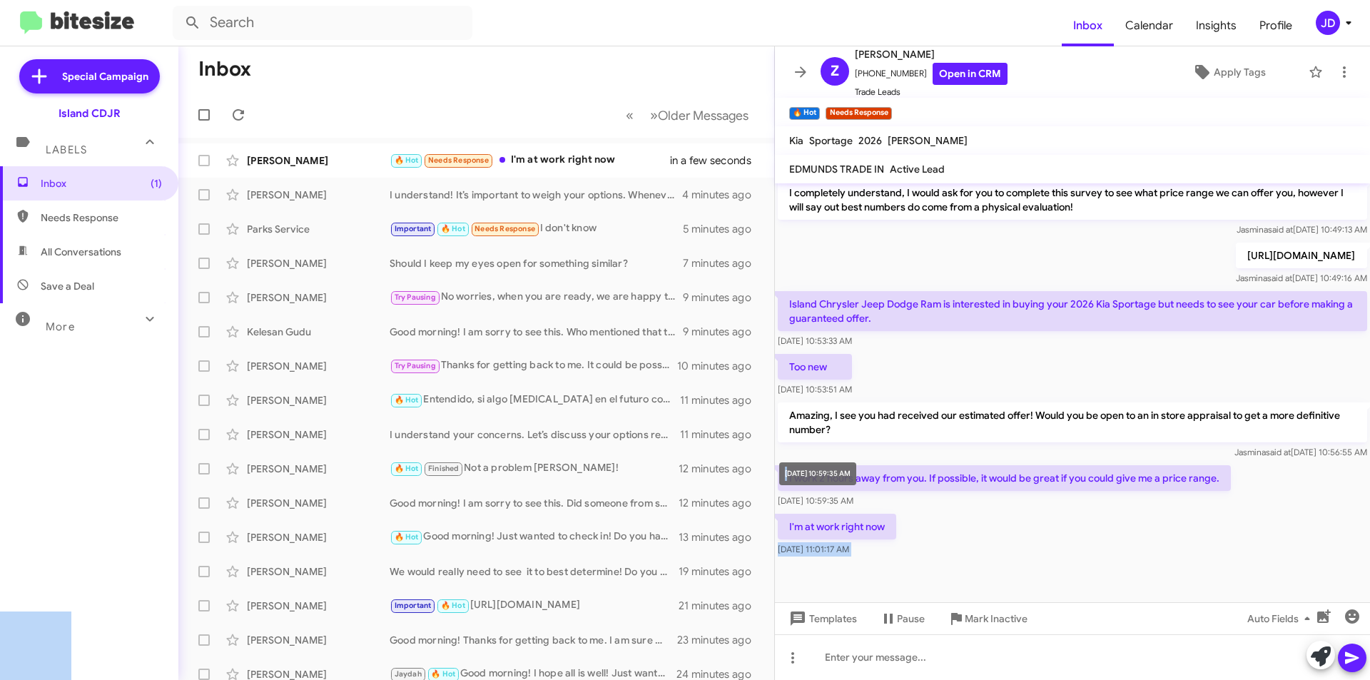
drag, startPoint x: 949, startPoint y: 539, endPoint x: 795, endPoint y: 479, distance: 165.3
click at [789, 477] on body "Inbox Calendar Insights Profile JD Special Campaign Island CDJR Labels Inbox (1…" at bounding box center [685, 340] width 1370 height 680
click at [801, 476] on p "I work 2 hours away from you. If possible, it would be great if you could give …" at bounding box center [1004, 478] width 453 height 26
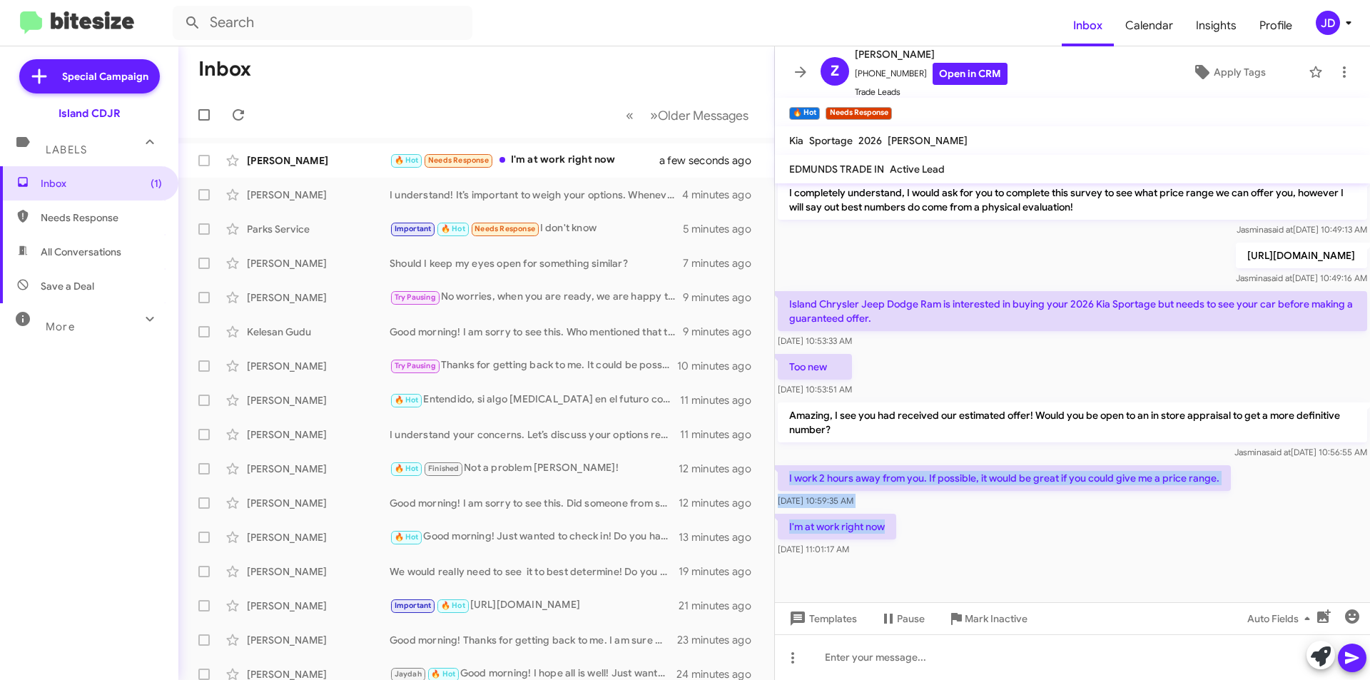
drag, startPoint x: 790, startPoint y: 474, endPoint x: 895, endPoint y: 516, distance: 113.7
click at [895, 516] on div "Hi [PERSON_NAME] this is [PERSON_NAME], Manager at Island Chrysler Dodge Jeep R…" at bounding box center [1072, 226] width 595 height 668
click at [895, 516] on p "I'm at work right now" at bounding box center [837, 527] width 118 height 26
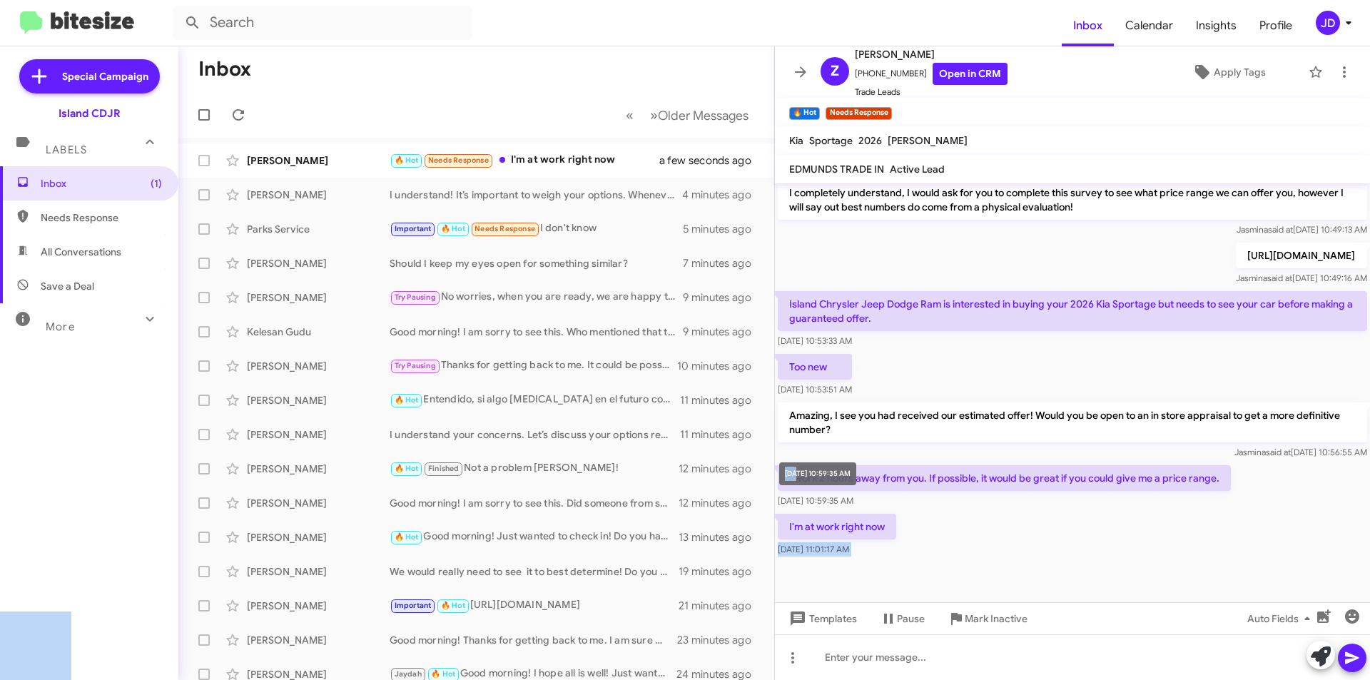
drag, startPoint x: 895, startPoint y: 516, endPoint x: 787, endPoint y: 477, distance: 115.3
click at [787, 477] on body "Inbox Calendar Insights Profile JD Special Campaign Island CDJR Labels Inbox (1…" at bounding box center [685, 340] width 1370 height 680
click at [787, 477] on p "I work 2 hours away from you. If possible, it would be great if you could give …" at bounding box center [1004, 478] width 453 height 26
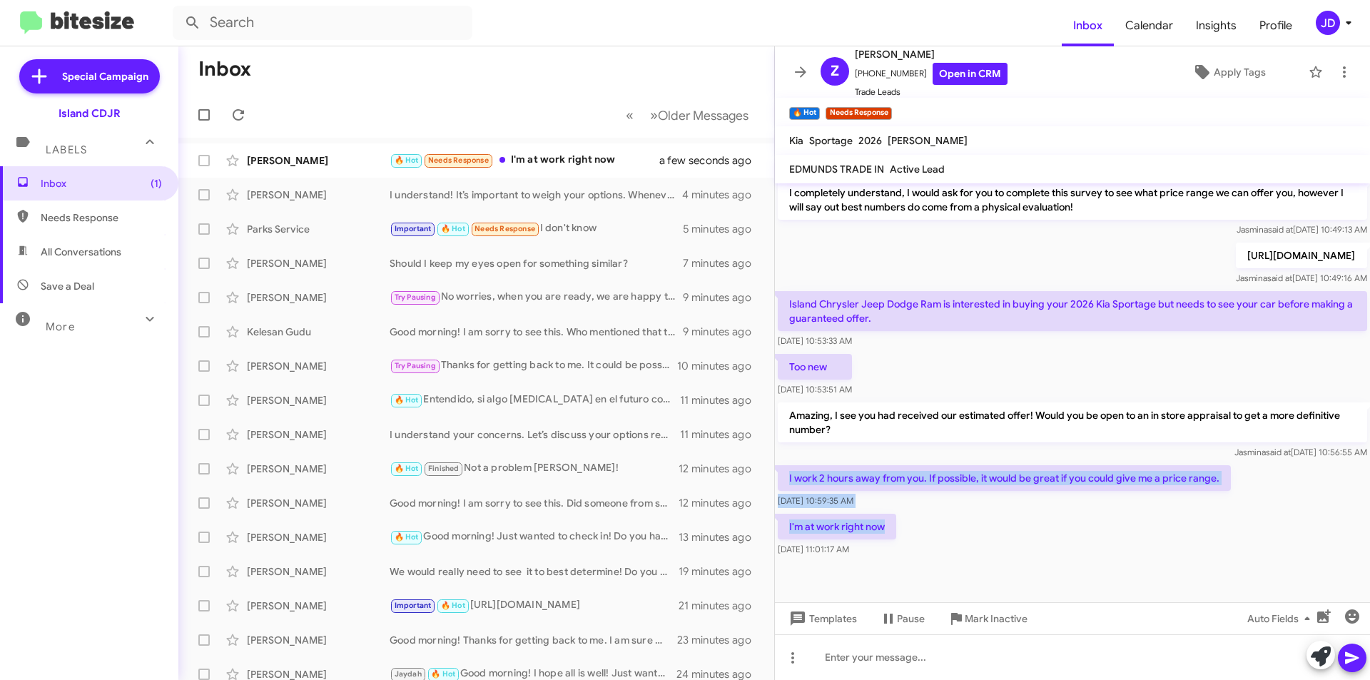
drag, startPoint x: 787, startPoint y: 477, endPoint x: 888, endPoint y: 521, distance: 110.5
click at [888, 521] on div "Hi [PERSON_NAME] this is [PERSON_NAME], Manager at Island Chrysler Dodge Jeep R…" at bounding box center [1072, 226] width 595 height 668
click at [888, 521] on p "I'm at work right now" at bounding box center [837, 527] width 118 height 26
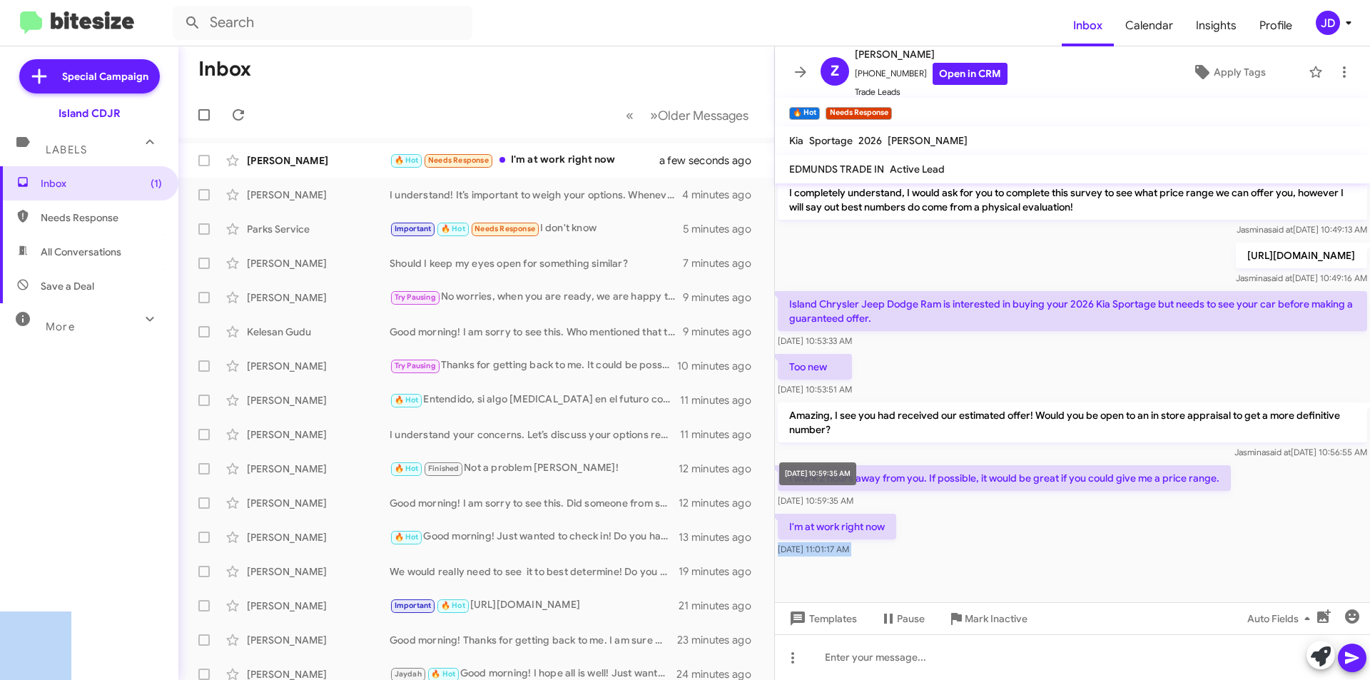
drag, startPoint x: 888, startPoint y: 521, endPoint x: 790, endPoint y: 481, distance: 106.0
click at [790, 481] on body "Inbox Calendar Insights Profile JD Special Campaign Island CDJR Labels Inbox (1…" at bounding box center [685, 340] width 1370 height 680
click at [790, 481] on p "I work 2 hours away from you. If possible, it would be great if you could give …" at bounding box center [1004, 478] width 453 height 26
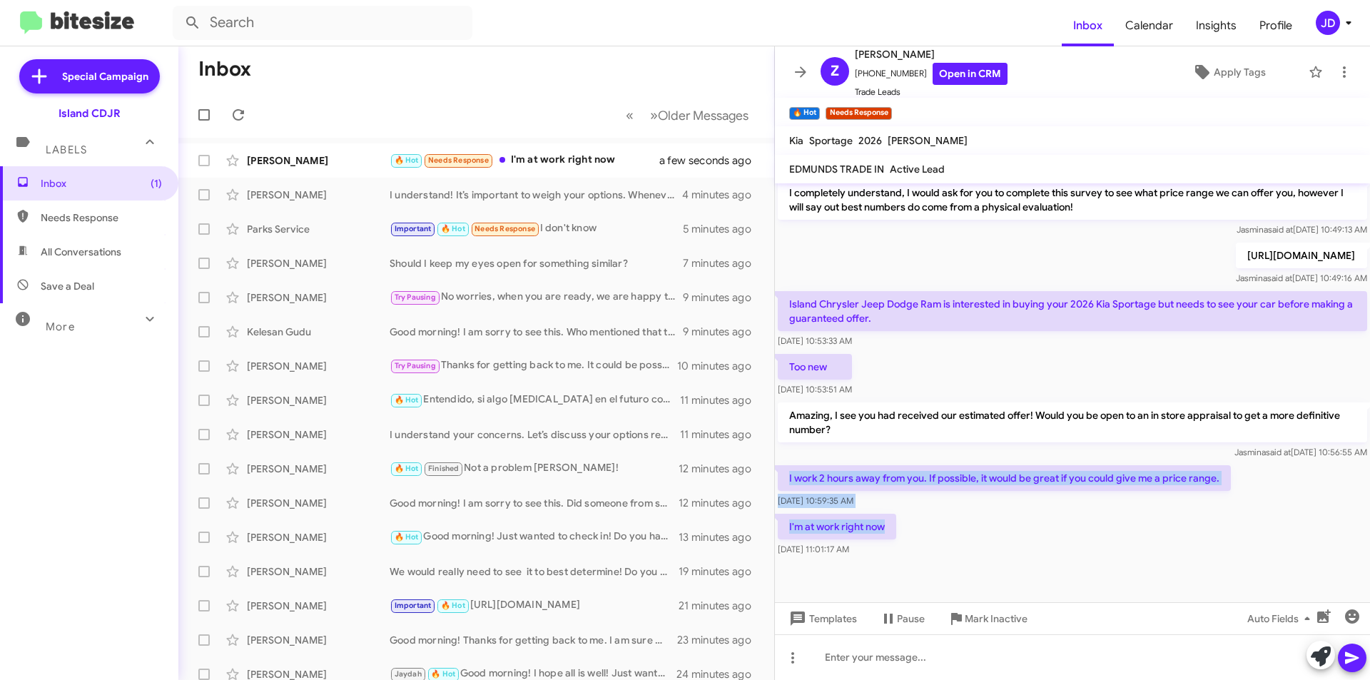
drag, startPoint x: 790, startPoint y: 481, endPoint x: 885, endPoint y: 517, distance: 101.4
click at [885, 517] on div "Hi [PERSON_NAME] this is [PERSON_NAME], Manager at Island Chrysler Dodge Jeep R…" at bounding box center [1072, 226] width 595 height 668
click at [885, 517] on p "I'm at work right now" at bounding box center [837, 527] width 118 height 26
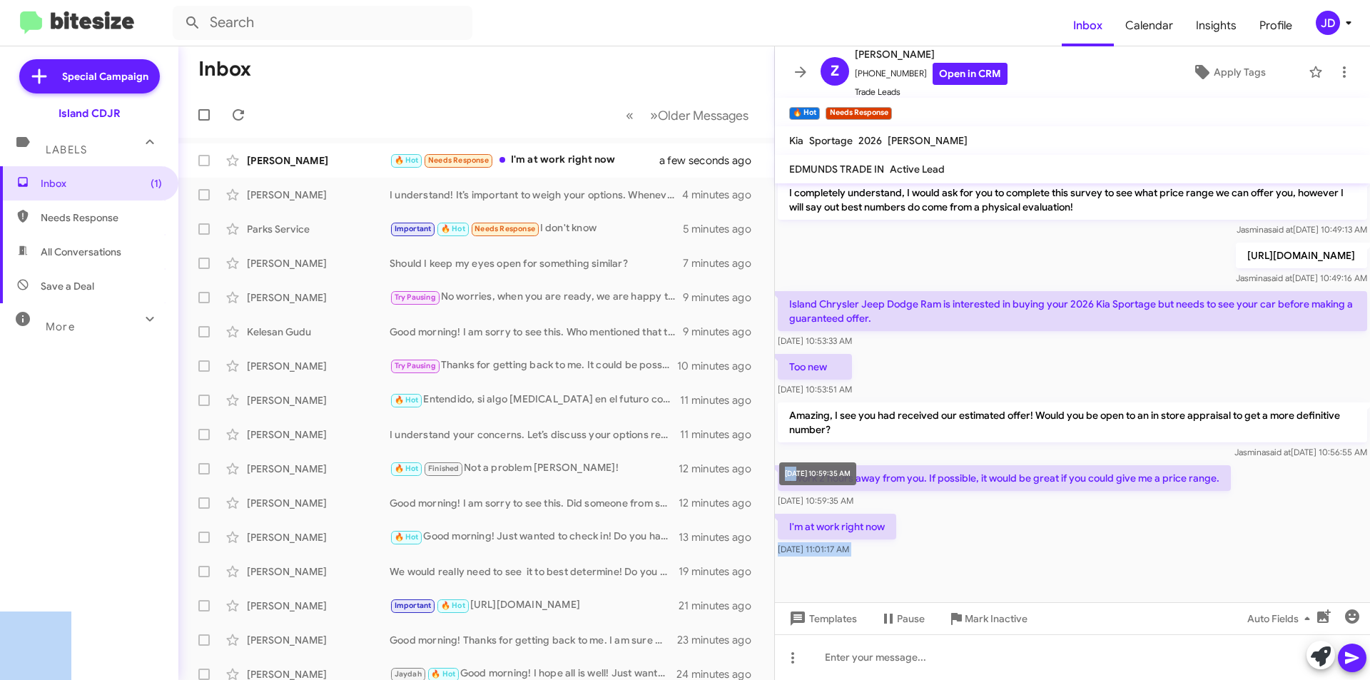
drag, startPoint x: 885, startPoint y: 517, endPoint x: 791, endPoint y: 474, distance: 102.8
click at [791, 474] on body "Inbox Calendar Insights Profile JD Special Campaign Island CDJR Labels Inbox (1…" at bounding box center [685, 340] width 1370 height 680
click at [791, 474] on p "I work 2 hours away from you. If possible, it would be great if you could give …" at bounding box center [1004, 478] width 453 height 26
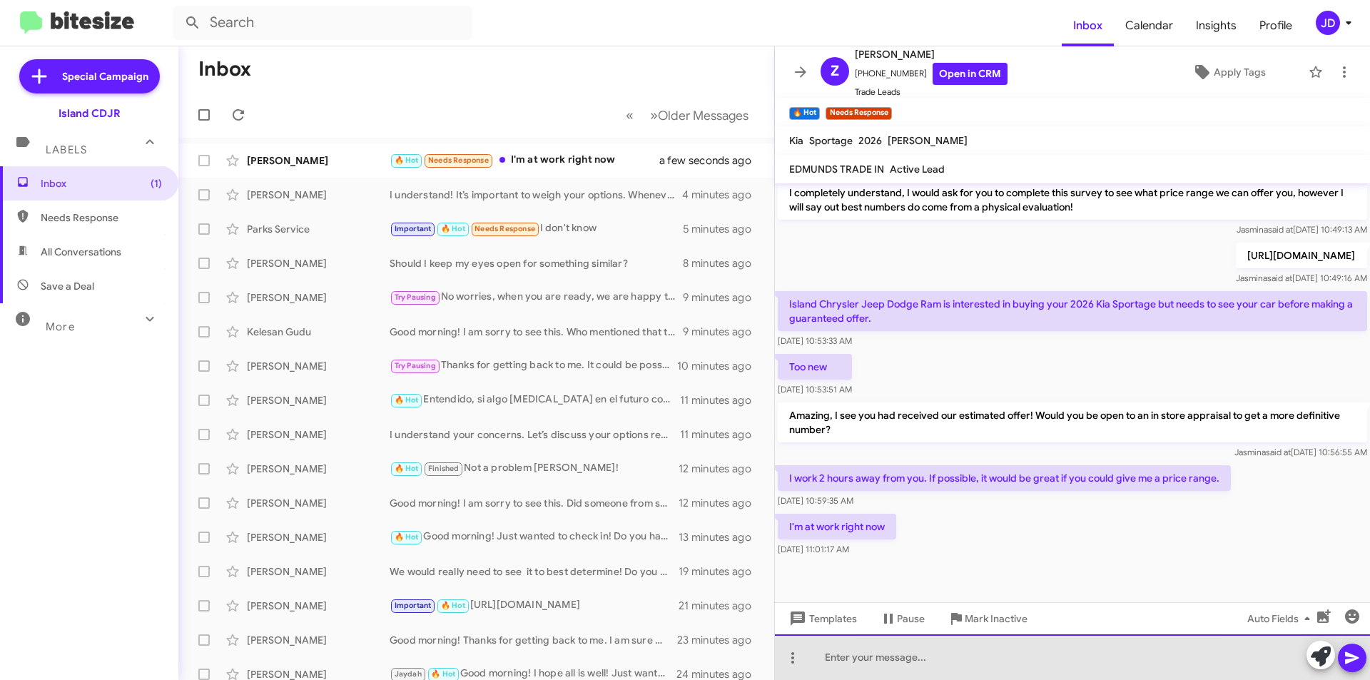
click at [1023, 657] on div at bounding box center [1072, 657] width 595 height 46
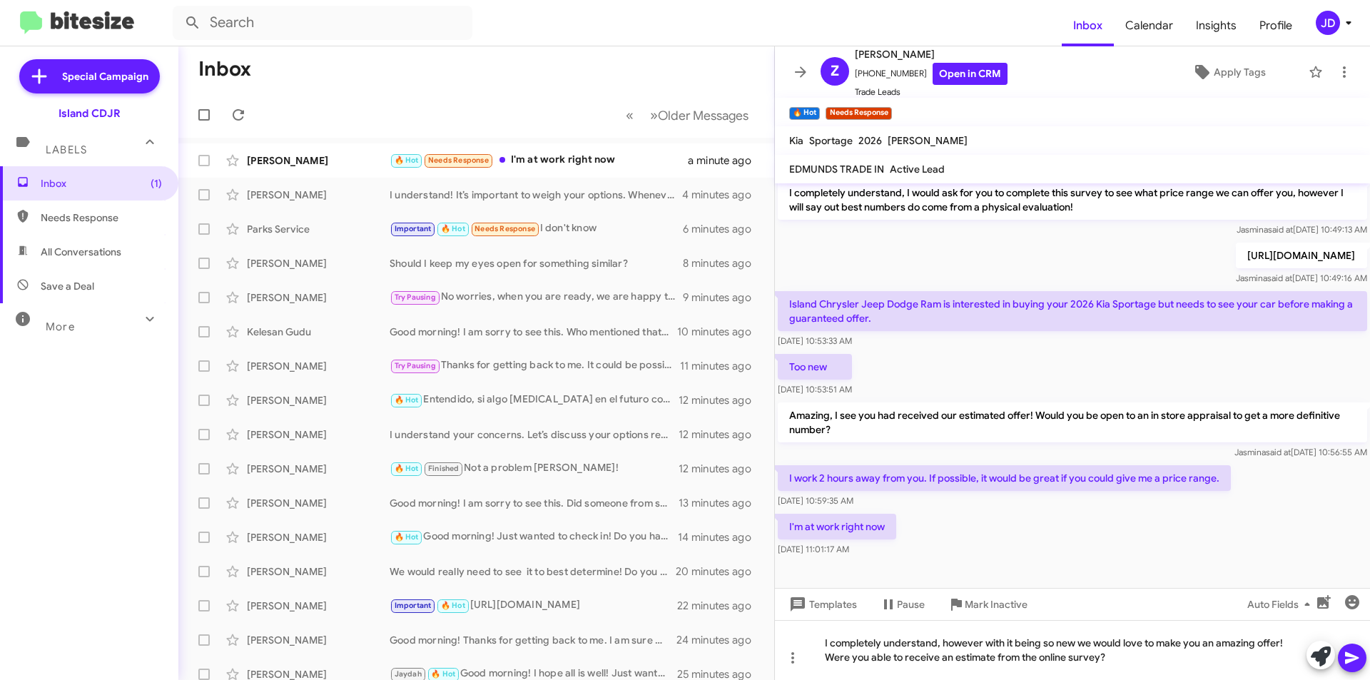
click at [1358, 651] on mat-tooltip-component "Insert Media" at bounding box center [1322, 637] width 73 height 43
click at [1356, 652] on icon at bounding box center [1351, 657] width 17 height 17
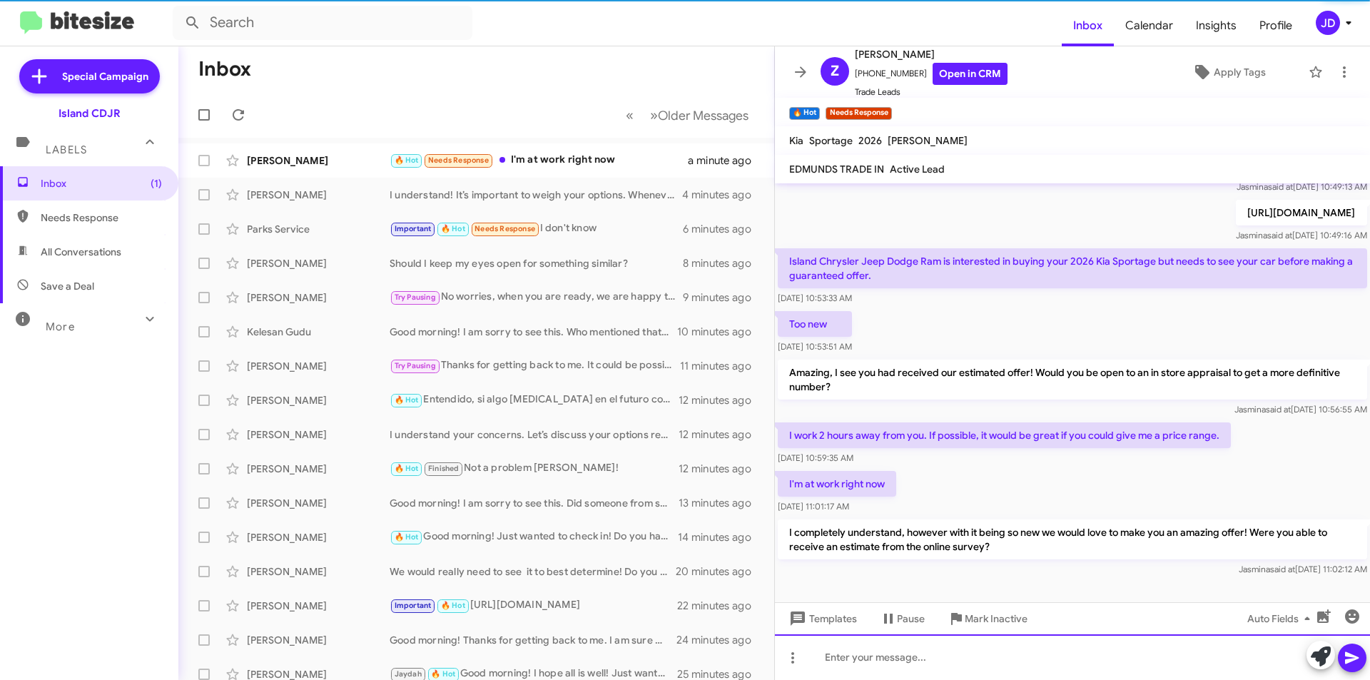
scroll to position [358, 0]
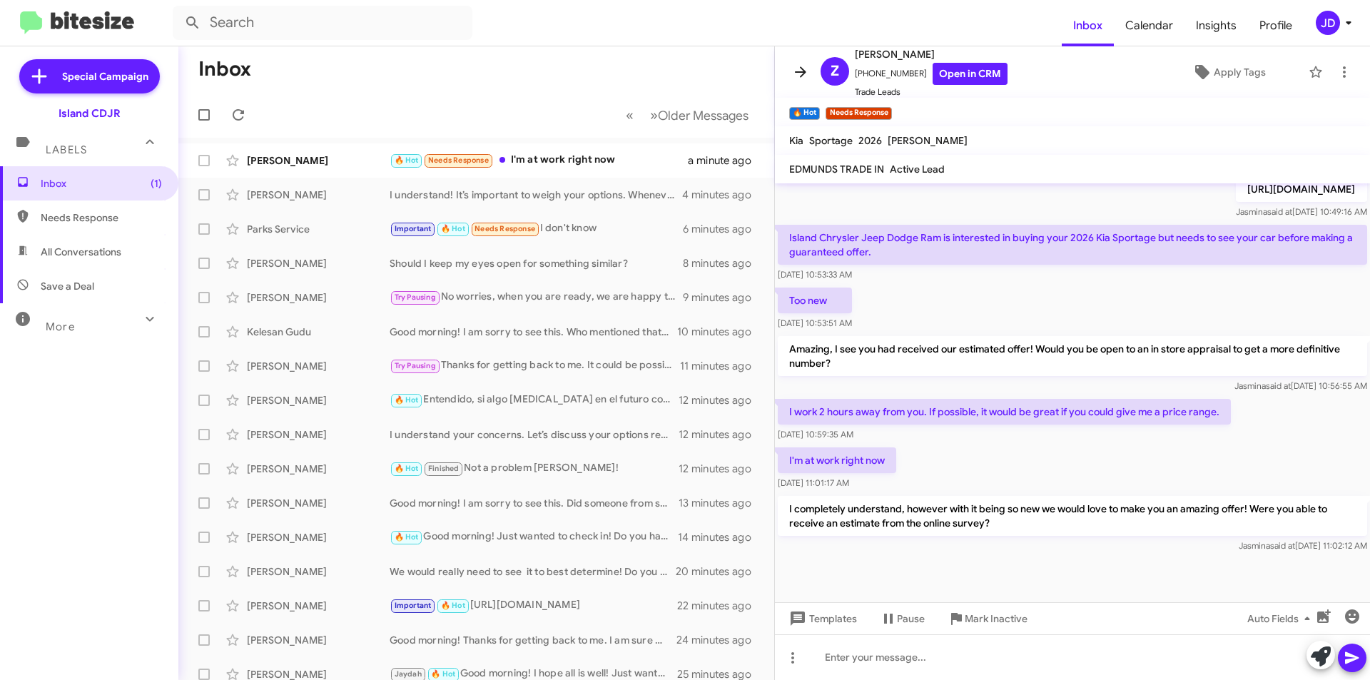
click at [802, 77] on icon at bounding box center [800, 71] width 17 height 17
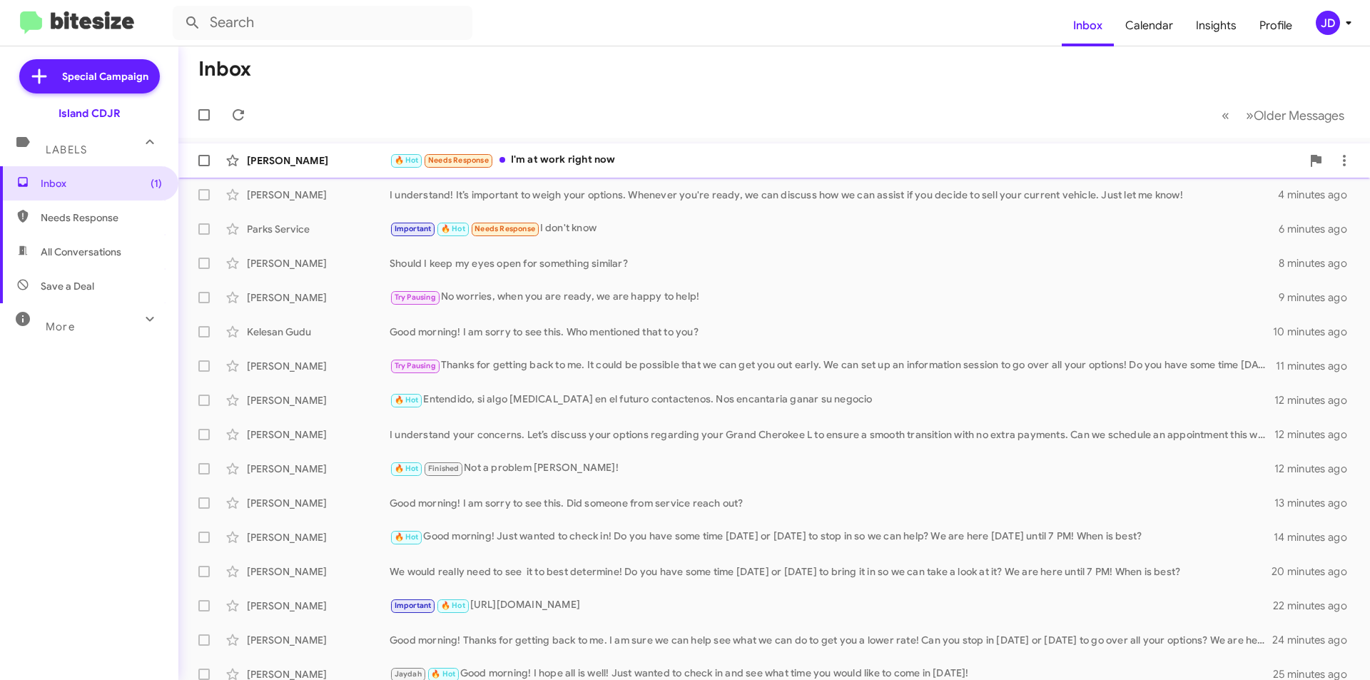
click at [606, 154] on div "🔥 Hot Needs Response I'm at work right now" at bounding box center [845, 160] width 912 height 16
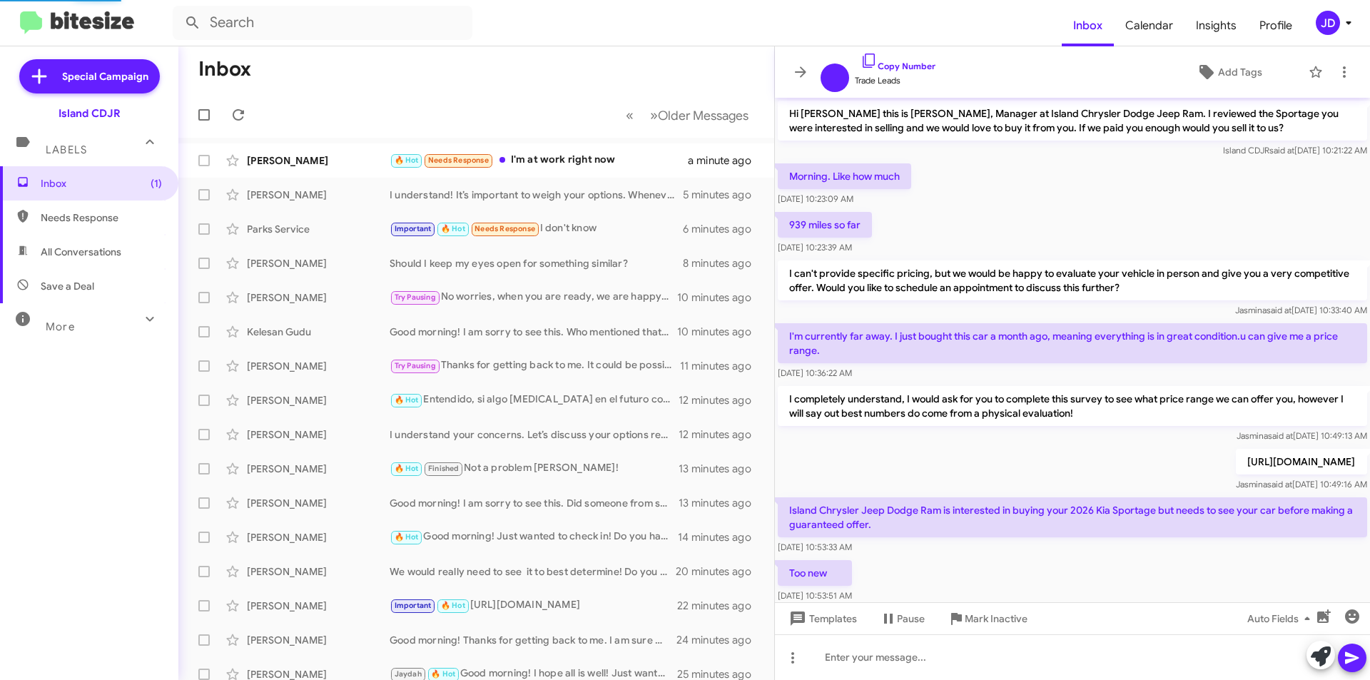
scroll to position [272, 0]
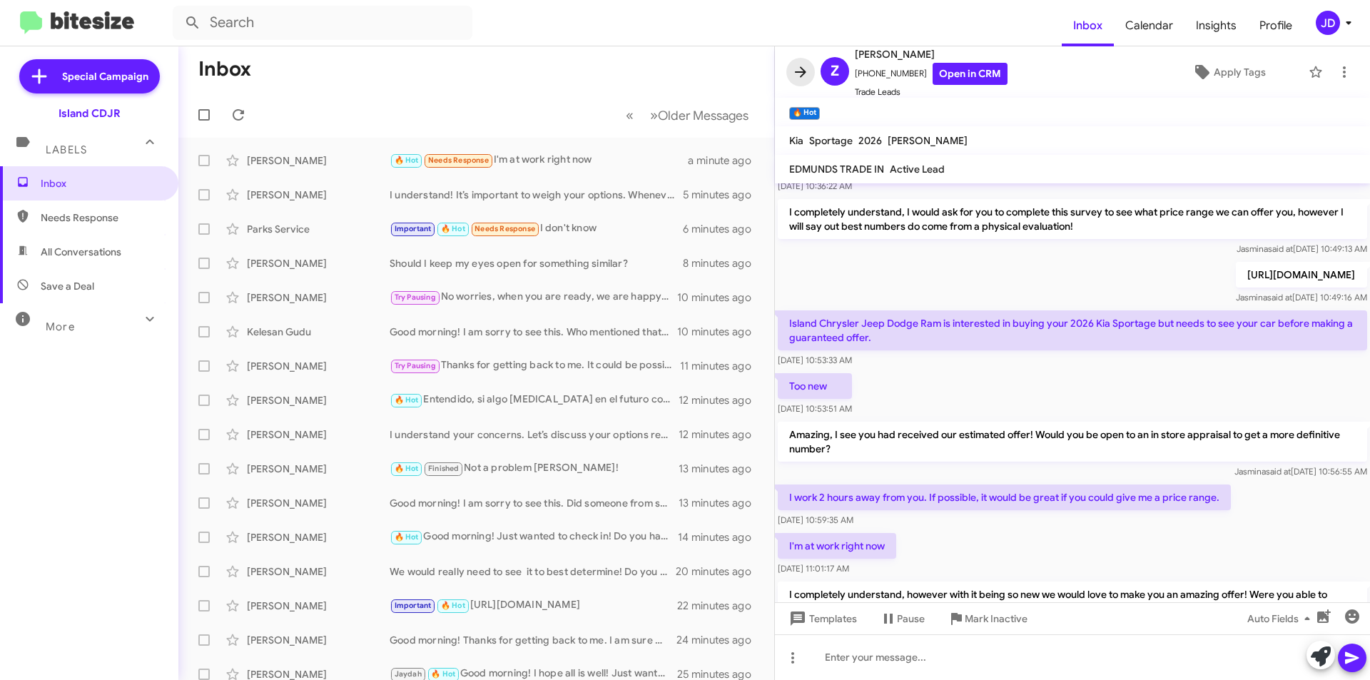
click at [795, 76] on icon at bounding box center [800, 71] width 17 height 17
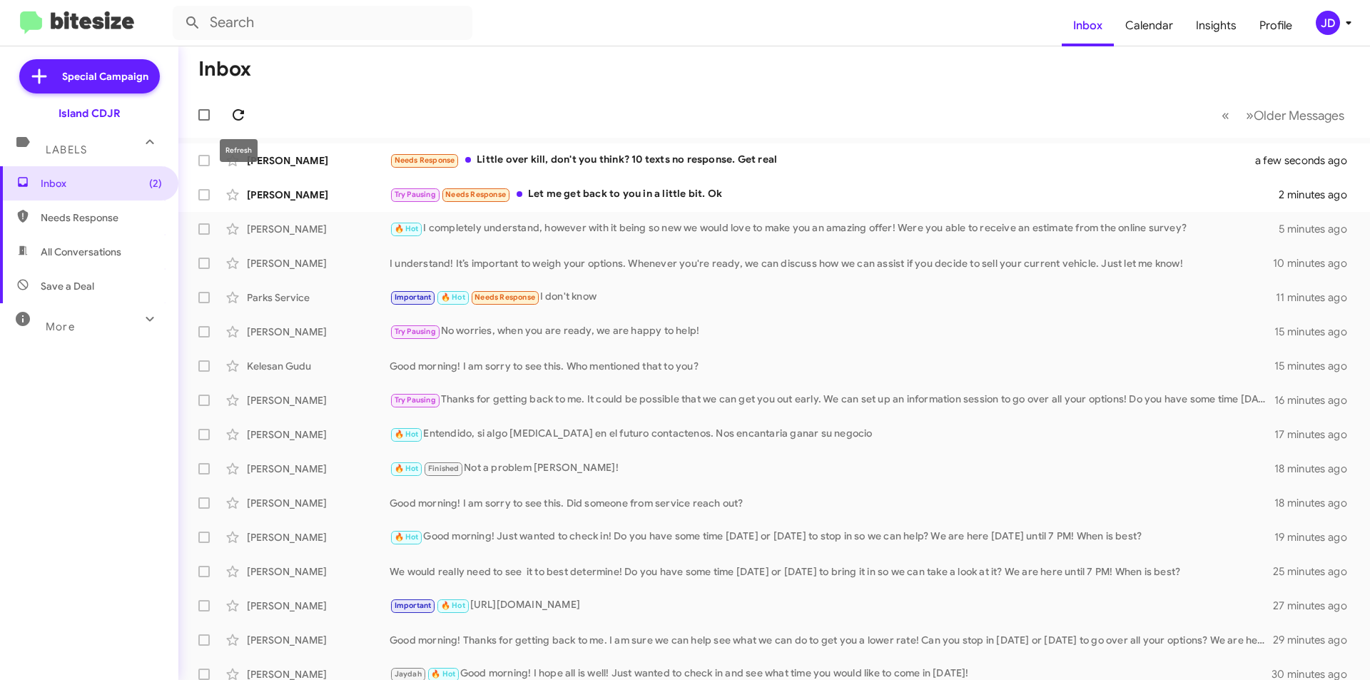
click at [246, 115] on icon at bounding box center [238, 114] width 17 height 17
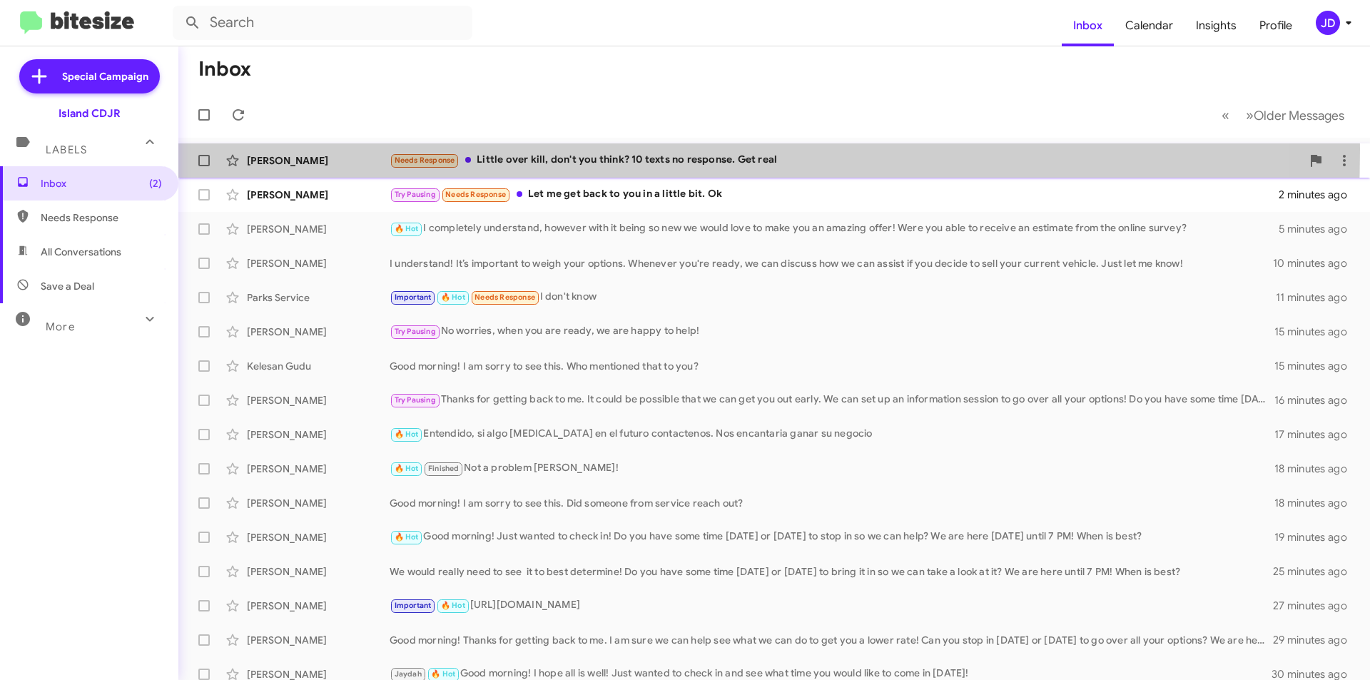
click at [327, 148] on div "[PERSON_NAME] Needs Response Little over kill, don't you think? 10 texts no res…" at bounding box center [774, 160] width 1168 height 29
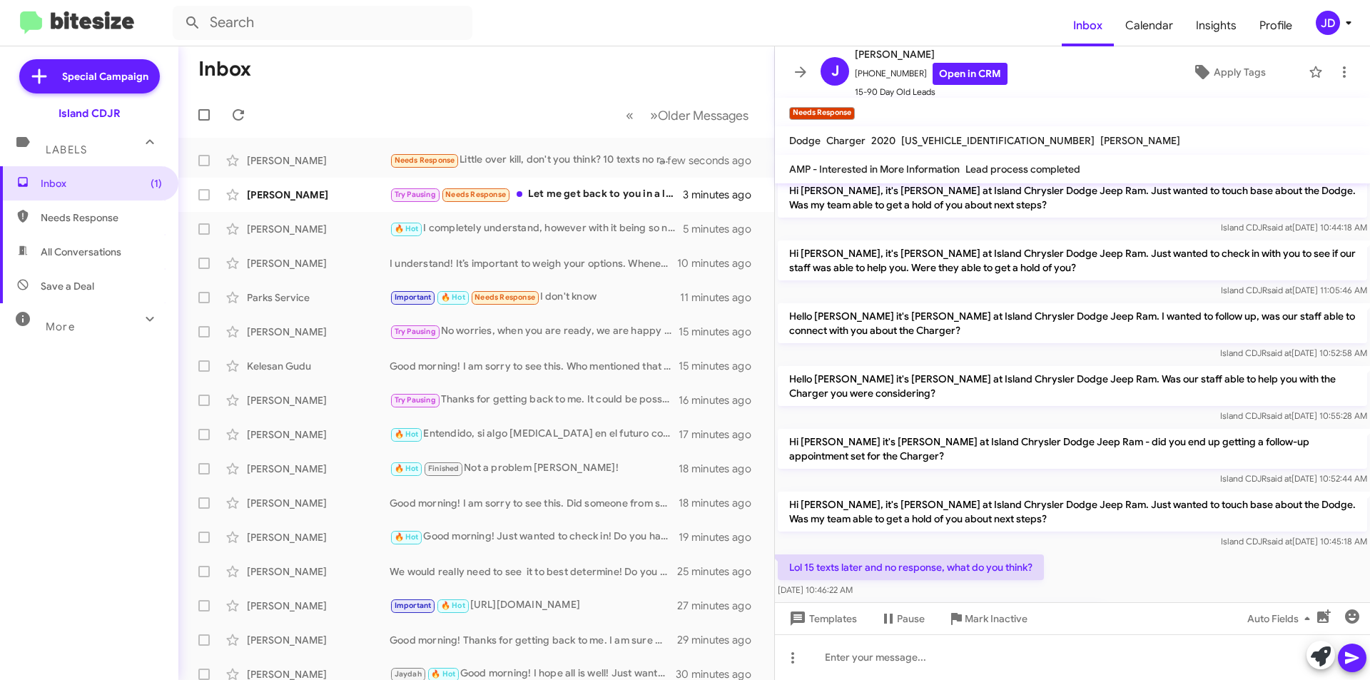
scroll to position [595, 0]
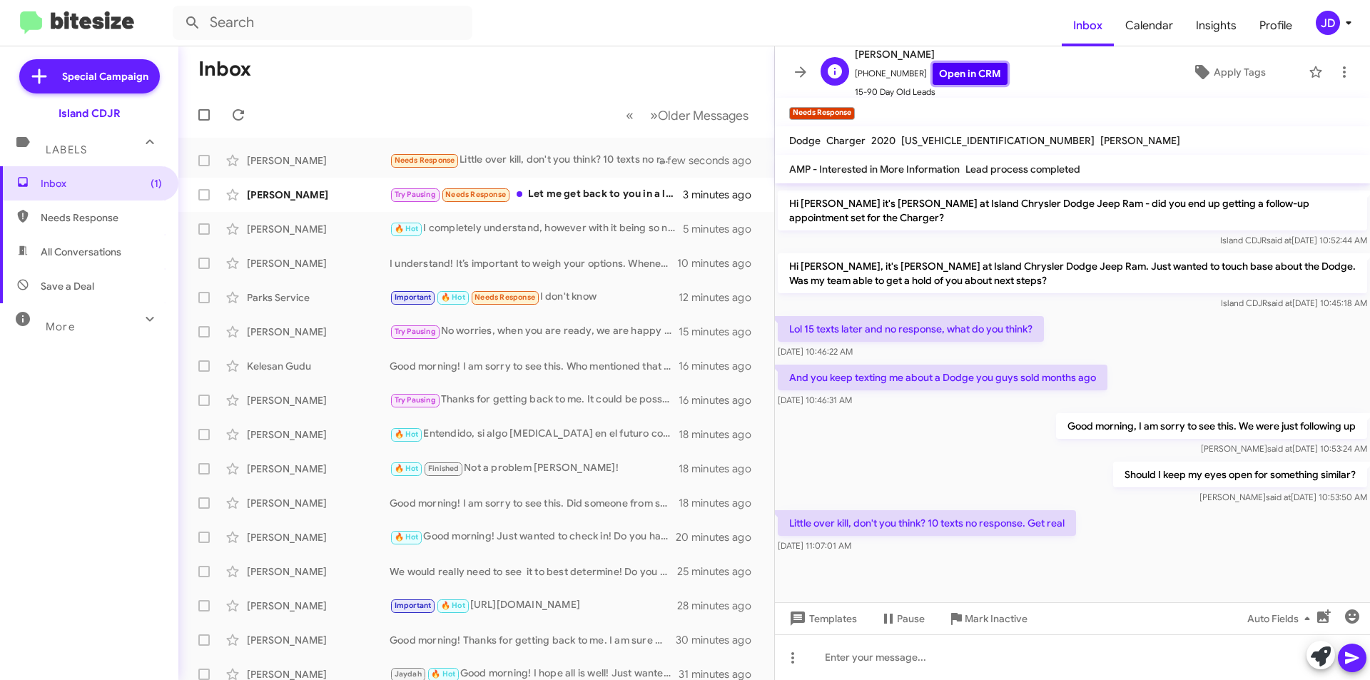
click at [947, 81] on link "Open in CRM" at bounding box center [969, 74] width 75 height 22
click at [1029, 510] on p "Little over kill, don't you think? 10 texts no response. Get real" at bounding box center [927, 523] width 298 height 26
drag, startPoint x: 1014, startPoint y: 507, endPoint x: 1079, endPoint y: 509, distance: 64.9
click at [1079, 509] on div "Little over kill, don't you think? 10 texts no response. Get real [DATE] 11:07:…" at bounding box center [1072, 531] width 595 height 49
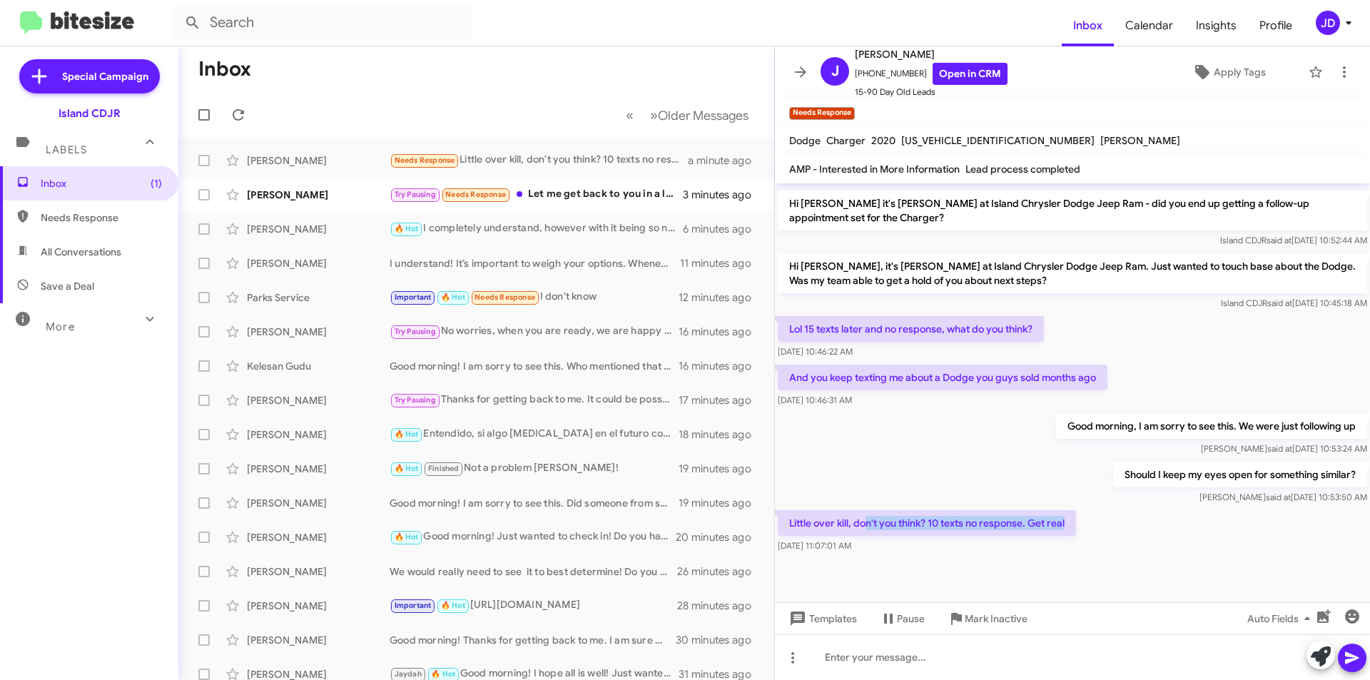
drag, startPoint x: 1074, startPoint y: 509, endPoint x: 864, endPoint y: 500, distance: 210.6
click at [864, 510] on p "Little over kill, don't you think? 10 texts no response. Get real" at bounding box center [927, 523] width 298 height 26
drag, startPoint x: 902, startPoint y: 506, endPoint x: 1066, endPoint y: 520, distance: 164.6
click at [1066, 520] on p "Little over kill, don't you think? 10 texts no response. Get real" at bounding box center [927, 523] width 298 height 26
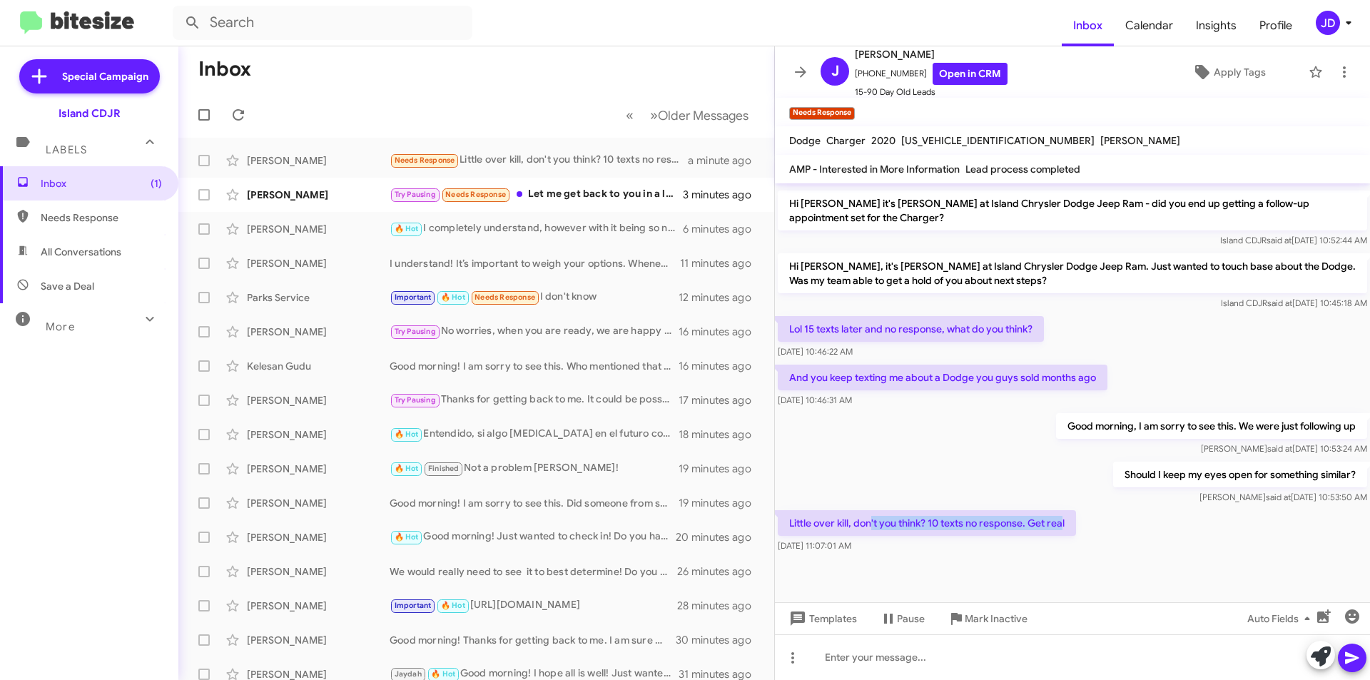
click at [1066, 520] on p "Little over kill, don't you think? 10 texts no response. Get real" at bounding box center [927, 523] width 298 height 26
click at [1318, 655] on icon at bounding box center [1320, 656] width 20 height 20
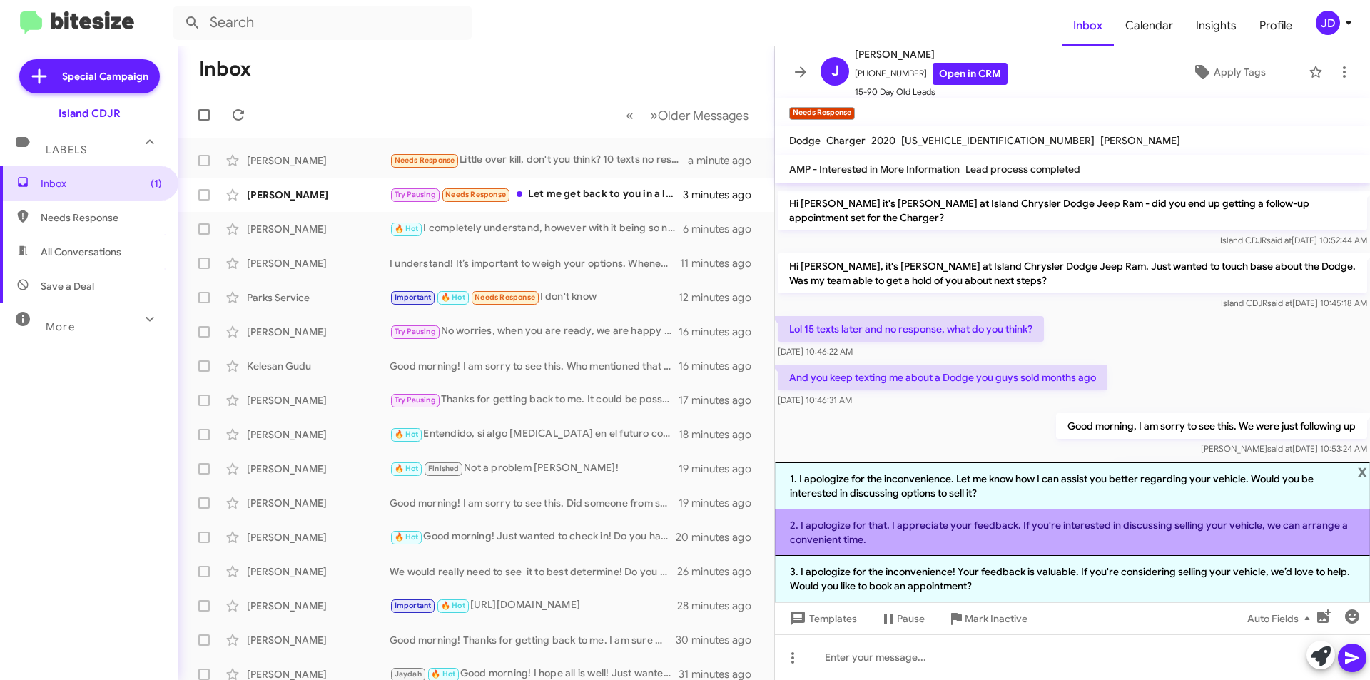
click at [1064, 539] on li "2. I apologize for that. I appreciate your feedback. If you're interested in di…" at bounding box center [1072, 532] width 595 height 46
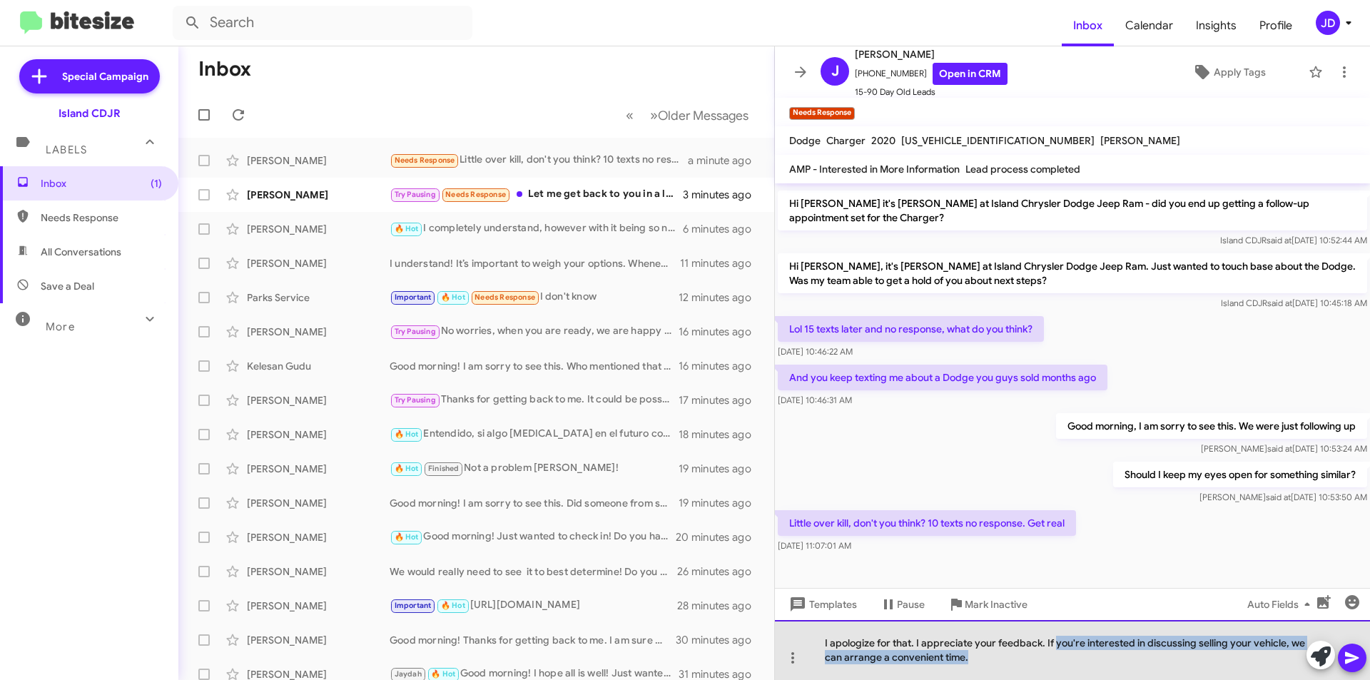
drag, startPoint x: 1077, startPoint y: 659, endPoint x: 1055, endPoint y: 636, distance: 31.8
click at [1055, 636] on div "I apologize for that. I appreciate your feedback. If you're interested in discu…" at bounding box center [1072, 650] width 595 height 60
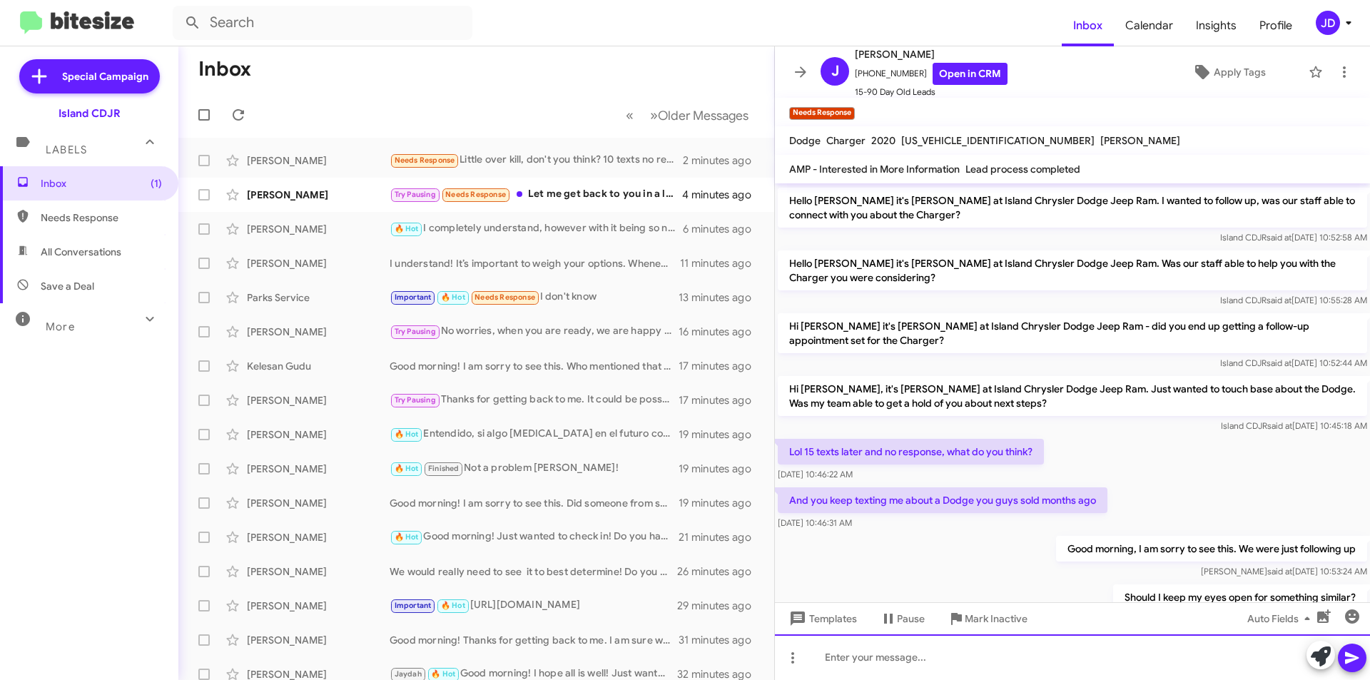
scroll to position [661, 0]
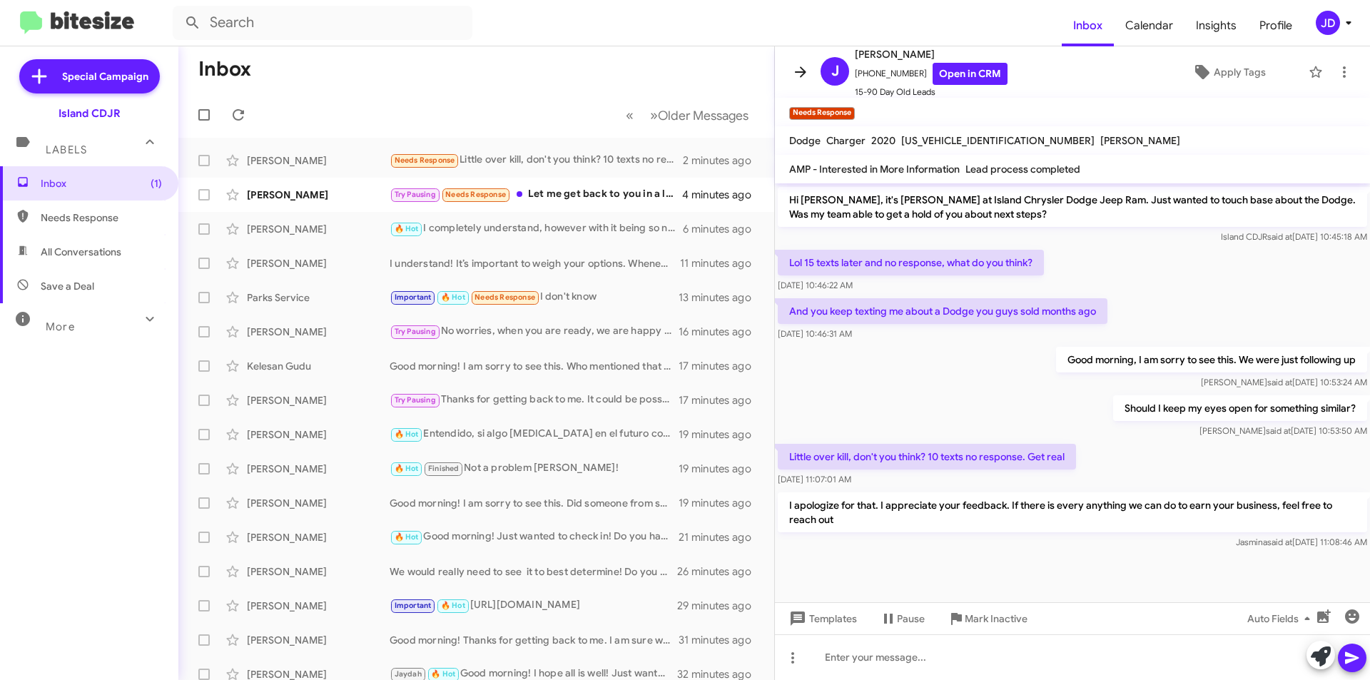
click at [790, 74] on span at bounding box center [800, 71] width 29 height 17
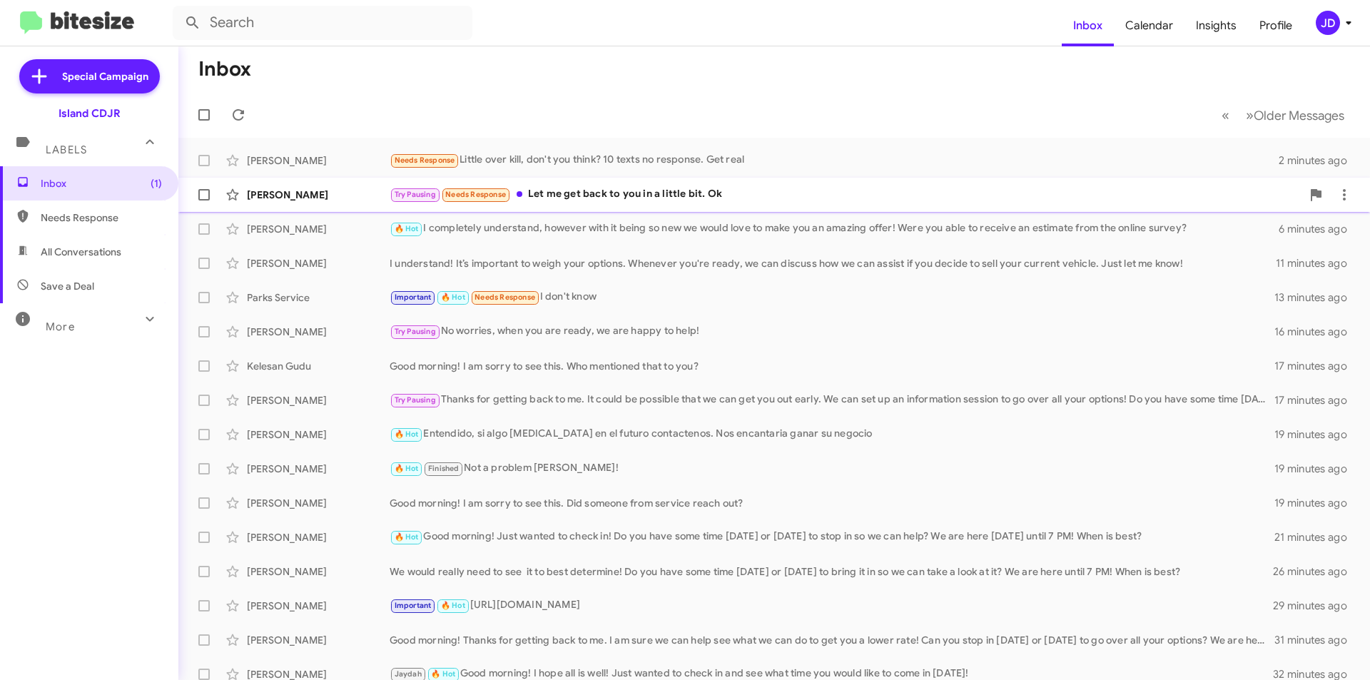
click at [734, 197] on div "Try Pausing Needs Response Let me get back to you in a little bit. Ok" at bounding box center [845, 194] width 912 height 16
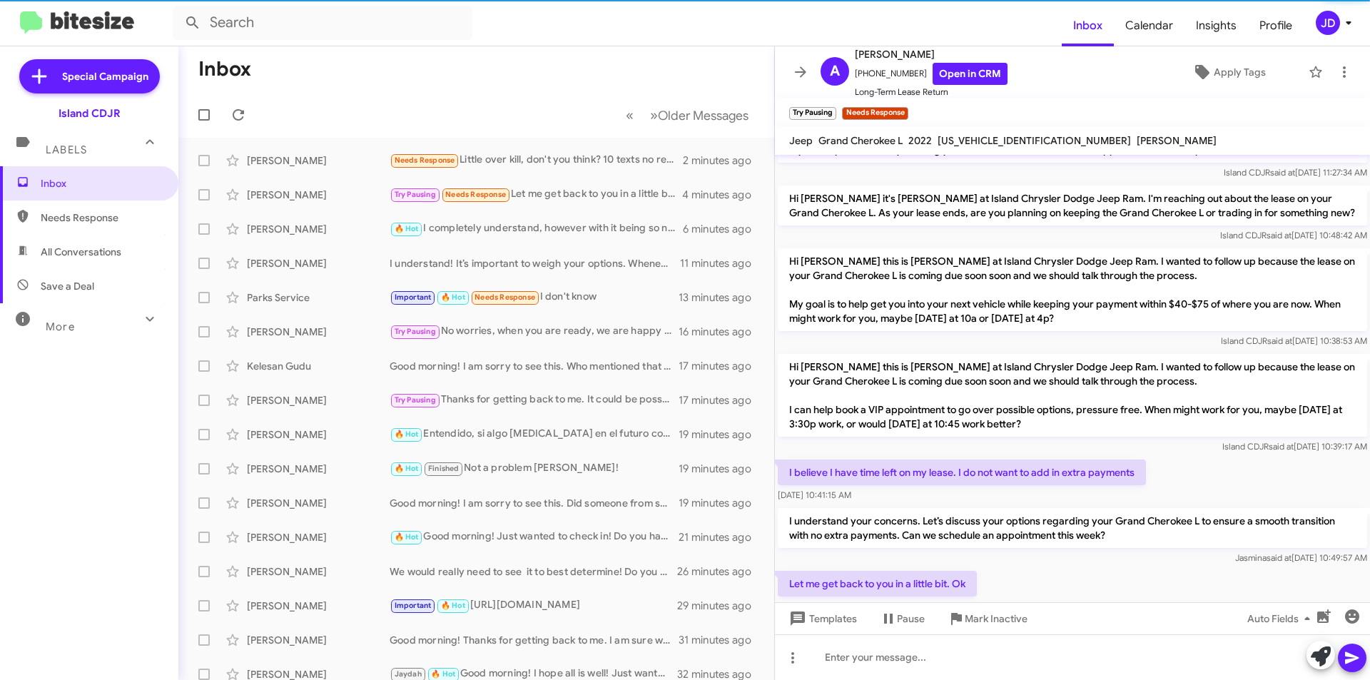
scroll to position [198, 0]
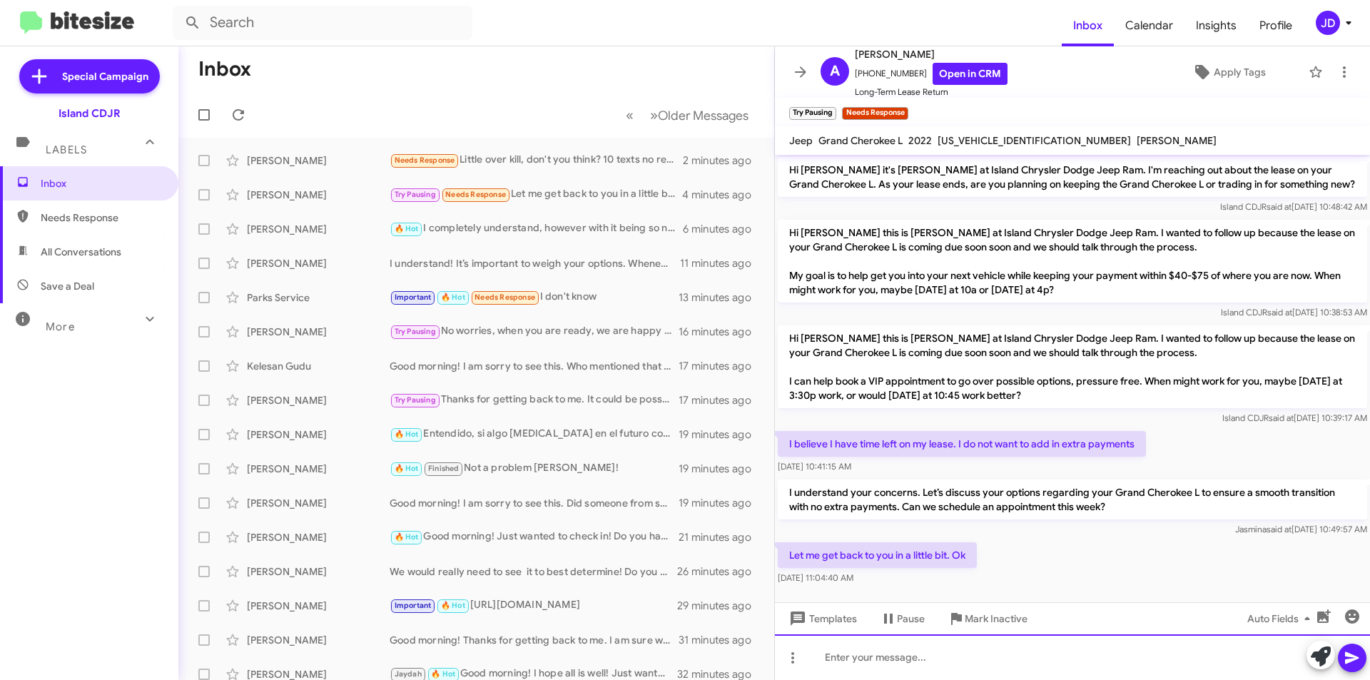
click at [1061, 638] on div at bounding box center [1072, 657] width 595 height 46
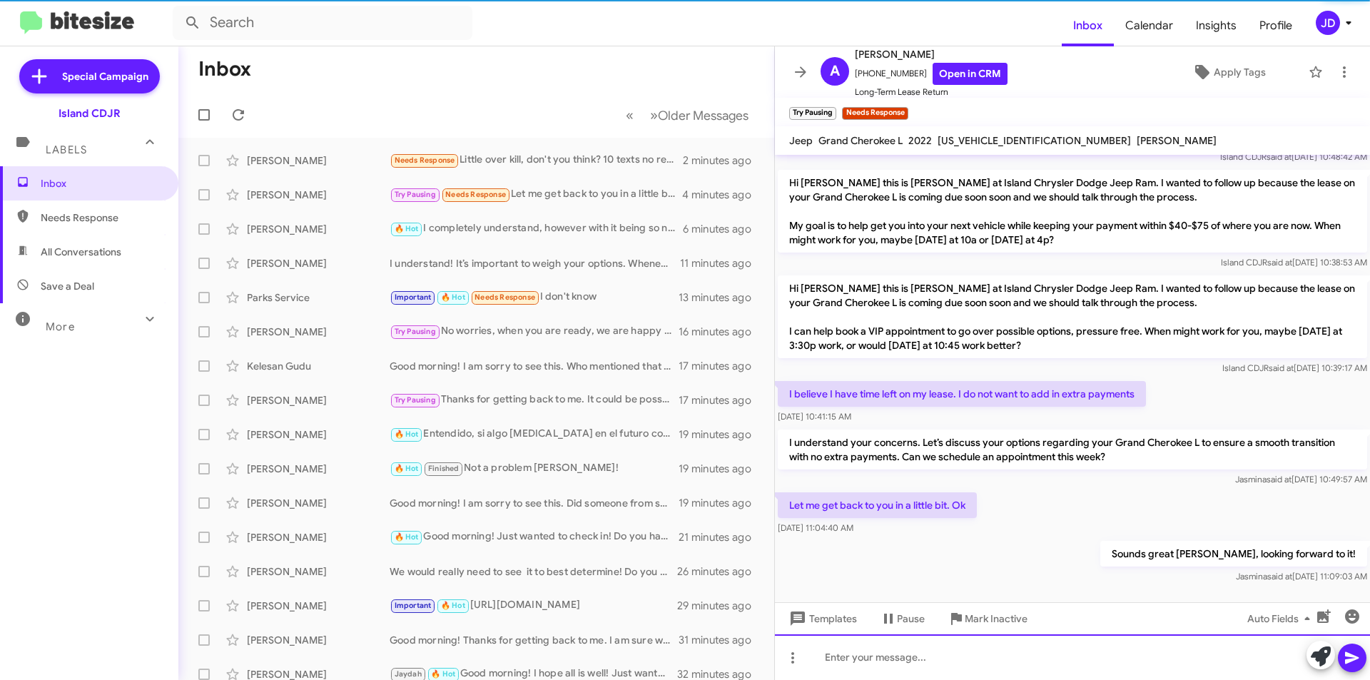
scroll to position [250, 0]
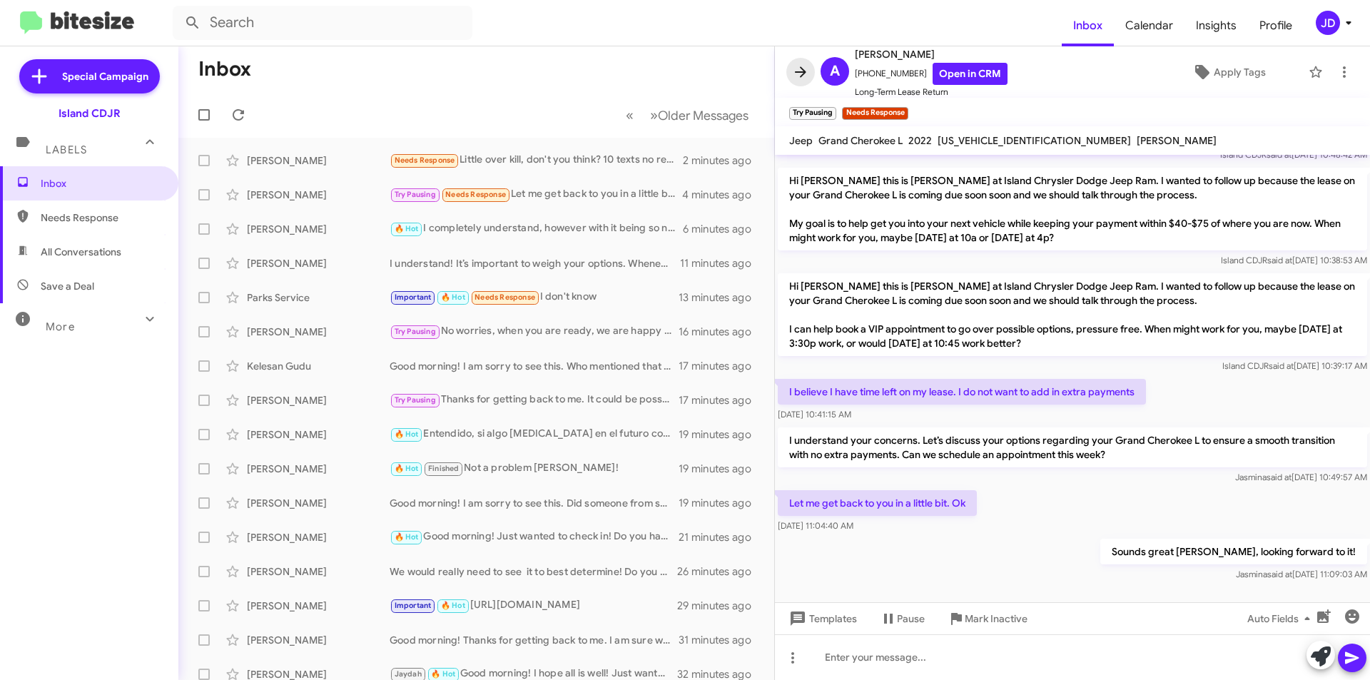
click at [793, 78] on icon at bounding box center [800, 71] width 17 height 17
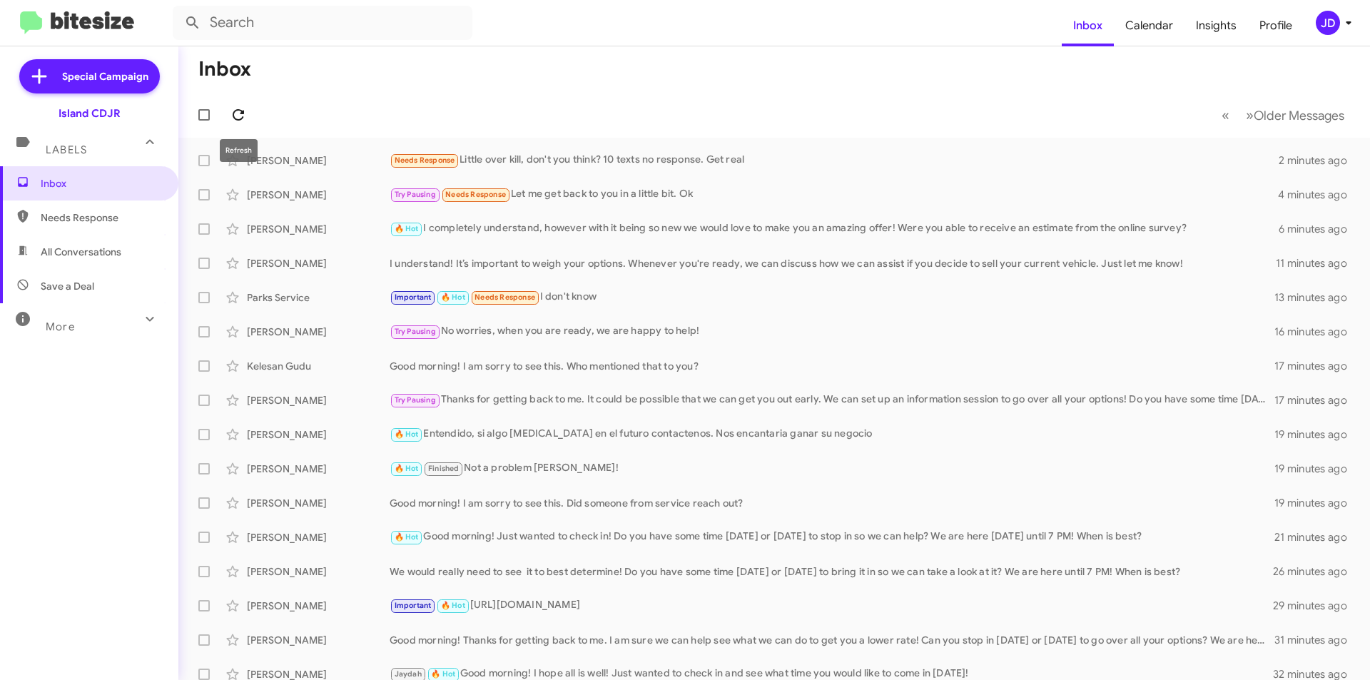
click at [241, 111] on icon at bounding box center [238, 114] width 11 height 11
click at [235, 116] on icon at bounding box center [238, 114] width 17 height 17
